Goal: Task Accomplishment & Management: Manage account settings

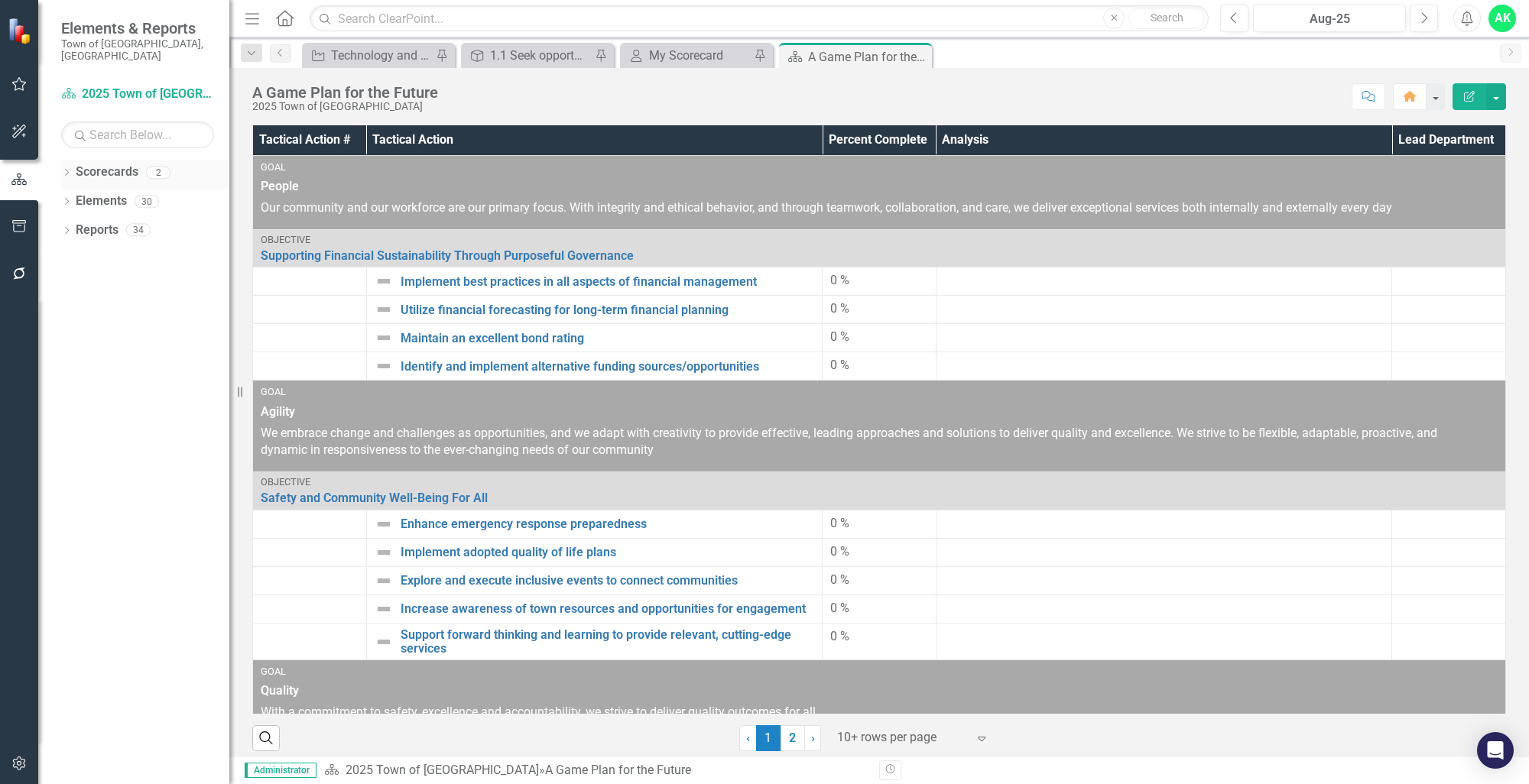
click at [67, 168] on div "Dropdown" at bounding box center [67, 174] width 11 height 13
click at [80, 195] on div "Dropdown" at bounding box center [74, 201] width 12 height 13
click at [137, 221] on link "Innovation and Technology Projects" at bounding box center [164, 229] width 130 height 17
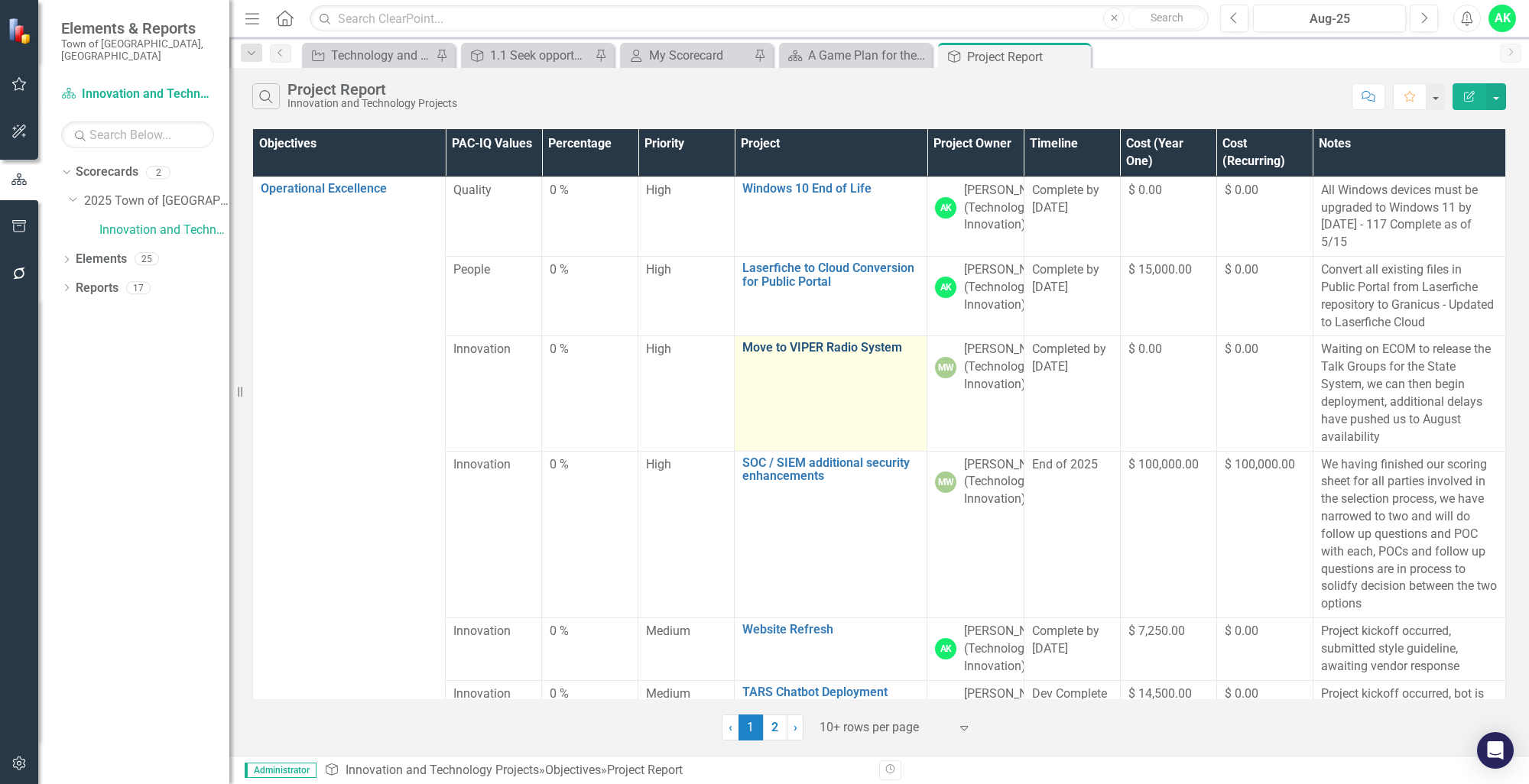
click at [813, 354] on link "Move to VIPER Radio System" at bounding box center [830, 347] width 176 height 14
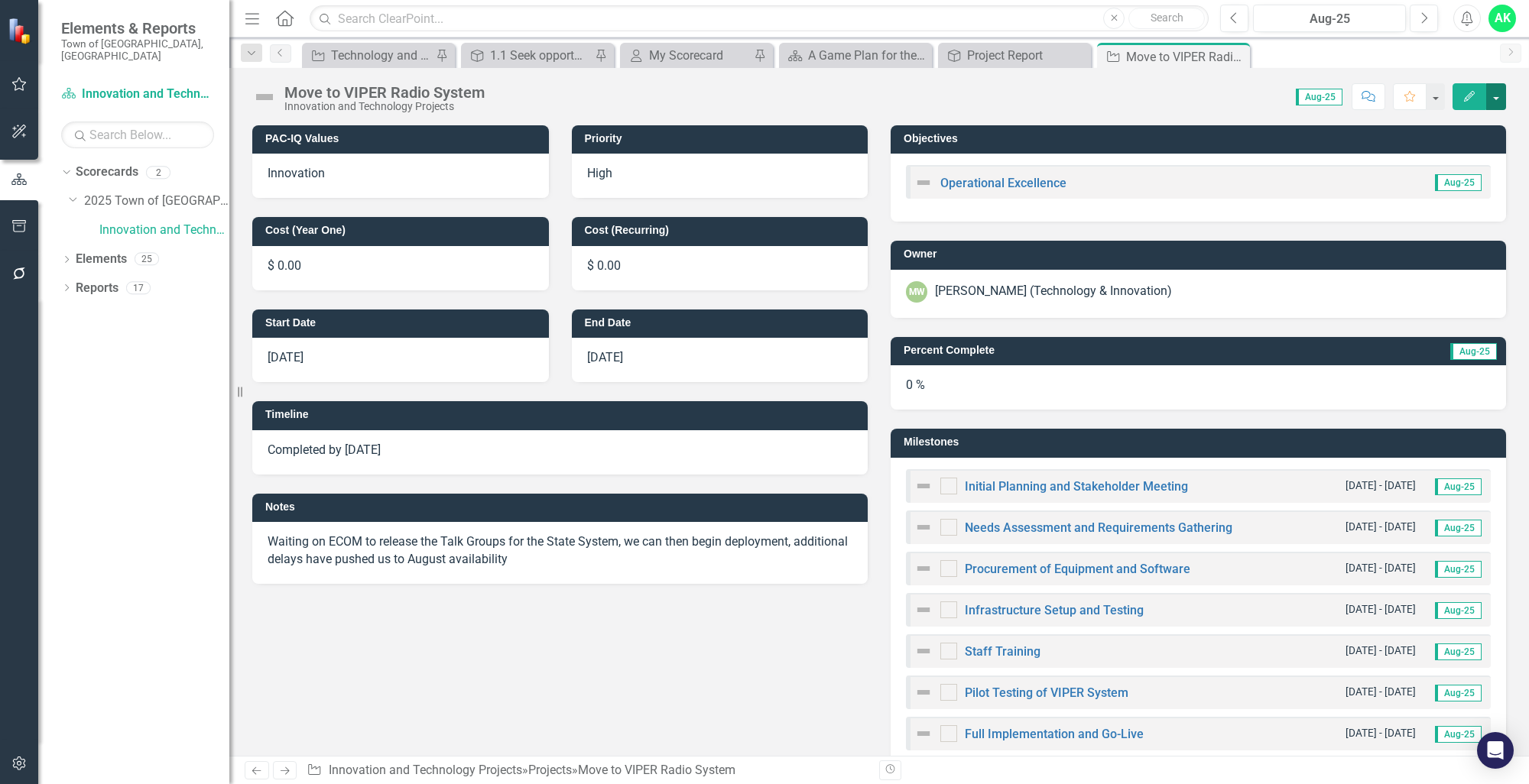
click at [1498, 99] on button "button" at bounding box center [1496, 97] width 20 height 27
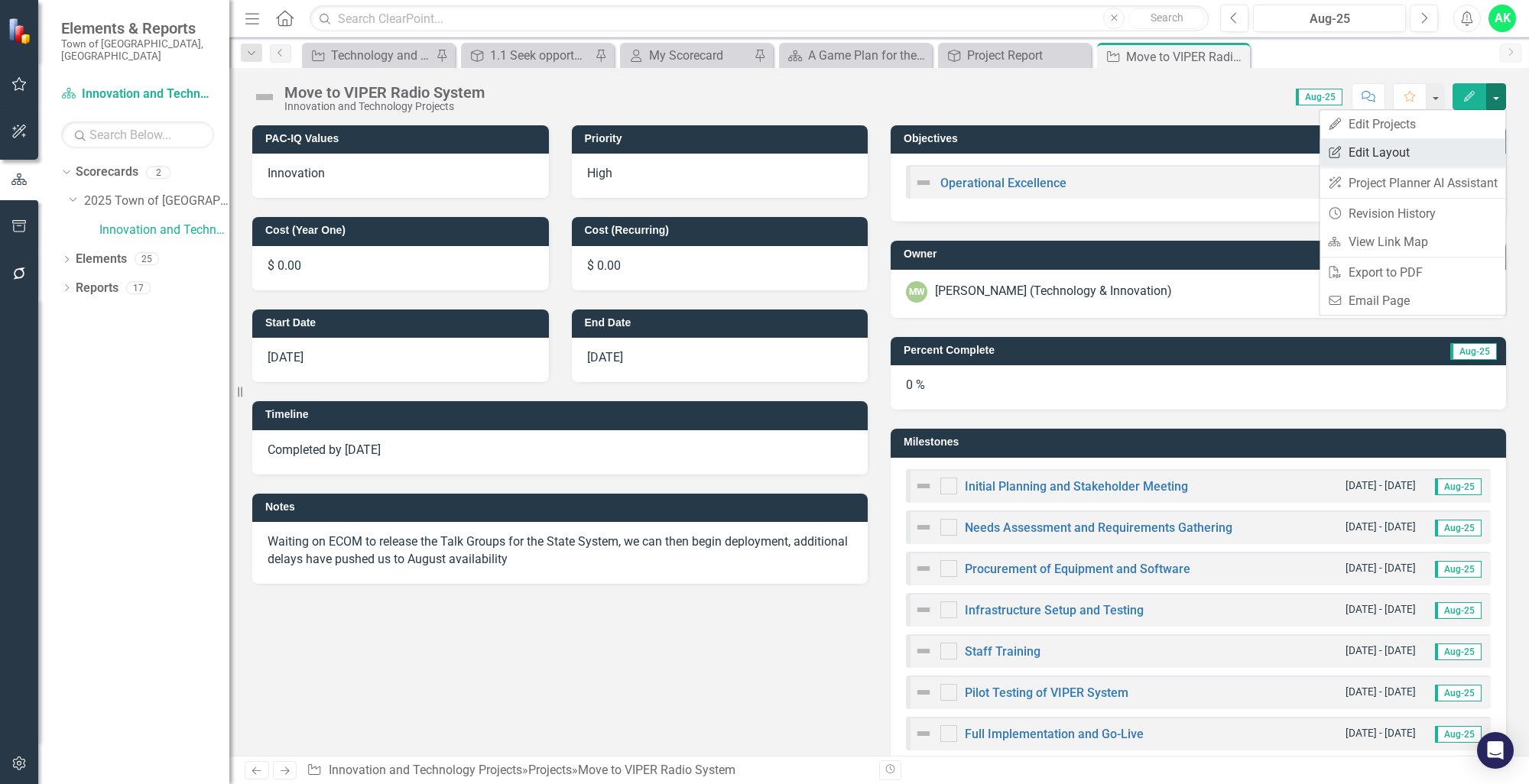
click at [1384, 158] on link "Edit Report Edit Layout" at bounding box center [1412, 152] width 186 height 28
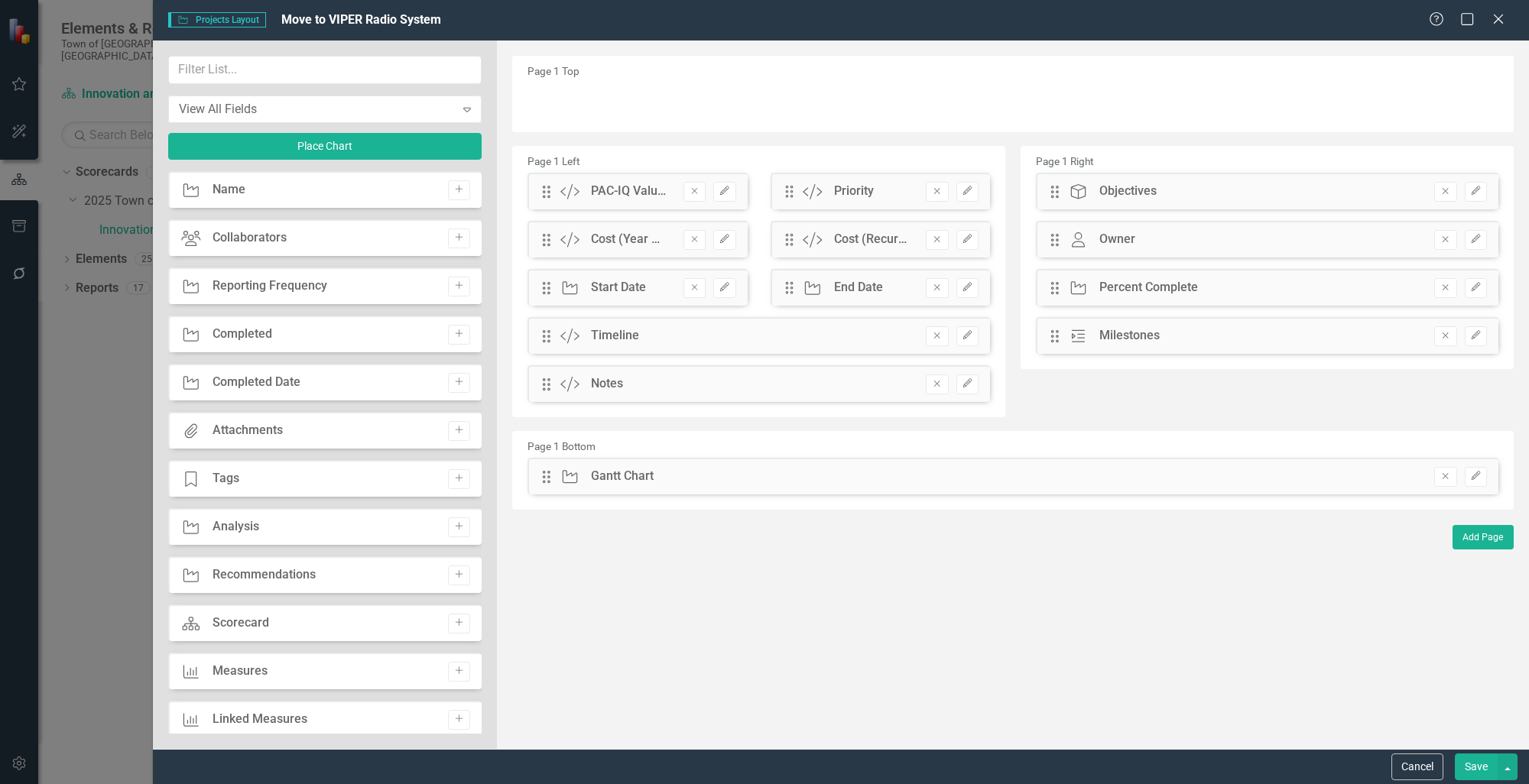
click at [248, 206] on div "Projects Name Add" at bounding box center [324, 189] width 314 height 37
drag, startPoint x: 1413, startPoint y: 763, endPoint x: 1391, endPoint y: 624, distance: 140.7
click at [1413, 761] on button "Cancel" at bounding box center [1417, 767] width 52 height 27
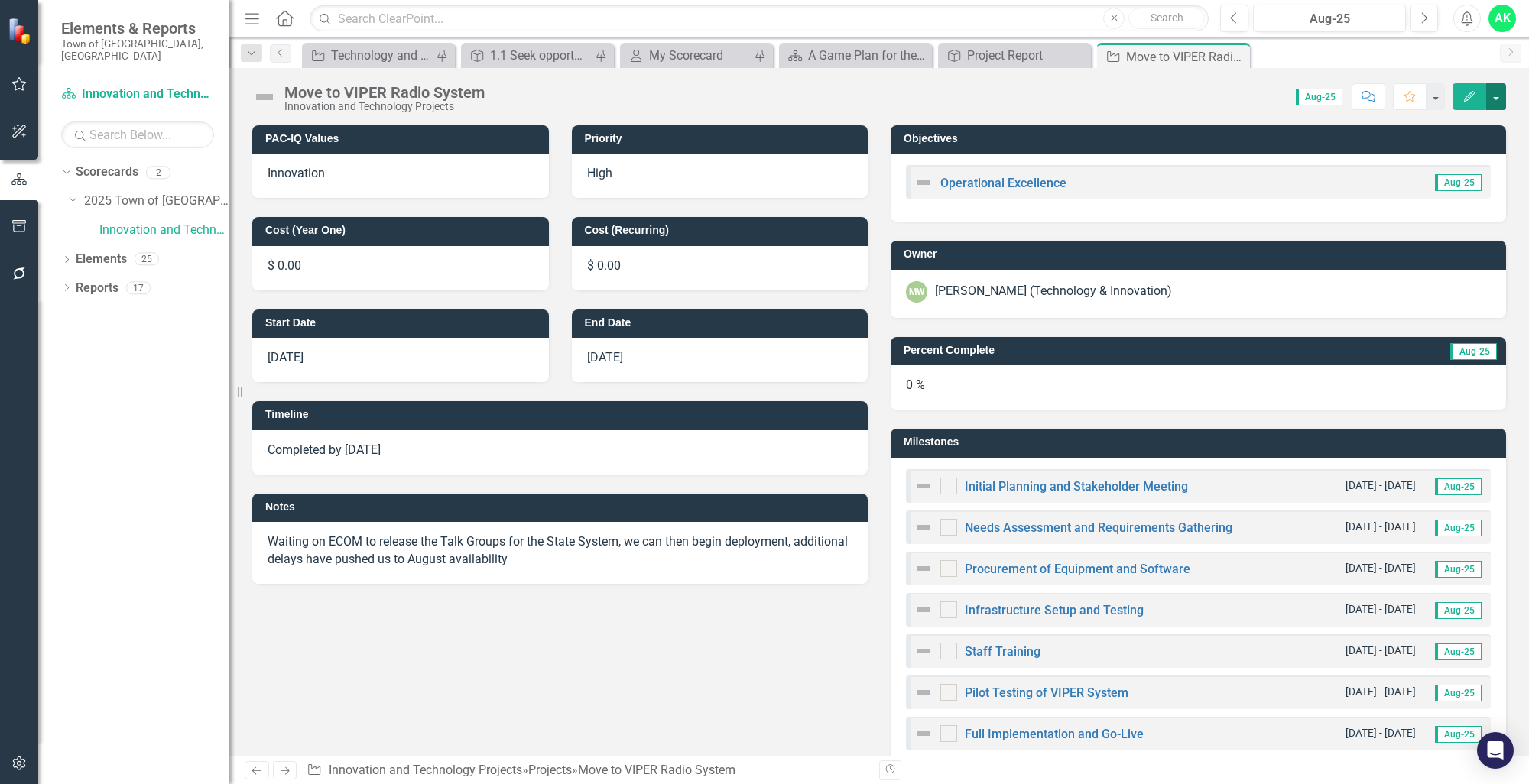
click at [1496, 103] on button "button" at bounding box center [1496, 97] width 20 height 27
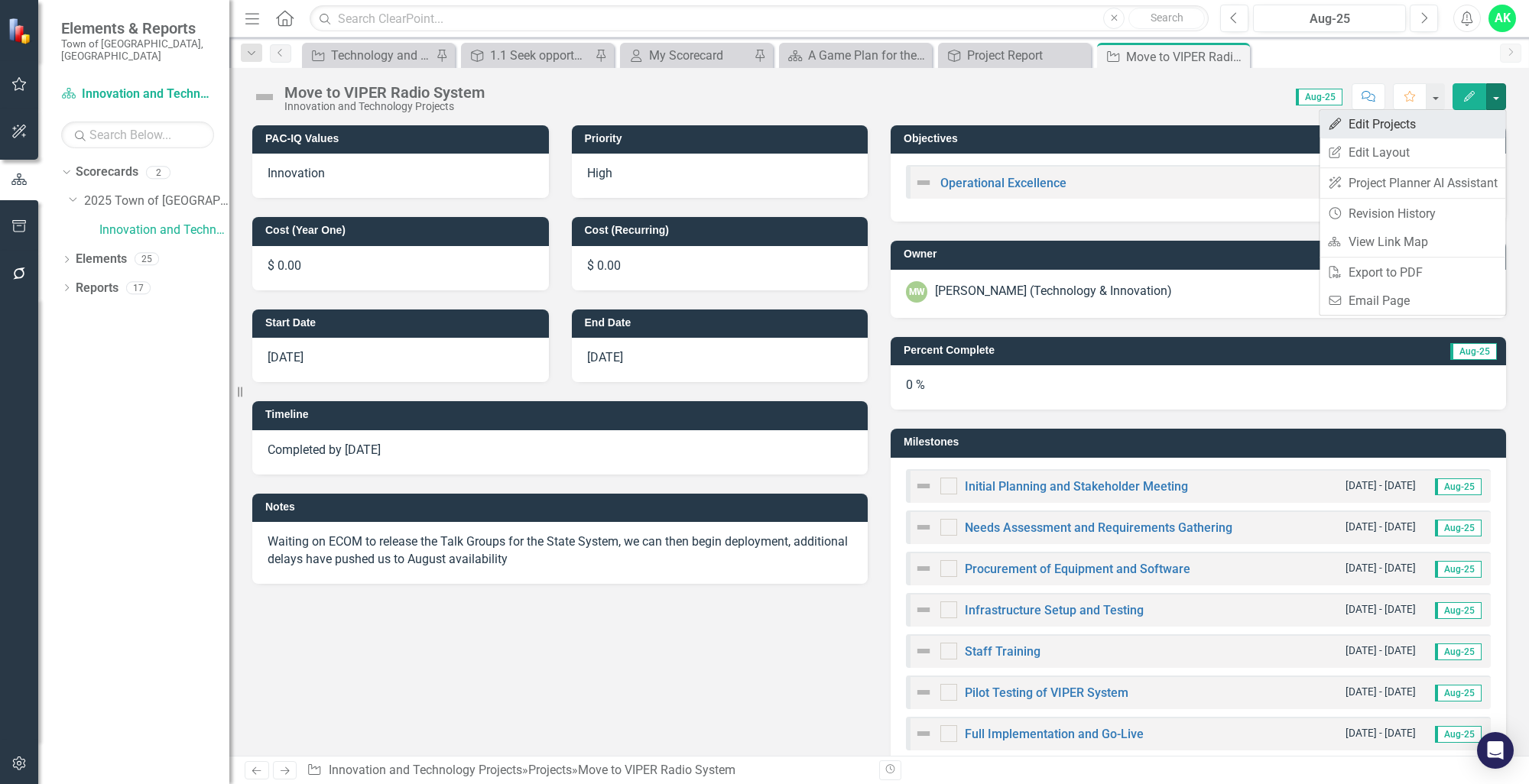
click at [1363, 129] on link "Edit Edit Projects" at bounding box center [1412, 124] width 186 height 28
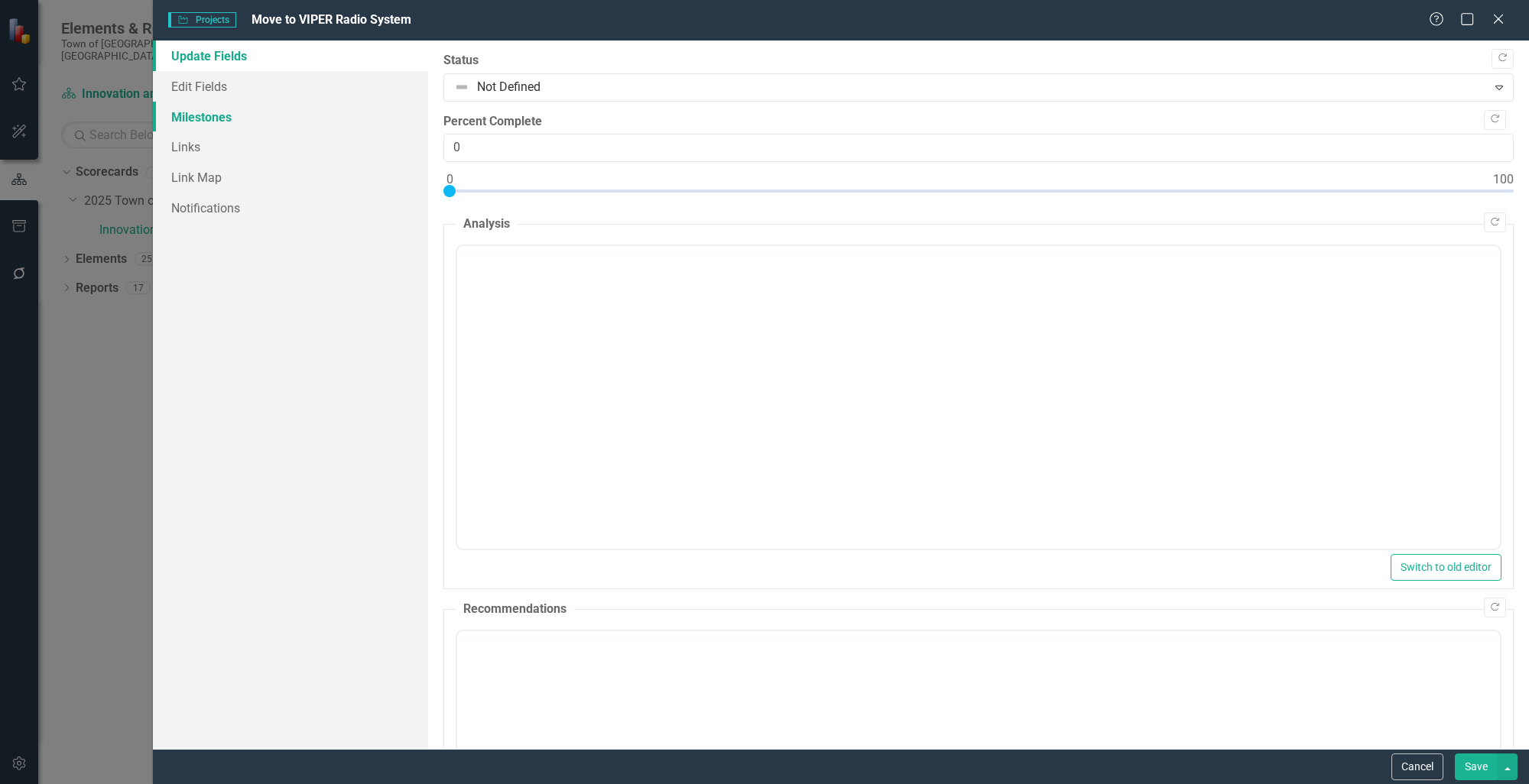
click at [232, 111] on link "Milestones" at bounding box center [290, 117] width 275 height 31
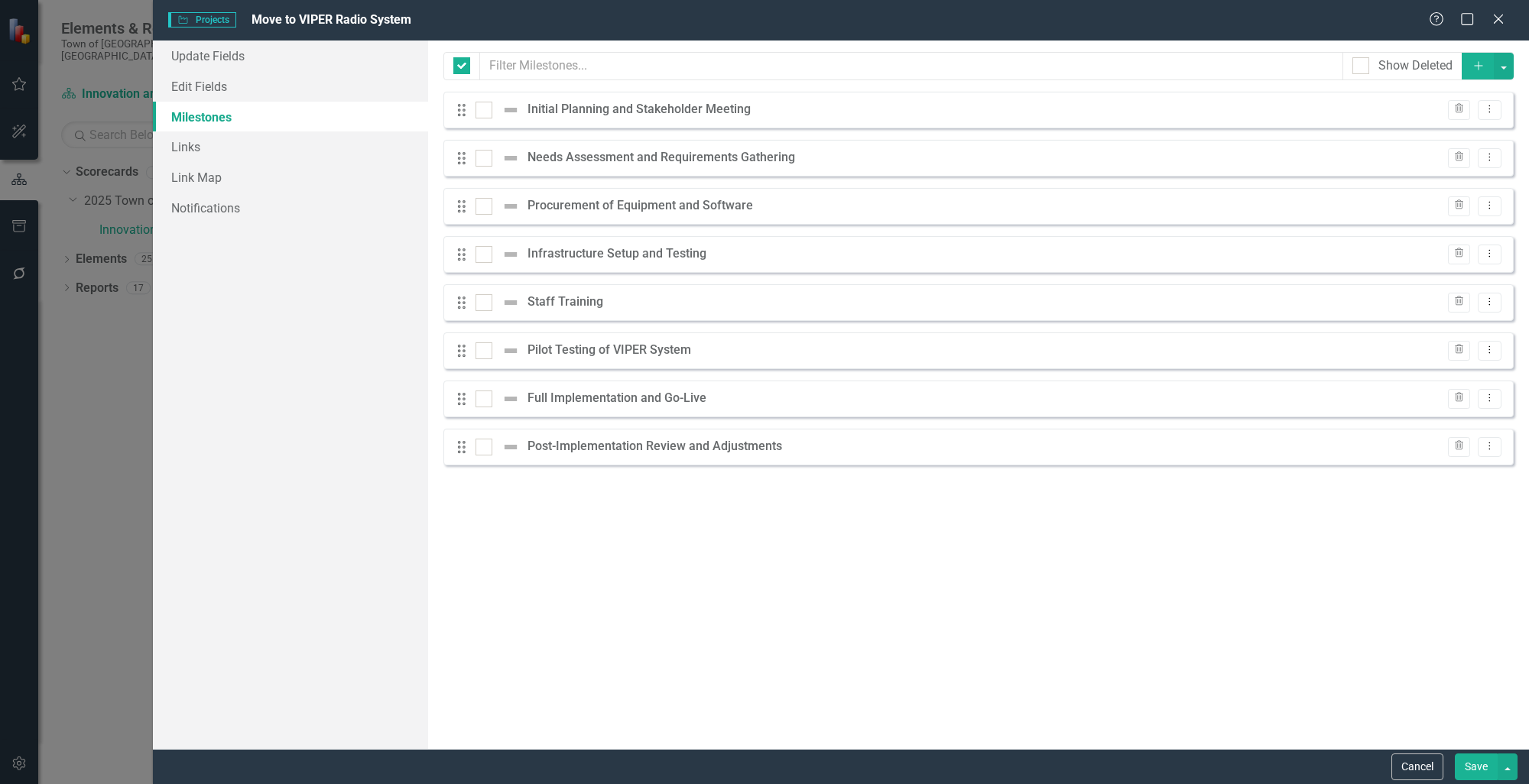
checkbox input "false"
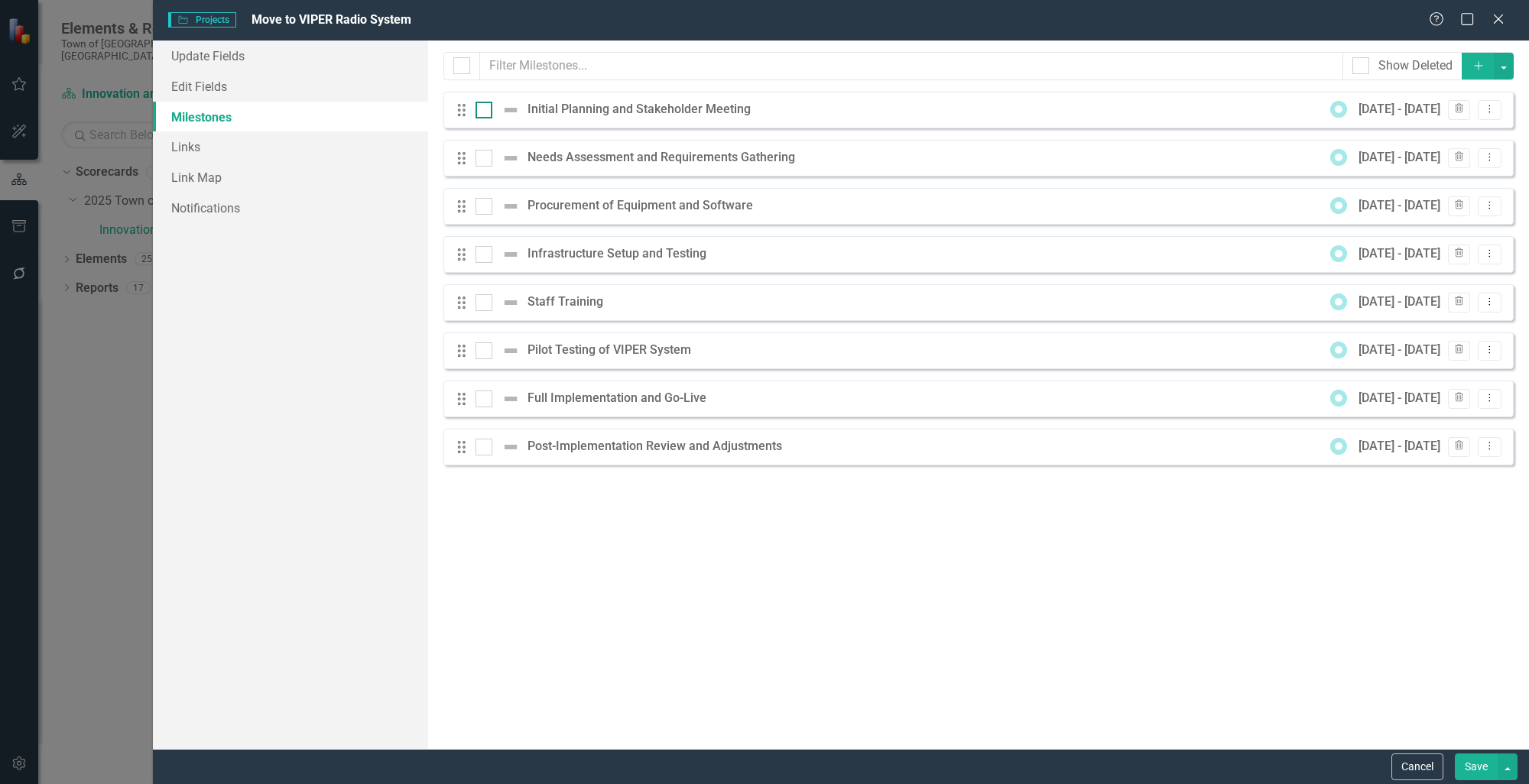
click at [483, 109] on input "checkbox" at bounding box center [480, 106] width 10 height 10
checkbox input "true"
click at [1432, 761] on button "Cancel" at bounding box center [1417, 767] width 52 height 27
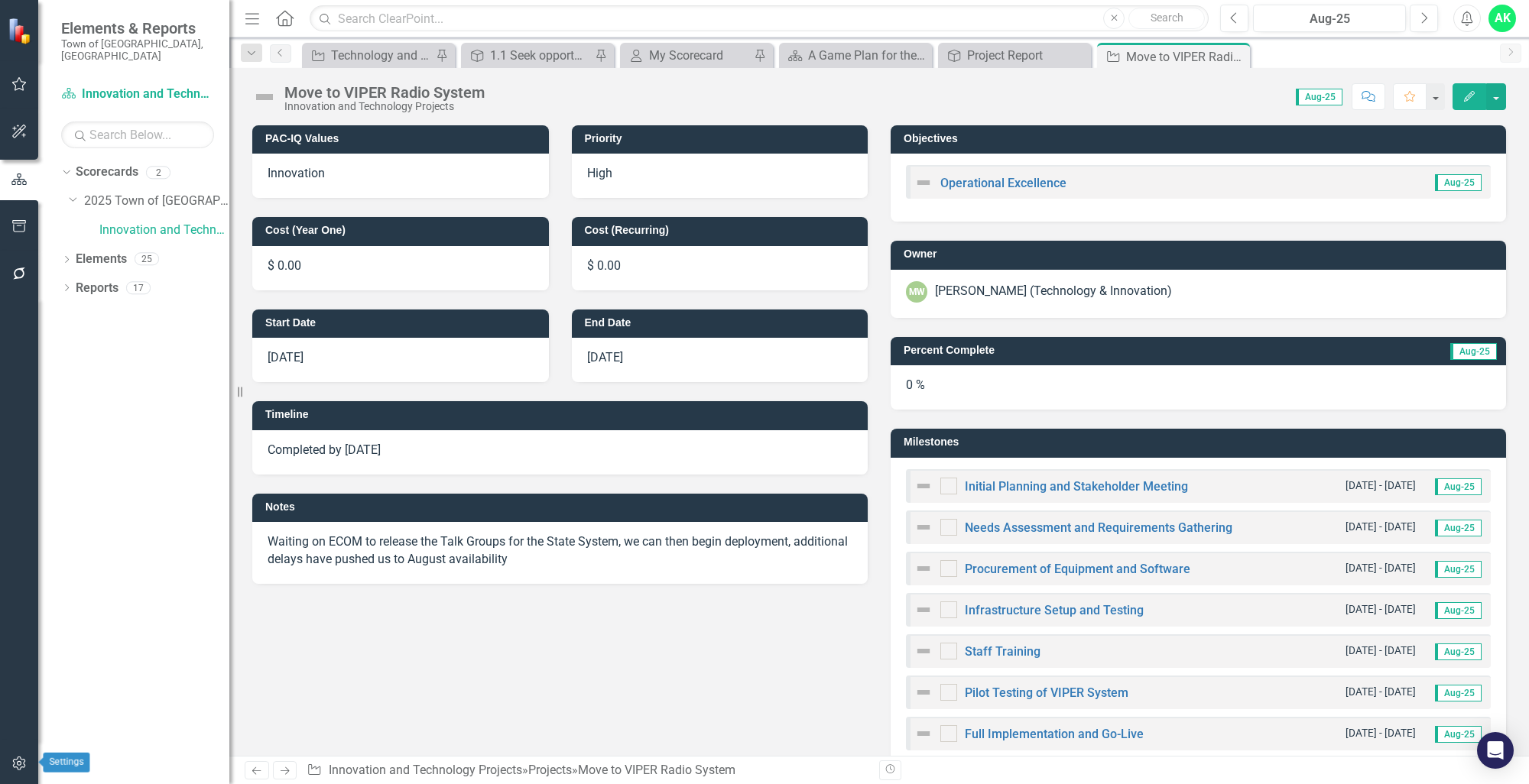
click at [18, 755] on button "button" at bounding box center [20, 764] width 34 height 33
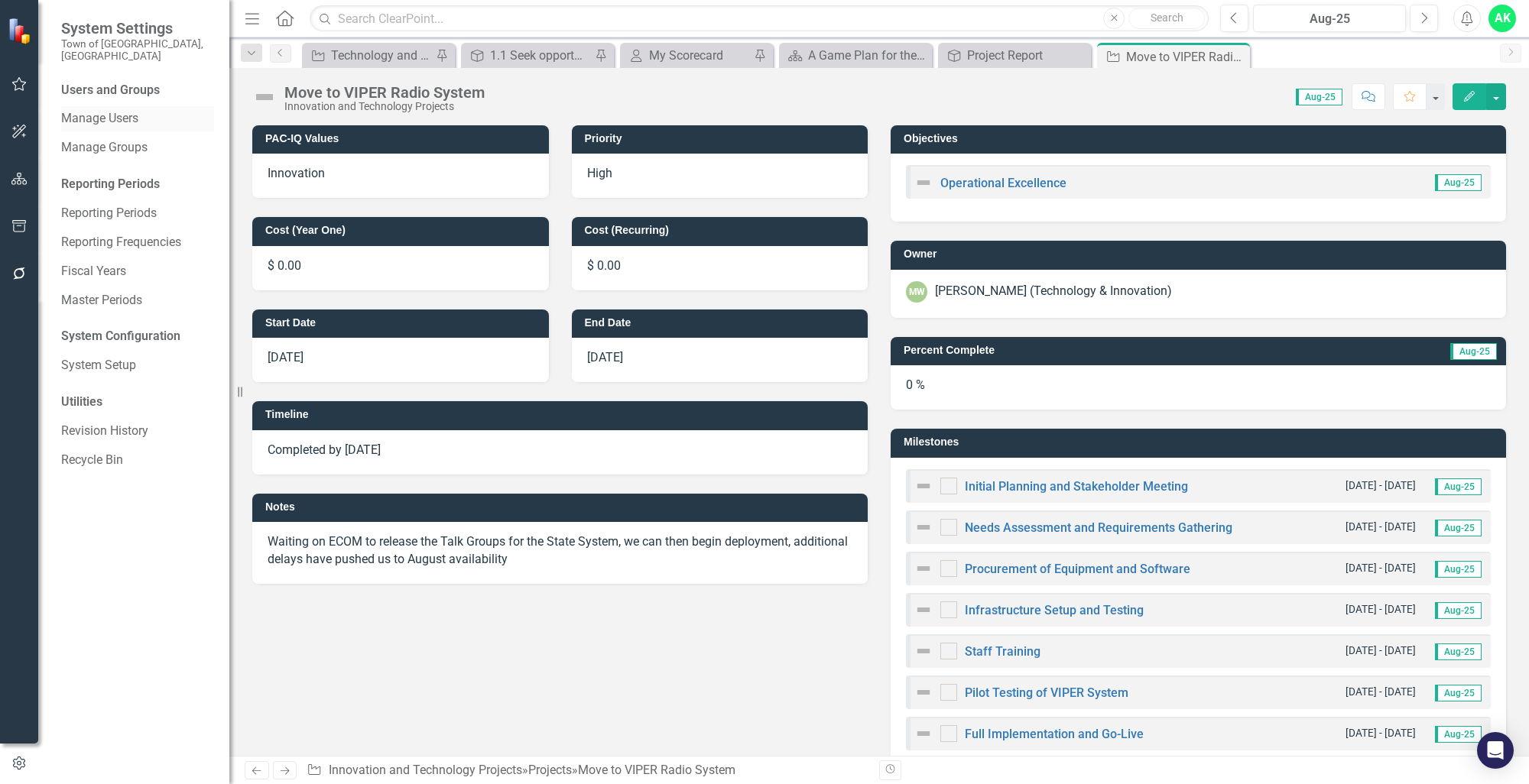
click at [107, 110] on link "Manage Users" at bounding box center [137, 118] width 153 height 17
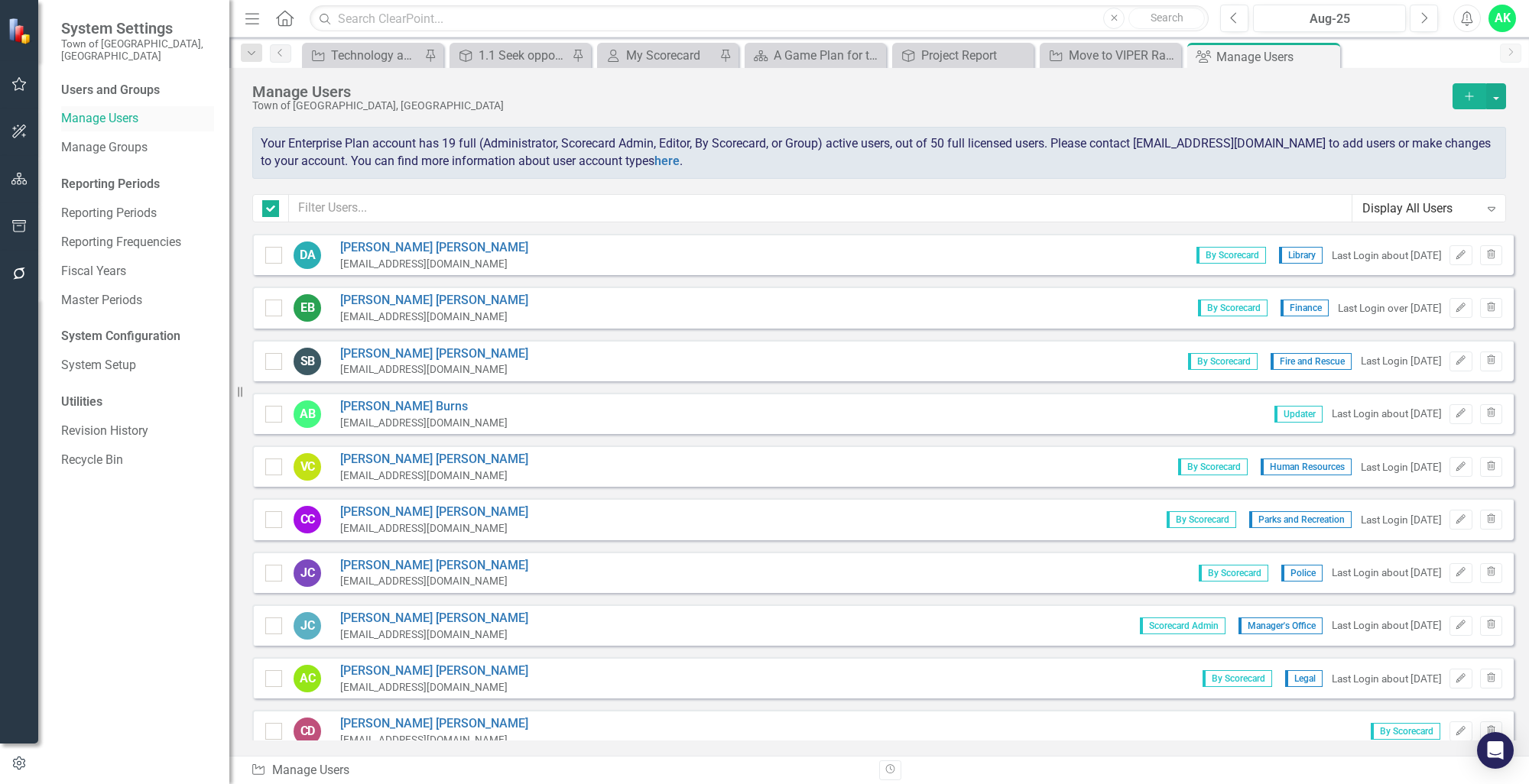
checkbox input "false"
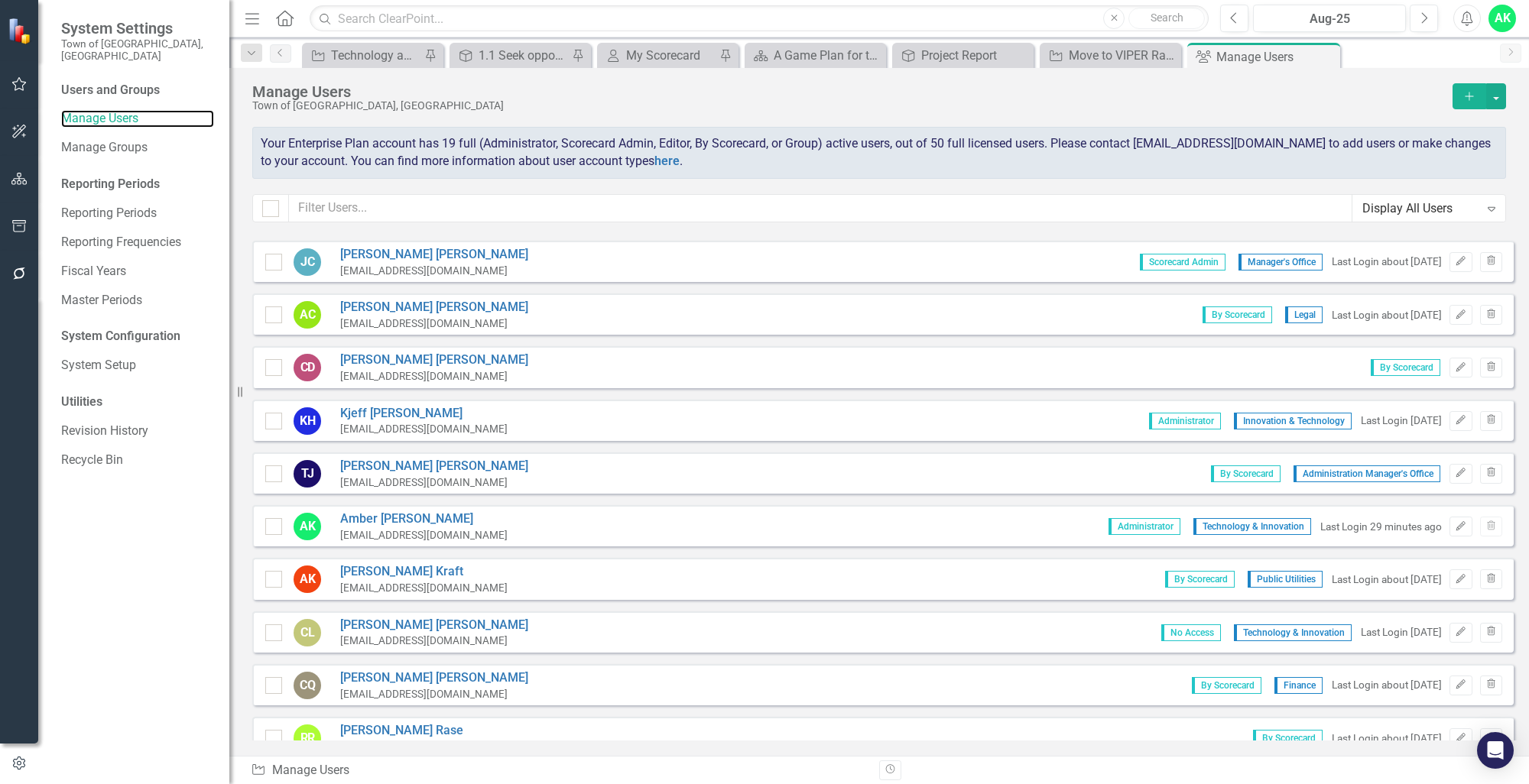
scroll to position [458, 0]
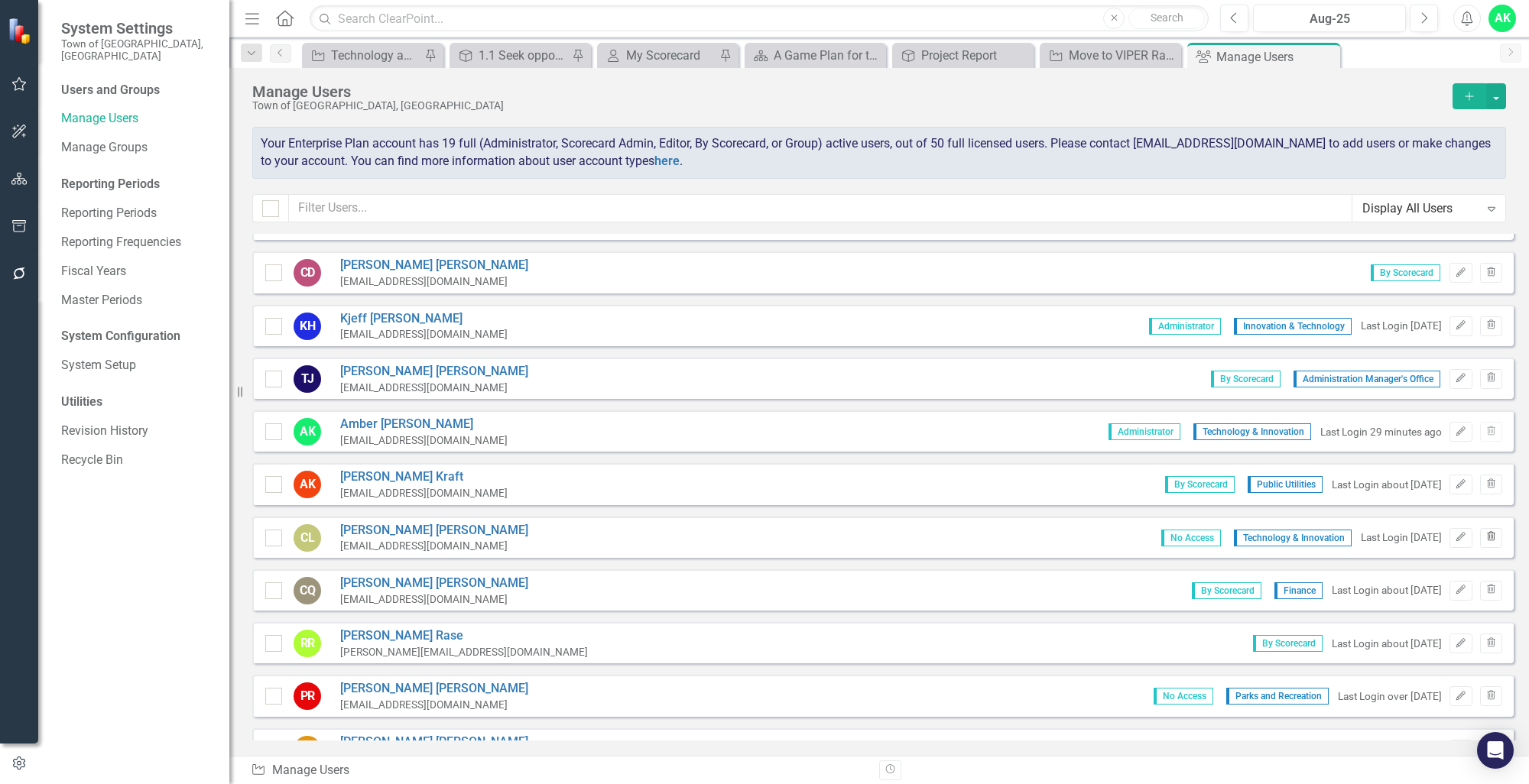
click at [1485, 534] on icon "Trash" at bounding box center [1490, 537] width 12 height 9
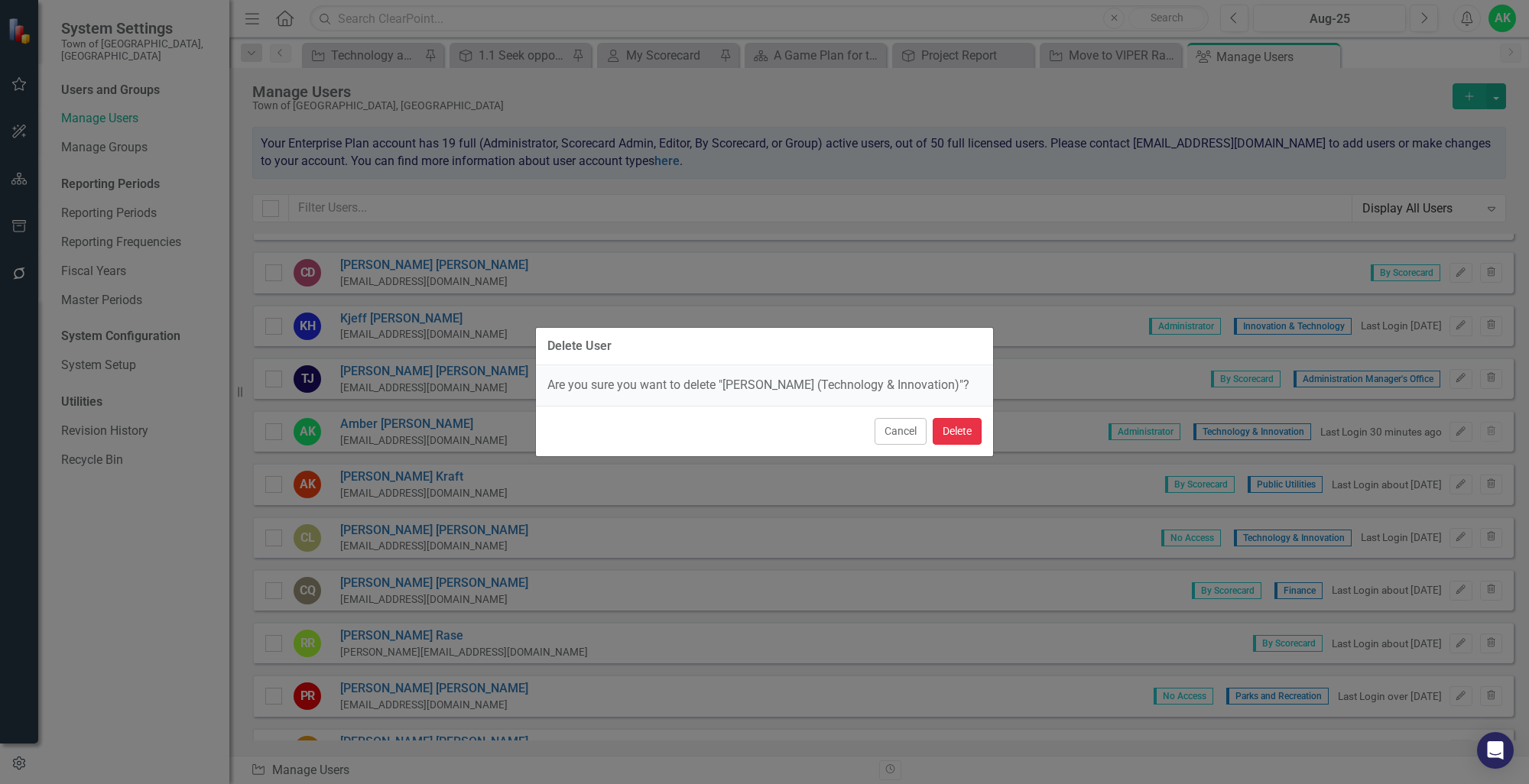
click at [960, 439] on button "Delete" at bounding box center [957, 432] width 49 height 27
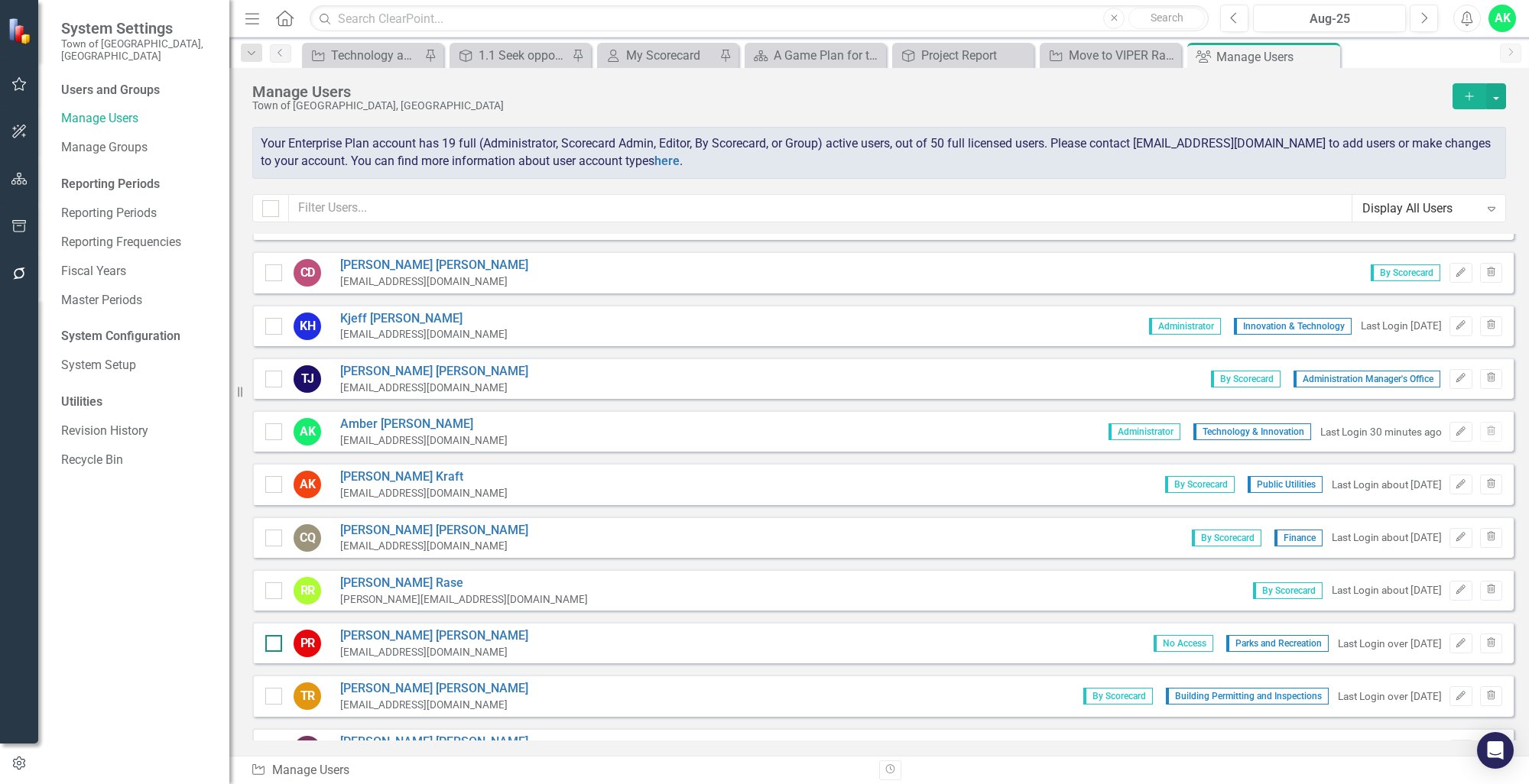
click at [279, 639] on div at bounding box center [274, 643] width 17 height 17
click at [275, 639] on input "checkbox" at bounding box center [270, 639] width 10 height 10
click at [1485, 639] on icon "Trash" at bounding box center [1490, 643] width 12 height 9
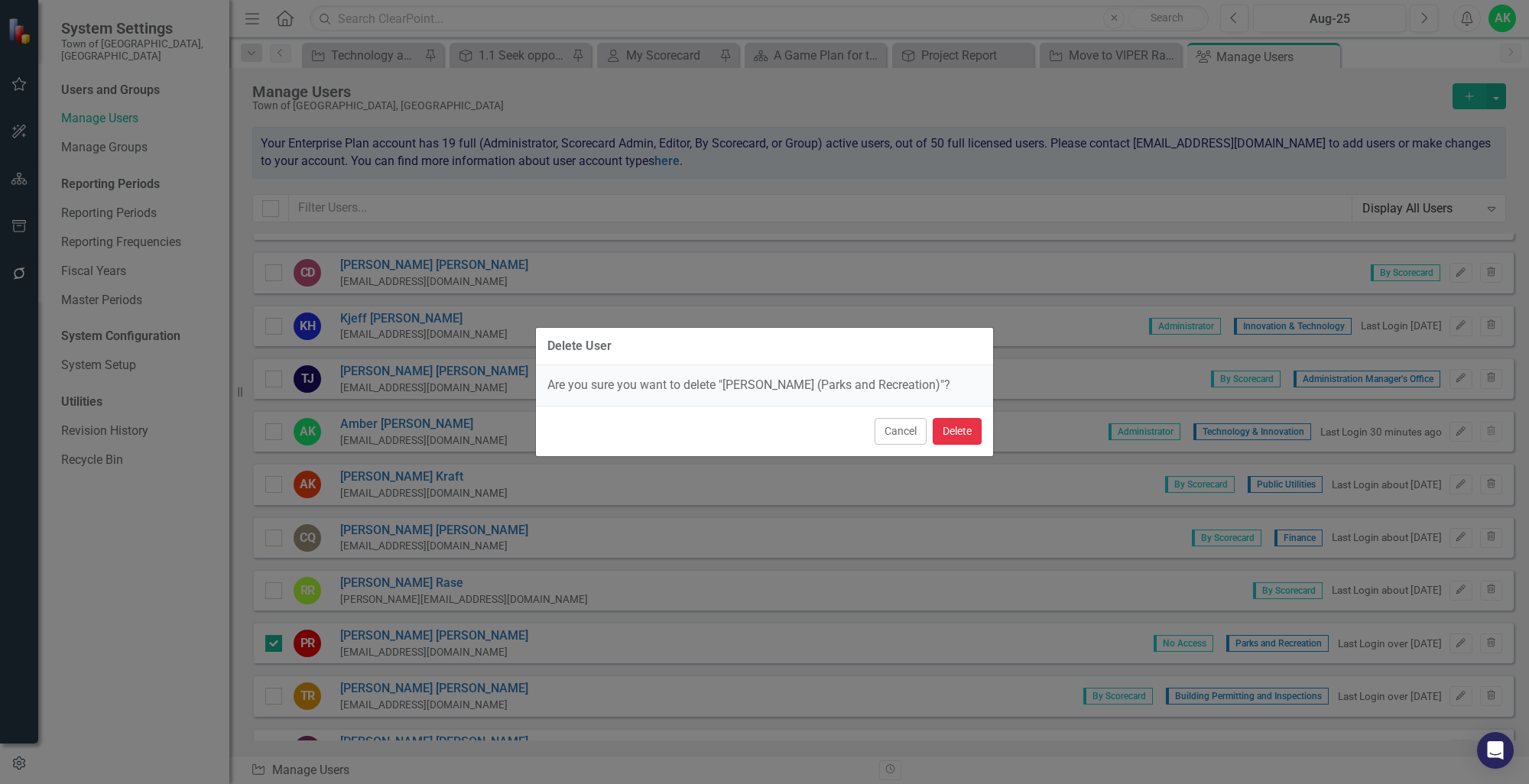
click at [971, 427] on button "Delete" at bounding box center [957, 432] width 49 height 27
checkbox input "false"
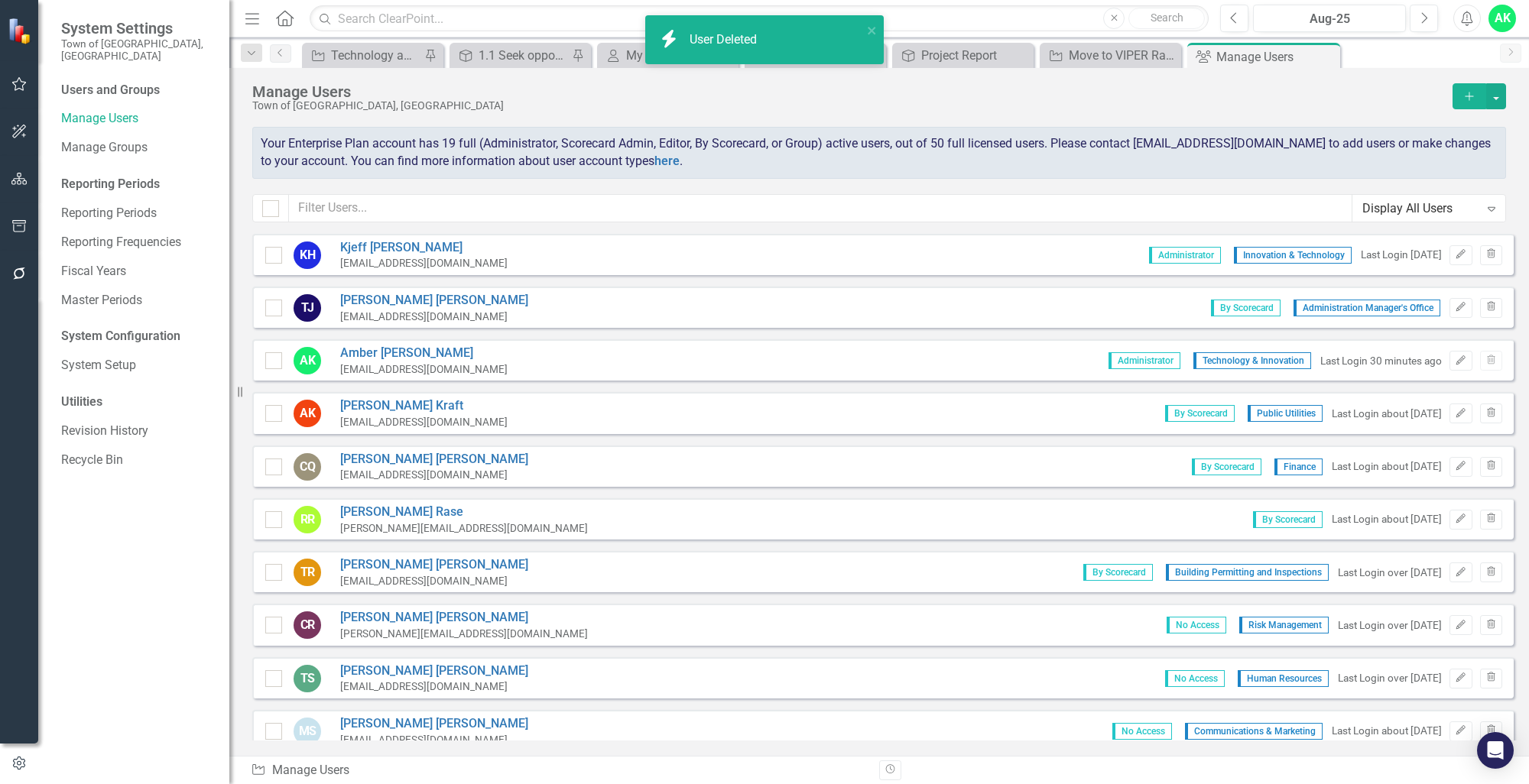
scroll to position [611, 0]
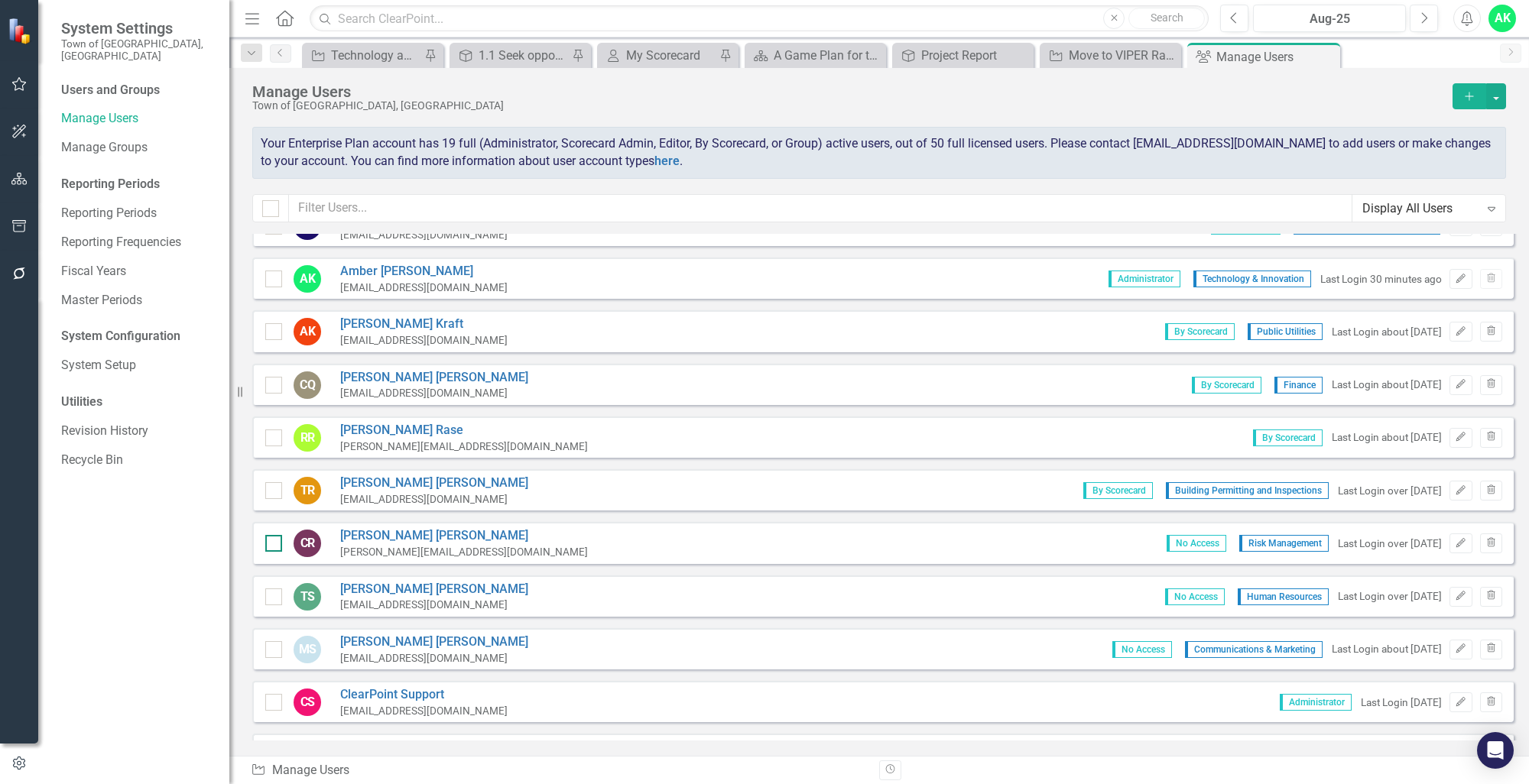
click at [279, 535] on div at bounding box center [274, 543] width 17 height 17
click at [275, 535] on input "checkbox" at bounding box center [270, 539] width 10 height 10
checkbox input "true"
click at [270, 602] on div "TS [PERSON_NAME] [PERSON_NAME][EMAIL_ADDRESS][DOMAIN_NAME]" at bounding box center [397, 597] width 263 height 33
click at [270, 592] on div at bounding box center [274, 596] width 17 height 17
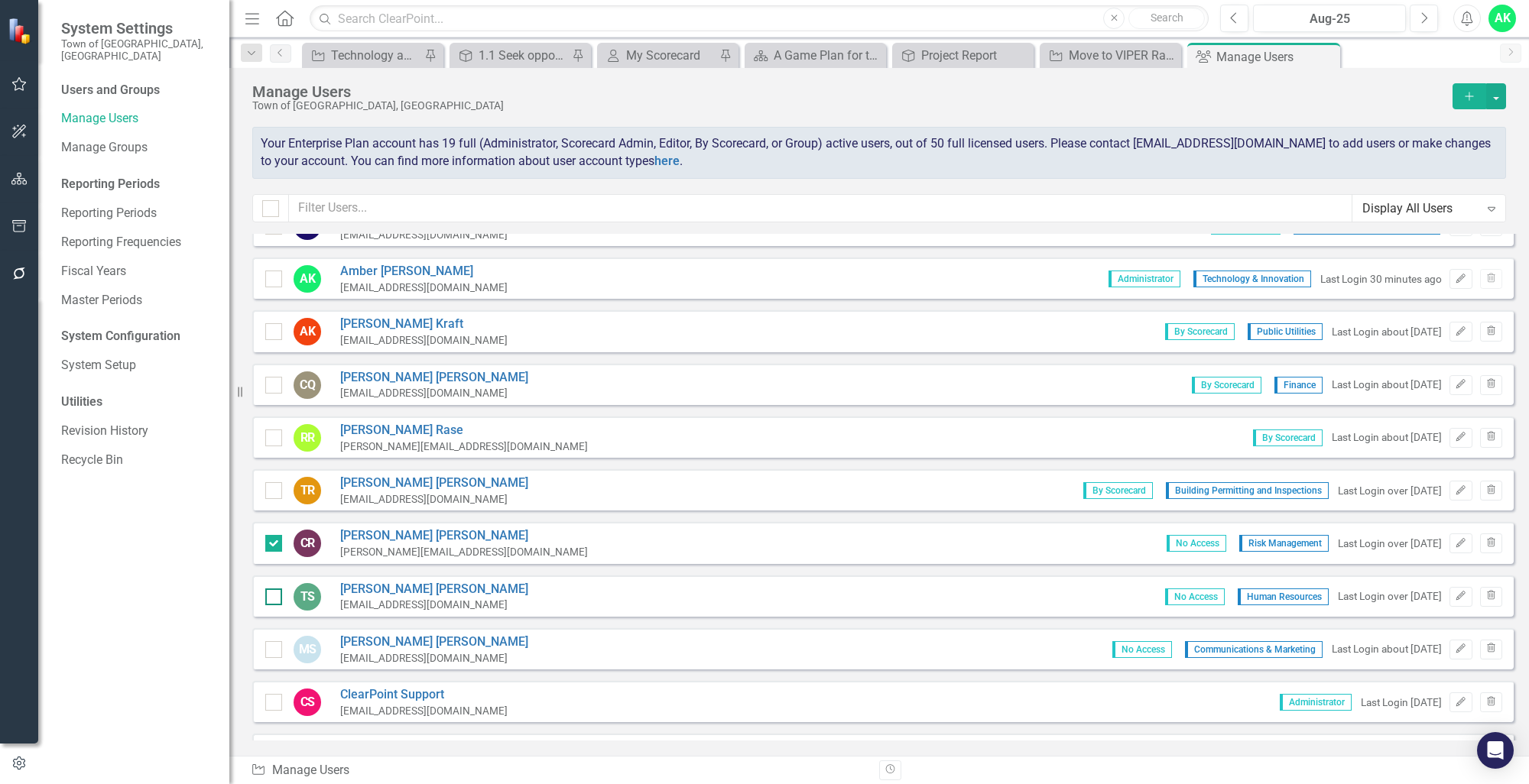
click at [270, 592] on input "checkbox" at bounding box center [270, 593] width 10 height 10
checkbox input "true"
click at [267, 652] on div "[PERSON_NAME] [EMAIL_ADDRESS][DOMAIN_NAME]" at bounding box center [397, 649] width 263 height 33
click at [275, 641] on input "checkbox" at bounding box center [270, 646] width 10 height 10
checkbox input "true"
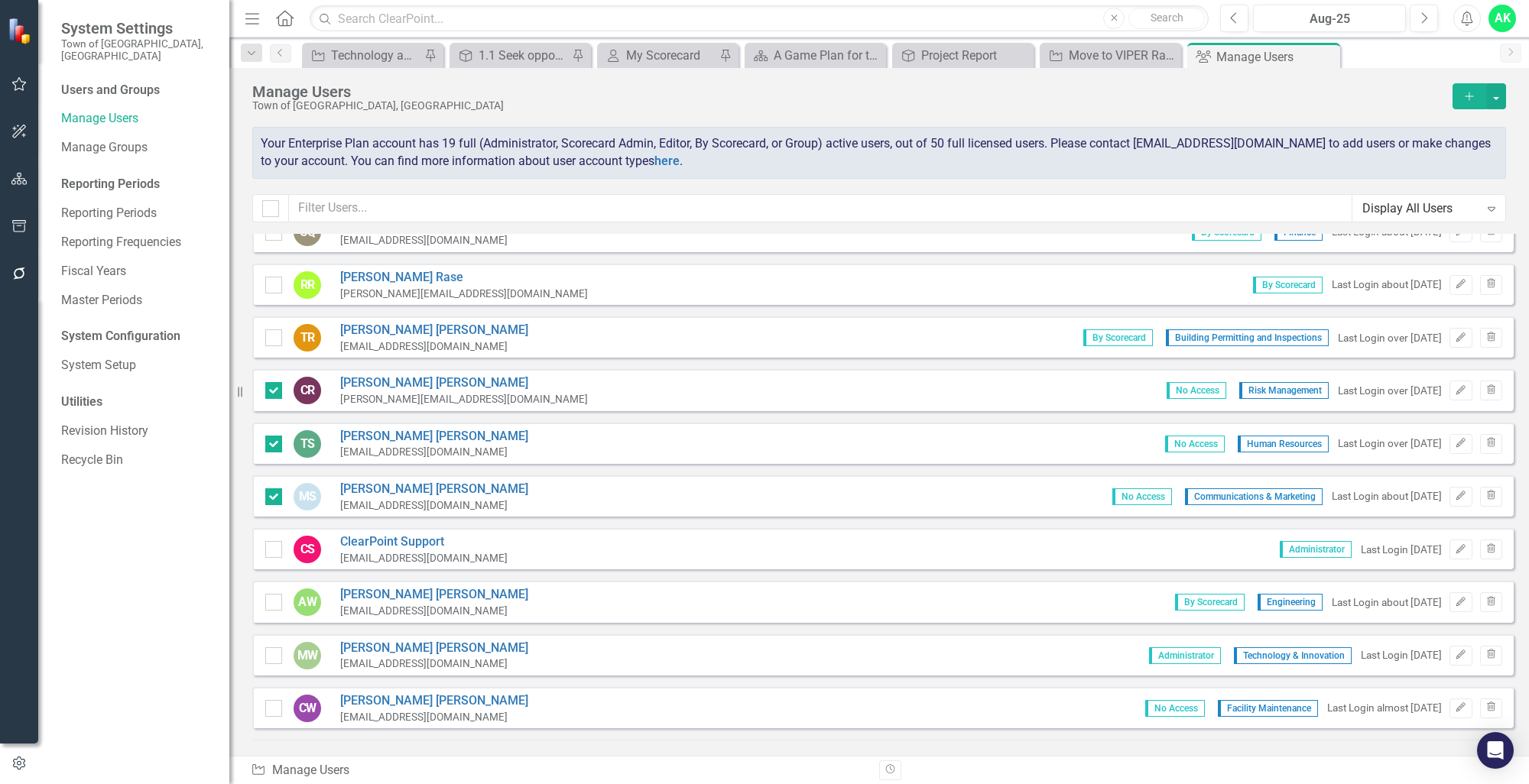
scroll to position [840, 0]
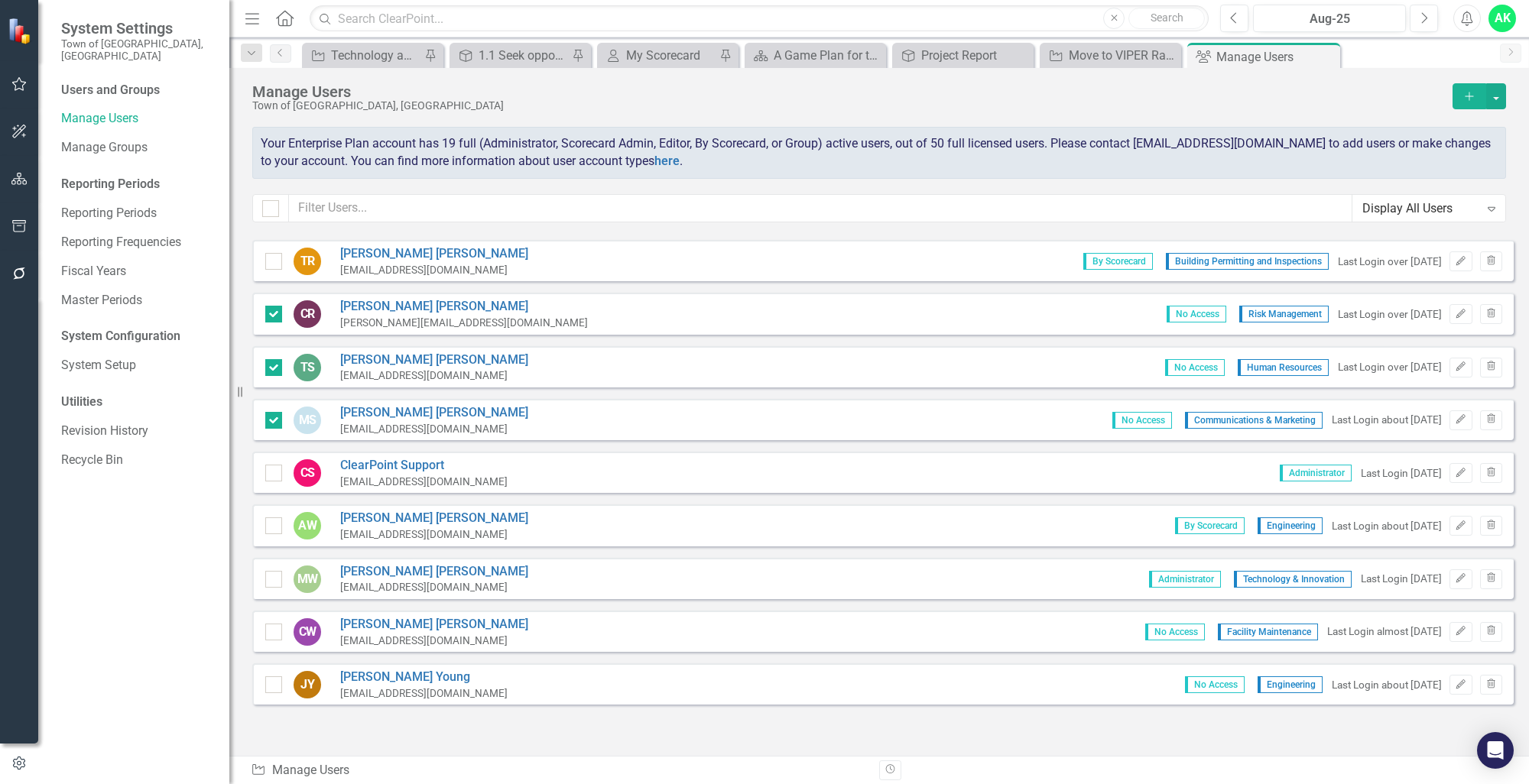
drag, startPoint x: 269, startPoint y: 614, endPoint x: 267, endPoint y: 627, distance: 13.2
click at [270, 616] on div "CW [PERSON_NAME] [EMAIL_ADDRESS][DOMAIN_NAME]" at bounding box center [397, 632] width 263 height 33
click at [270, 624] on div at bounding box center [274, 631] width 17 height 17
click at [270, 624] on input "checkbox" at bounding box center [270, 628] width 10 height 10
checkbox input "true"
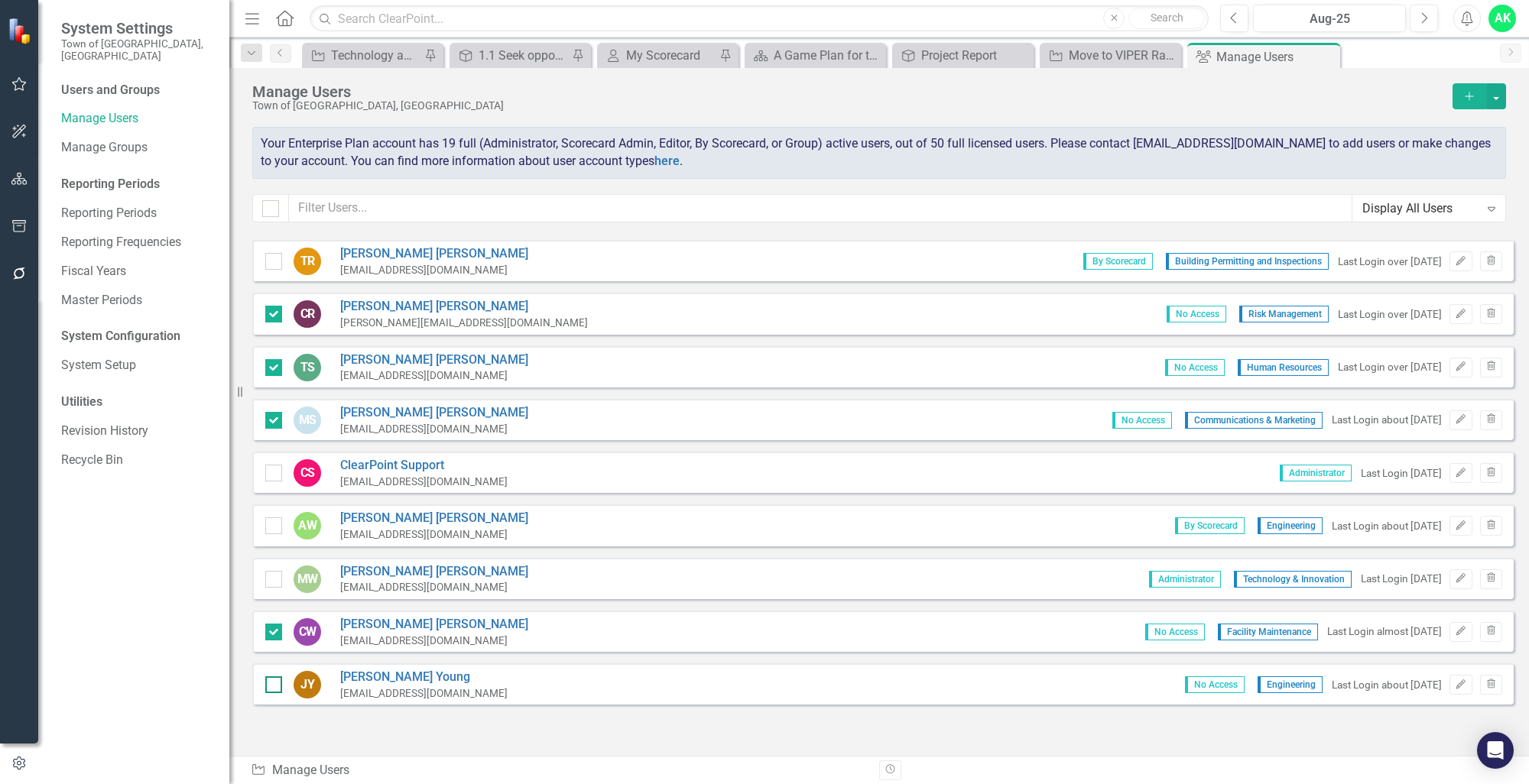
click at [271, 681] on div at bounding box center [274, 685] width 17 height 17
click at [271, 681] on input "checkbox" at bounding box center [270, 681] width 10 height 10
checkbox input "true"
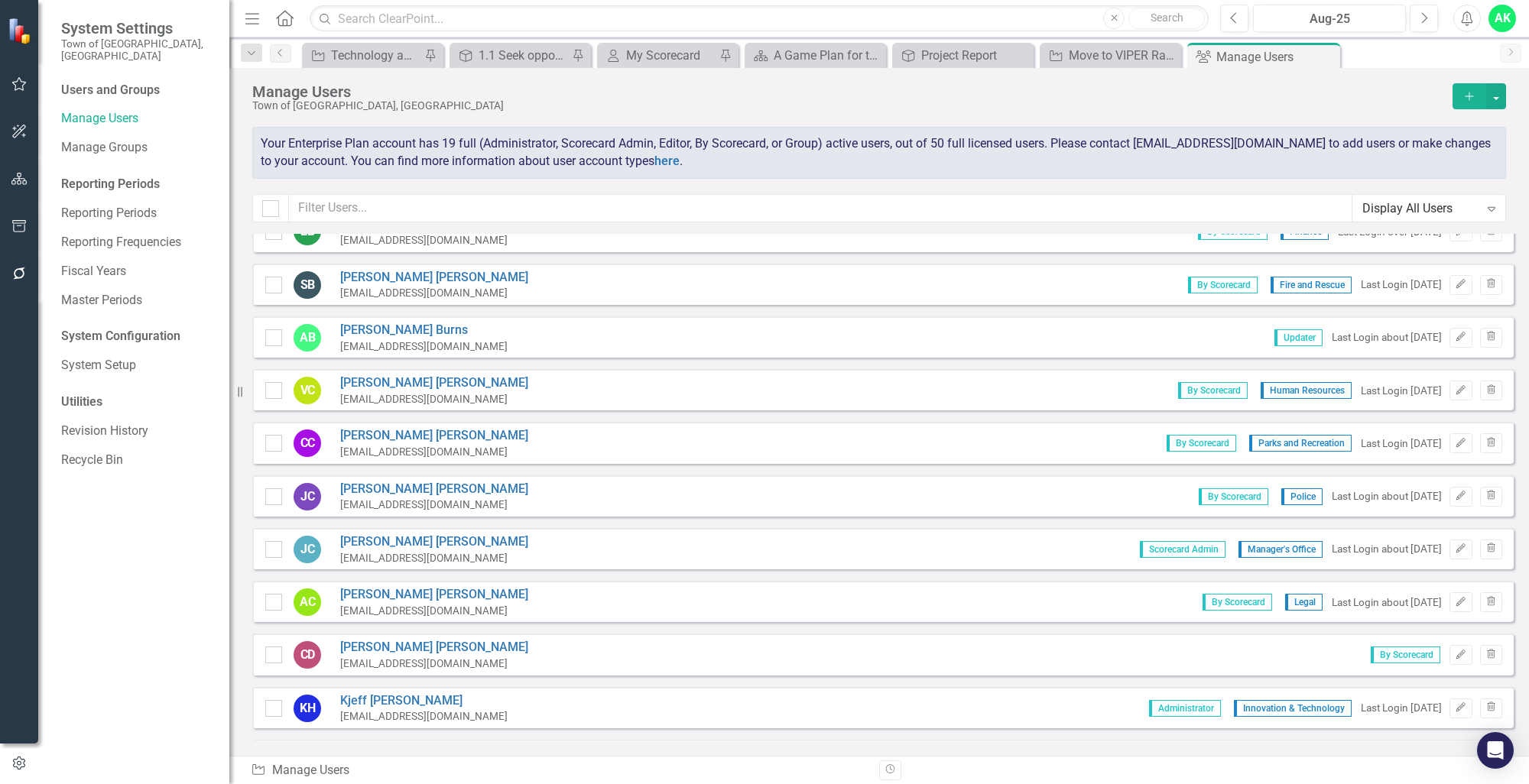
scroll to position [0, 0]
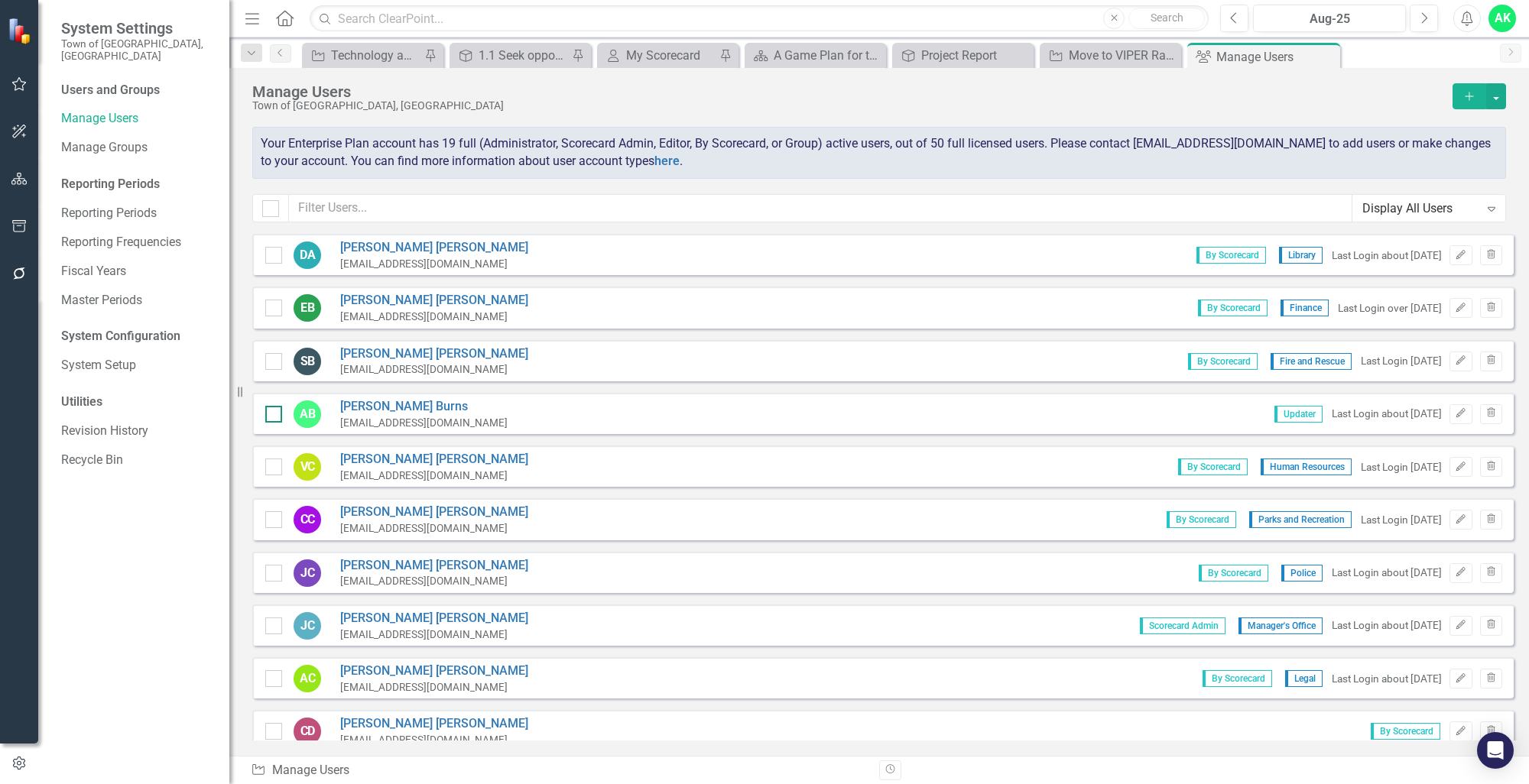
click at [275, 415] on div at bounding box center [274, 414] width 17 height 17
click at [275, 415] on input "checkbox" at bounding box center [270, 410] width 10 height 10
click at [1487, 414] on button "Trash" at bounding box center [1491, 414] width 23 height 20
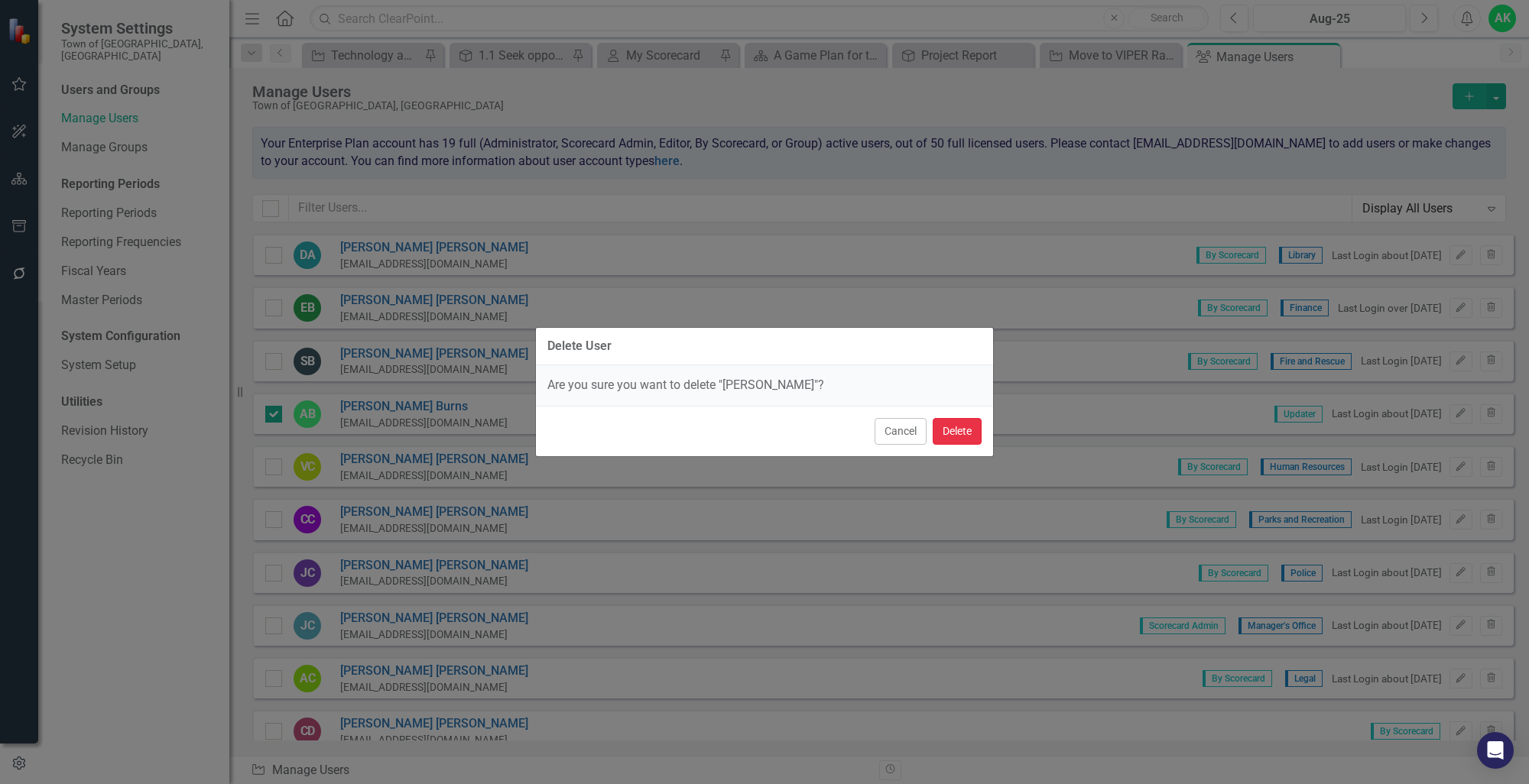
click at [969, 423] on button "Delete" at bounding box center [957, 432] width 49 height 27
checkbox input "false"
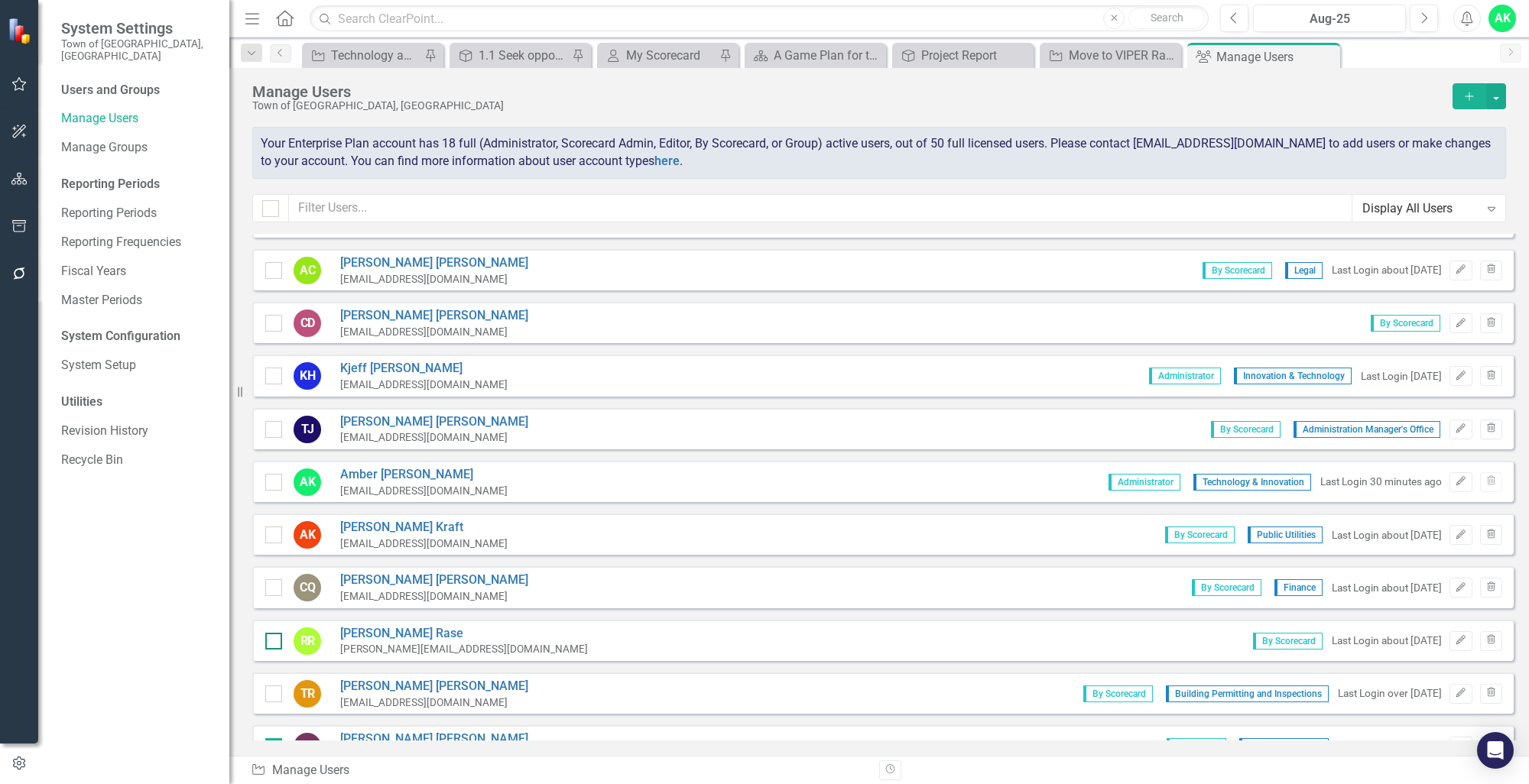
scroll to position [382, 0]
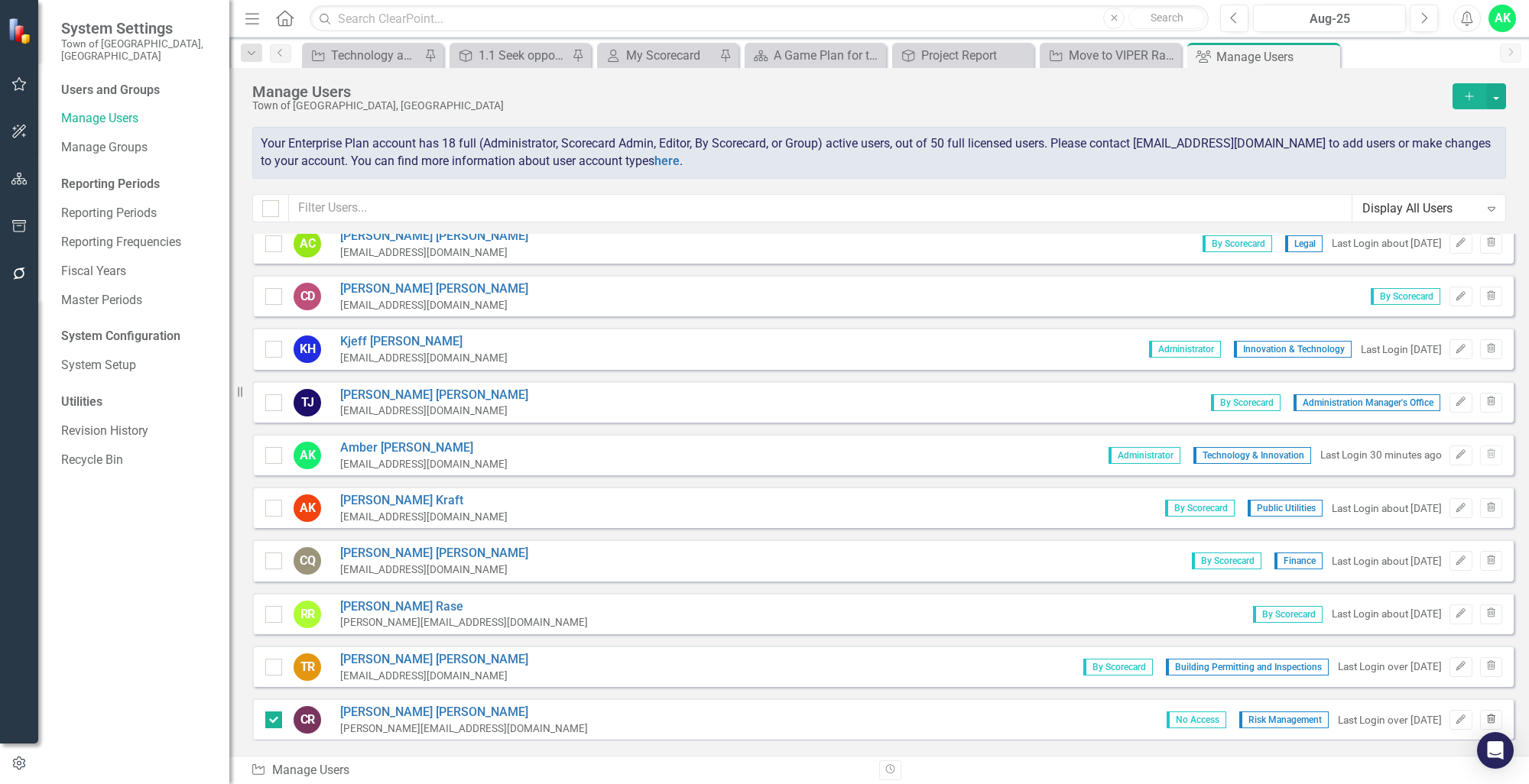
click at [1487, 714] on icon "button" at bounding box center [1490, 718] width 8 height 9
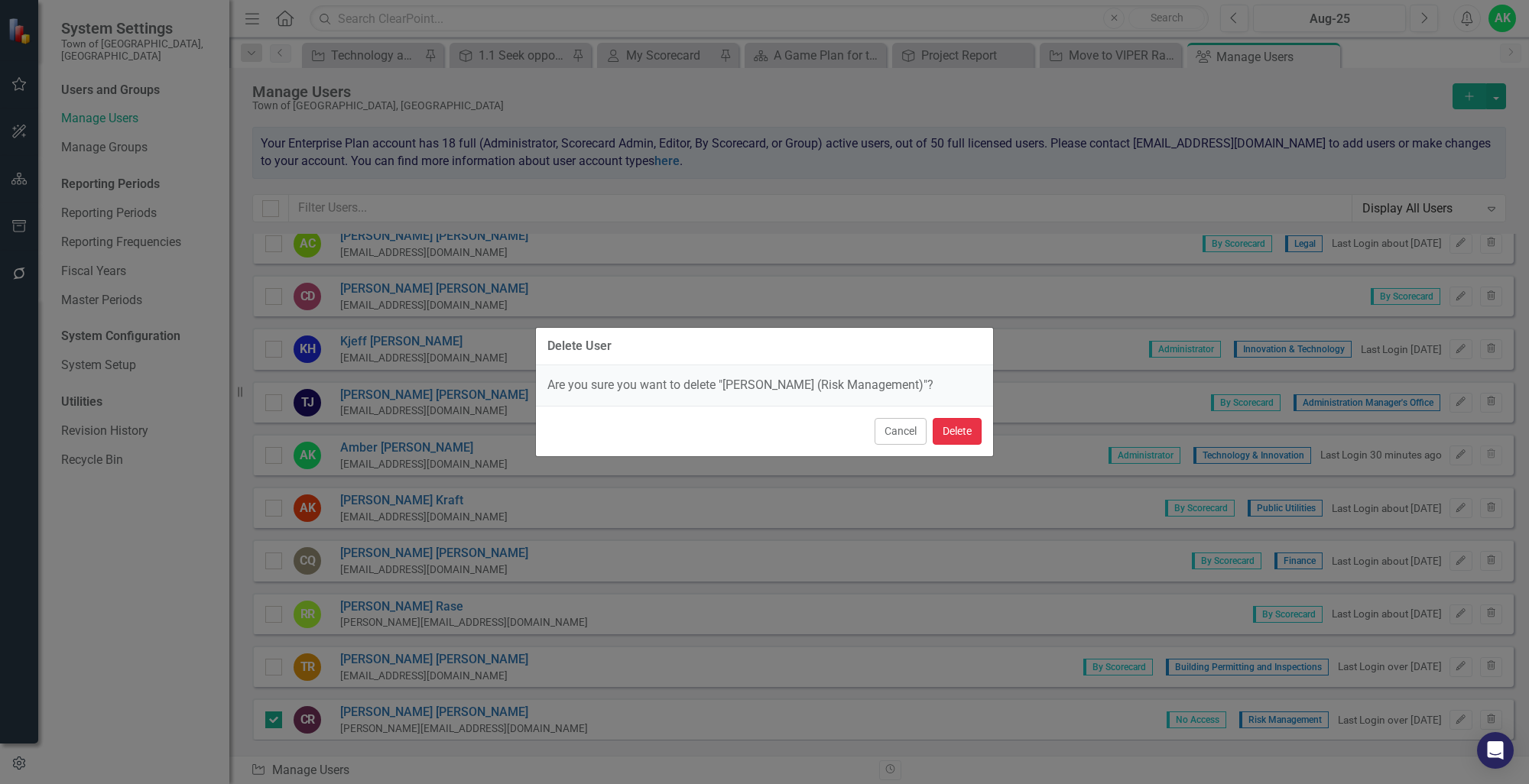
click at [943, 429] on button "Delete" at bounding box center [957, 432] width 49 height 27
checkbox input "false"
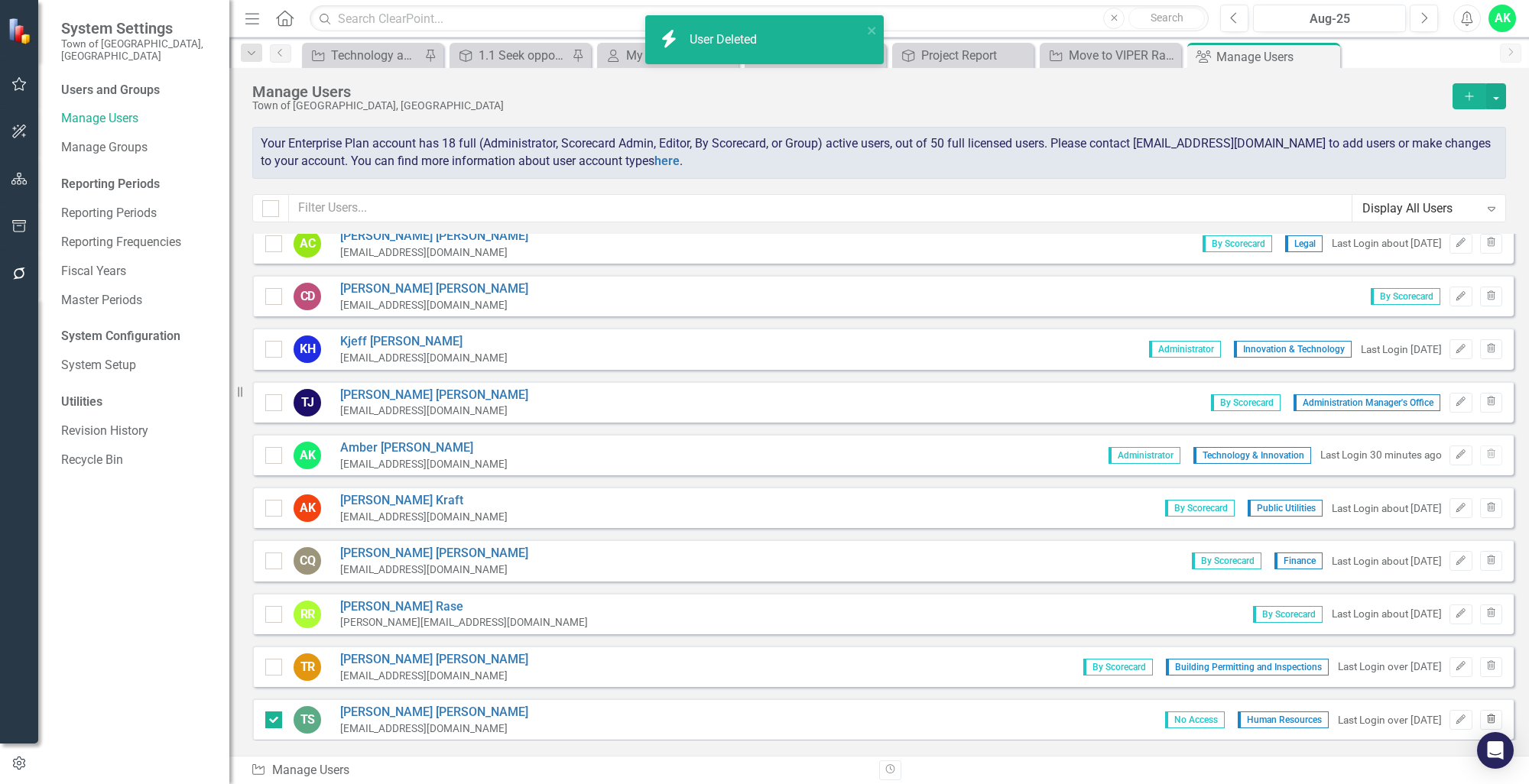
click at [1485, 715] on icon "Trash" at bounding box center [1490, 720] width 12 height 9
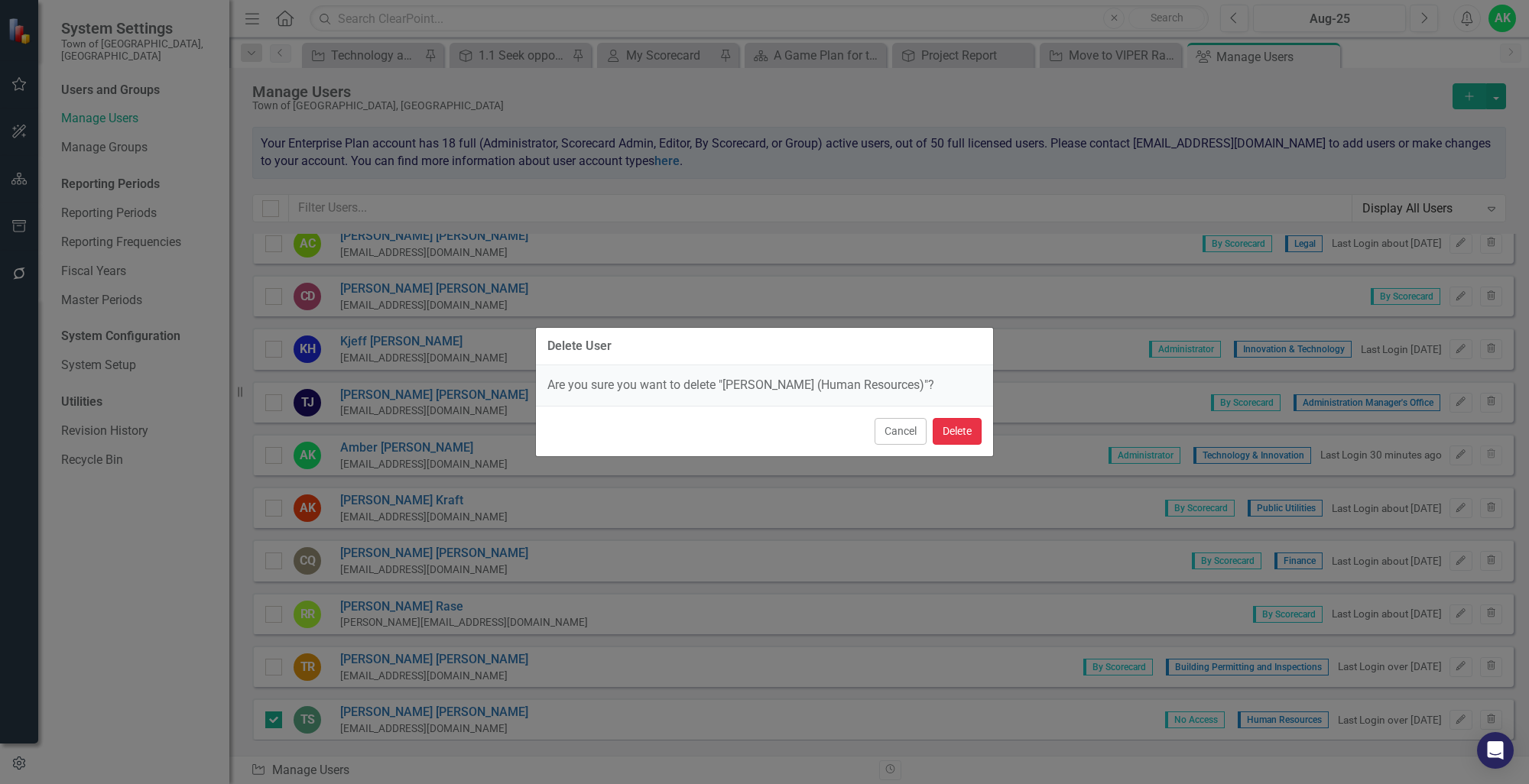
click at [970, 424] on button "Delete" at bounding box center [957, 432] width 49 height 27
checkbox input "false"
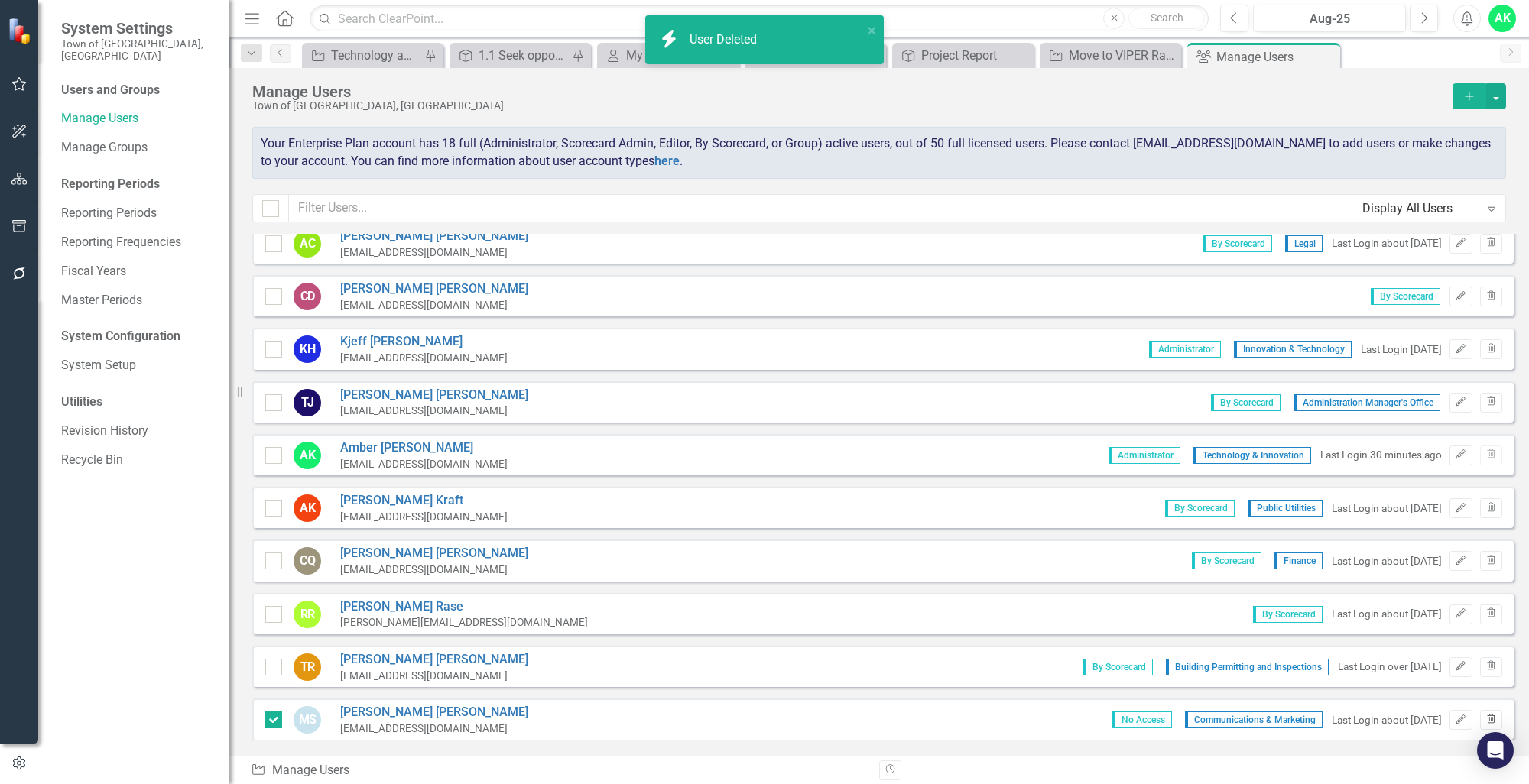
click at [1487, 714] on icon "button" at bounding box center [1490, 718] width 8 height 9
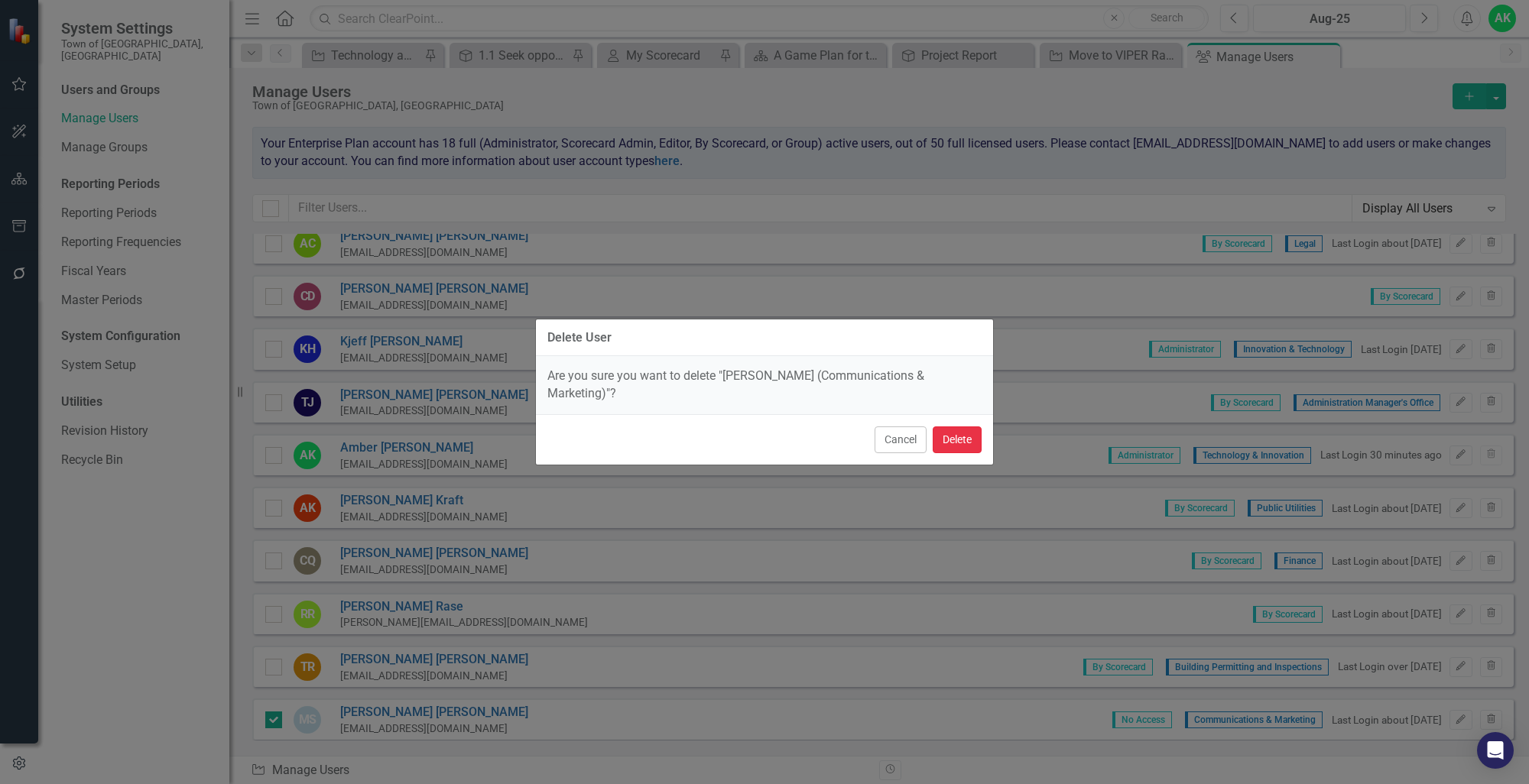
drag, startPoint x: 966, startPoint y: 431, endPoint x: 964, endPoint y: 440, distance: 9.2
click at [966, 430] on button "Delete" at bounding box center [957, 440] width 49 height 27
checkbox input "false"
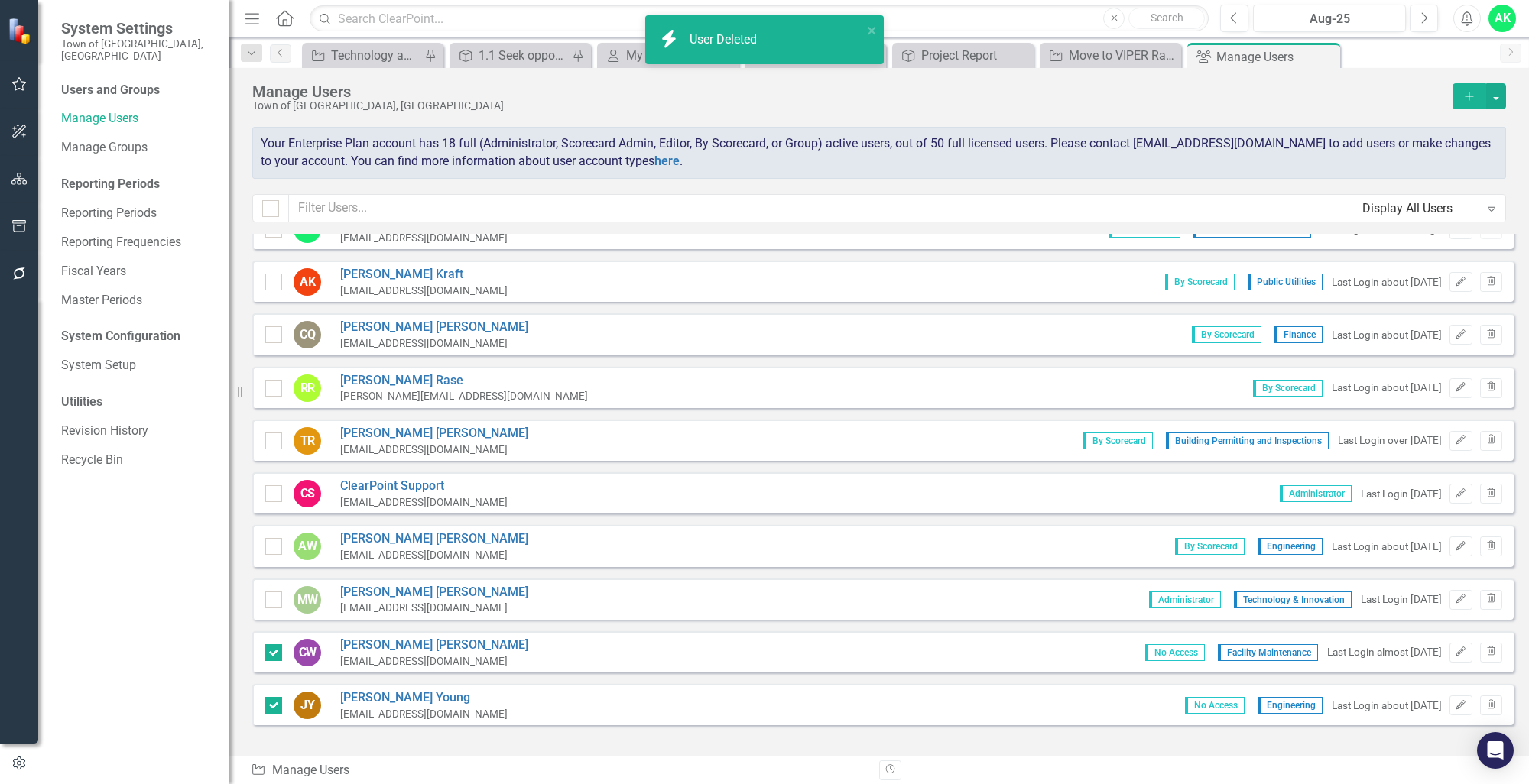
scroll to position [635, 0]
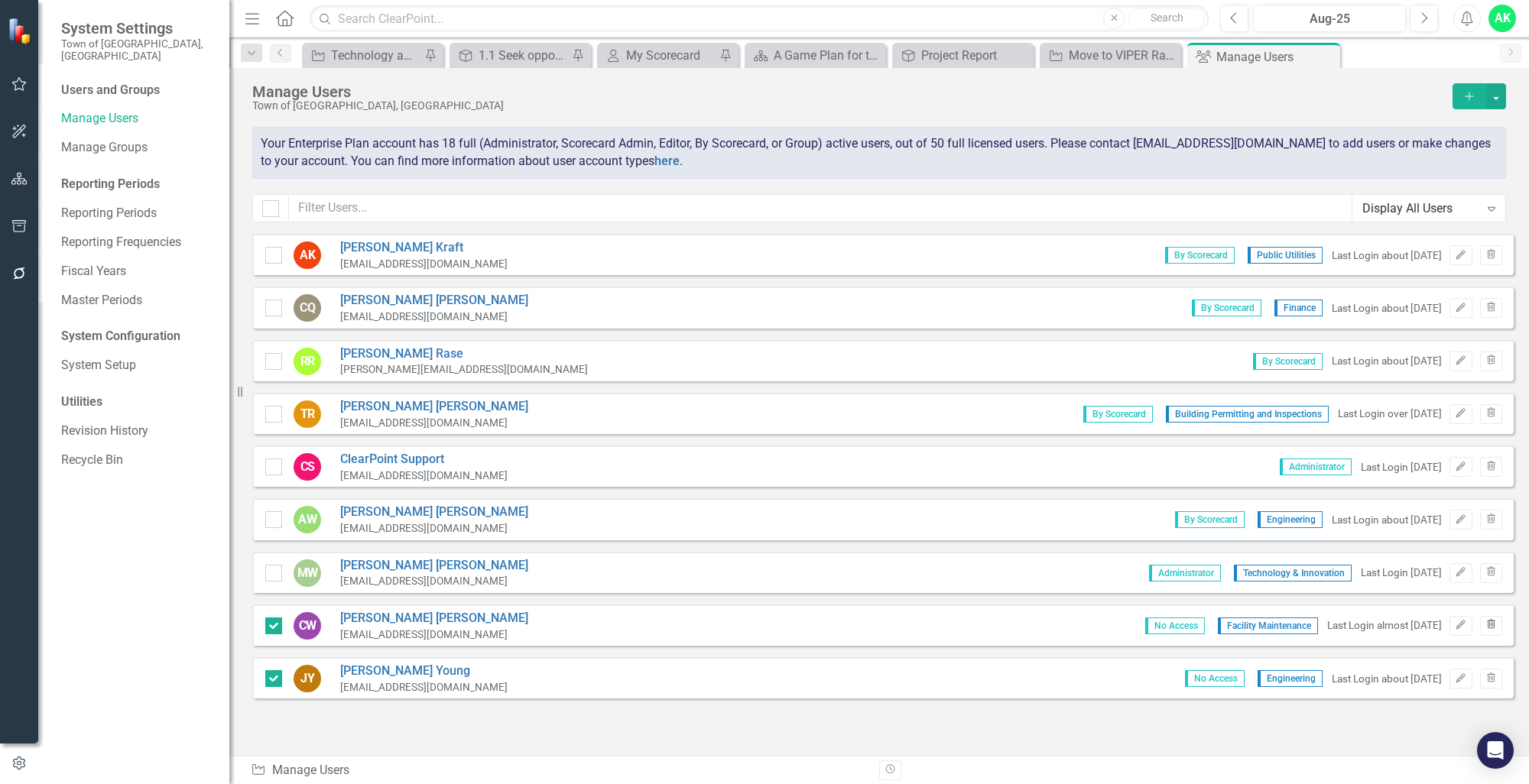
click at [1485, 616] on button "Trash" at bounding box center [1491, 626] width 23 height 20
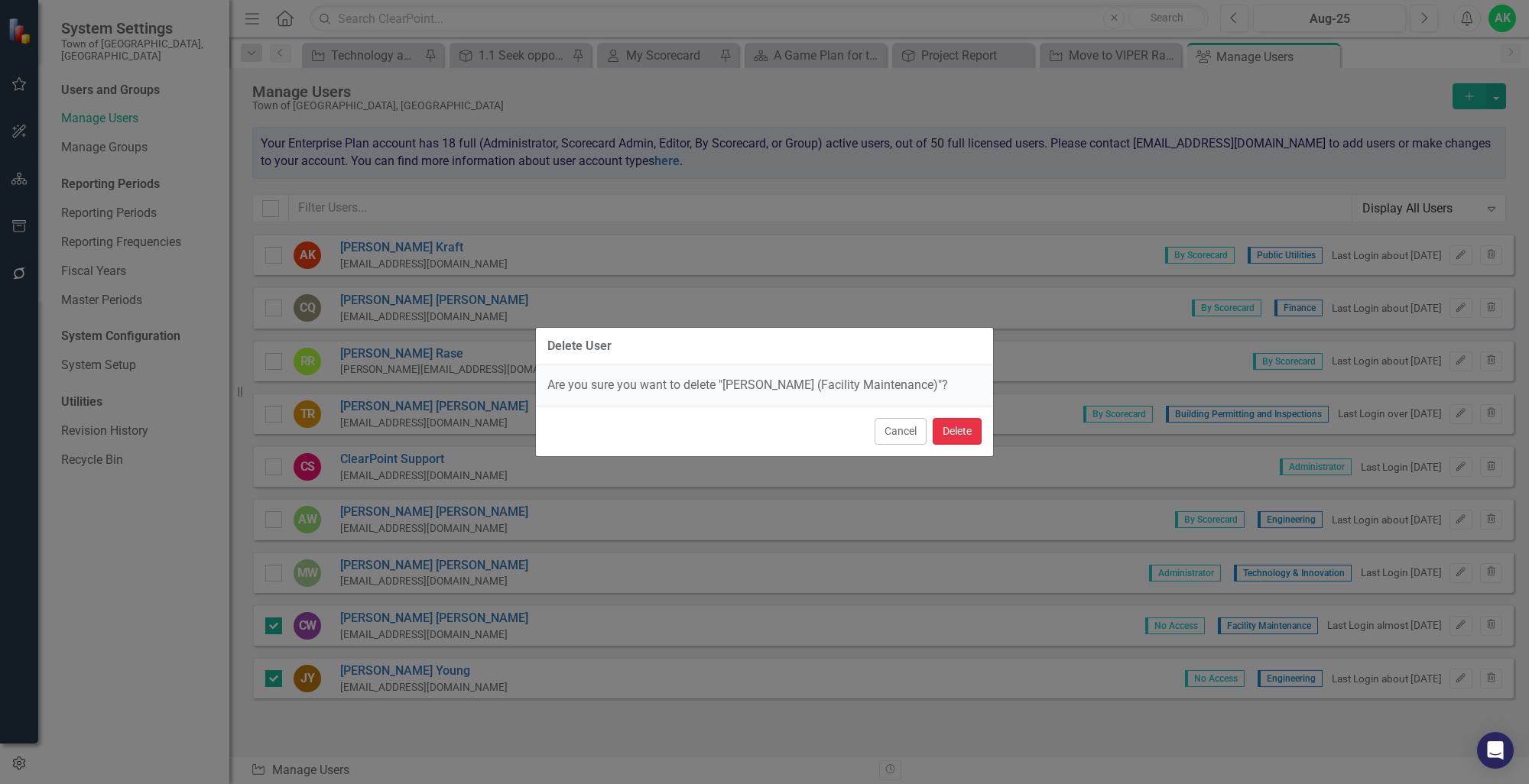
click at [963, 424] on button "Delete" at bounding box center [957, 432] width 49 height 27
checkbox input "false"
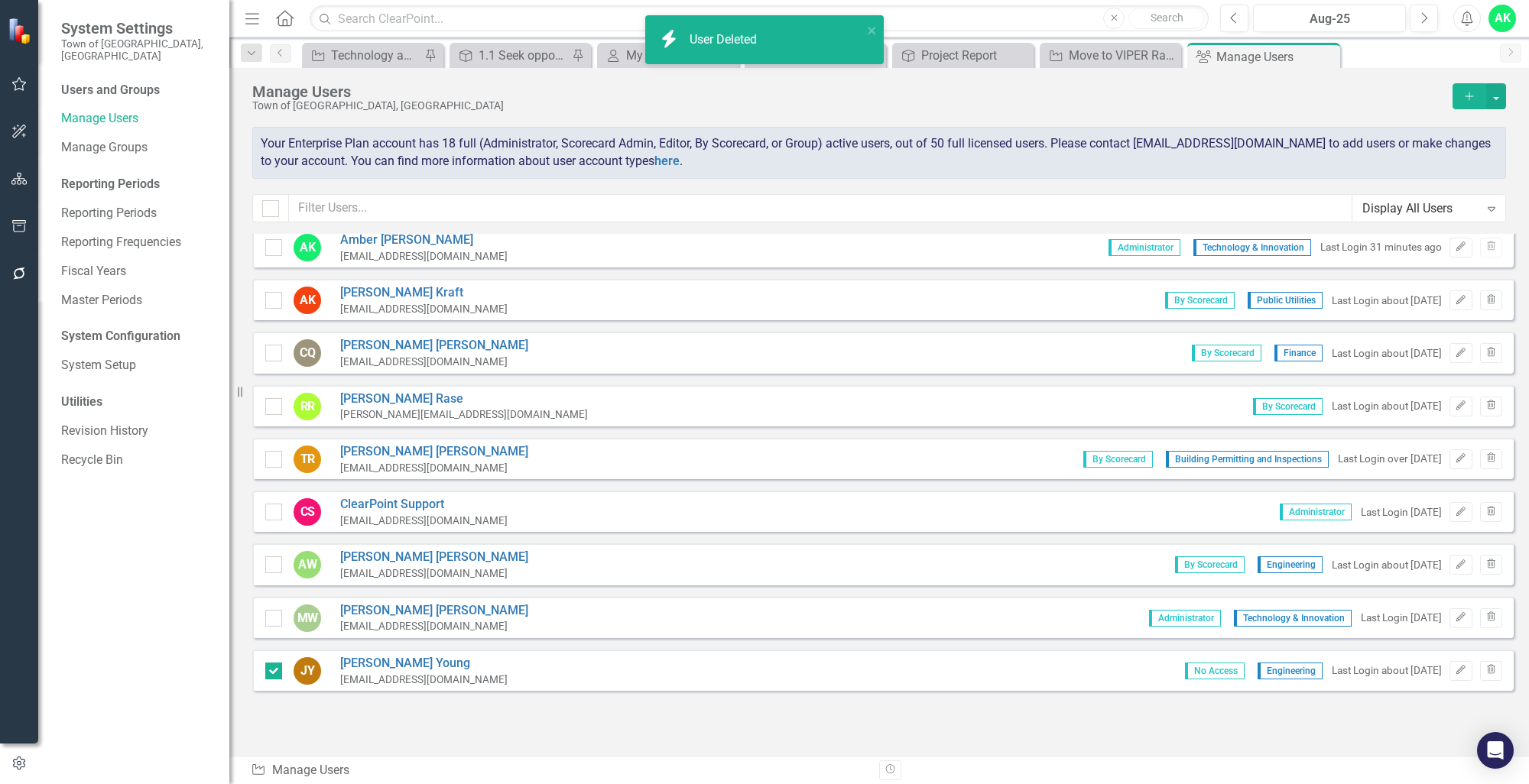
scroll to position [583, 0]
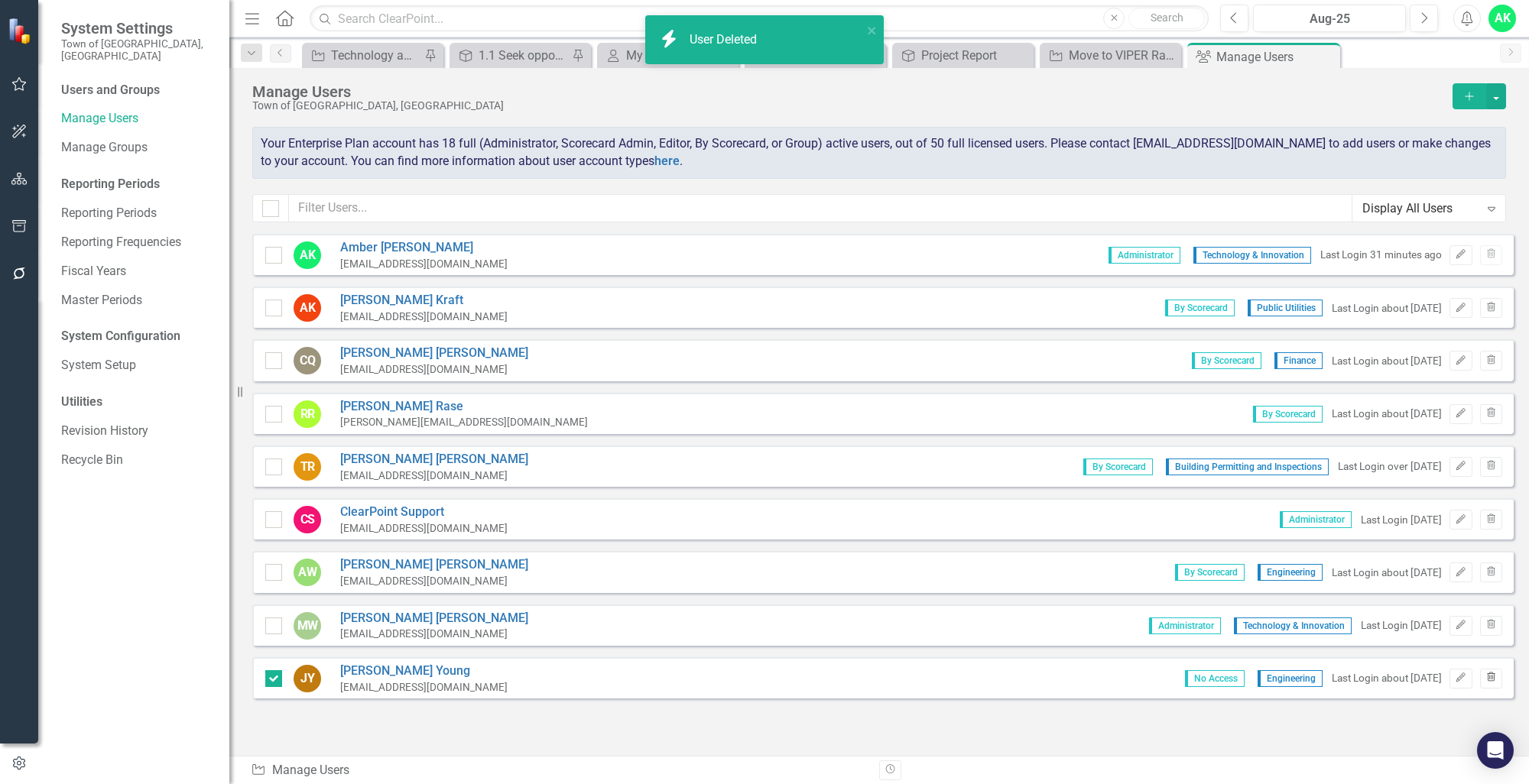
click at [1480, 677] on button "Trash" at bounding box center [1491, 678] width 23 height 20
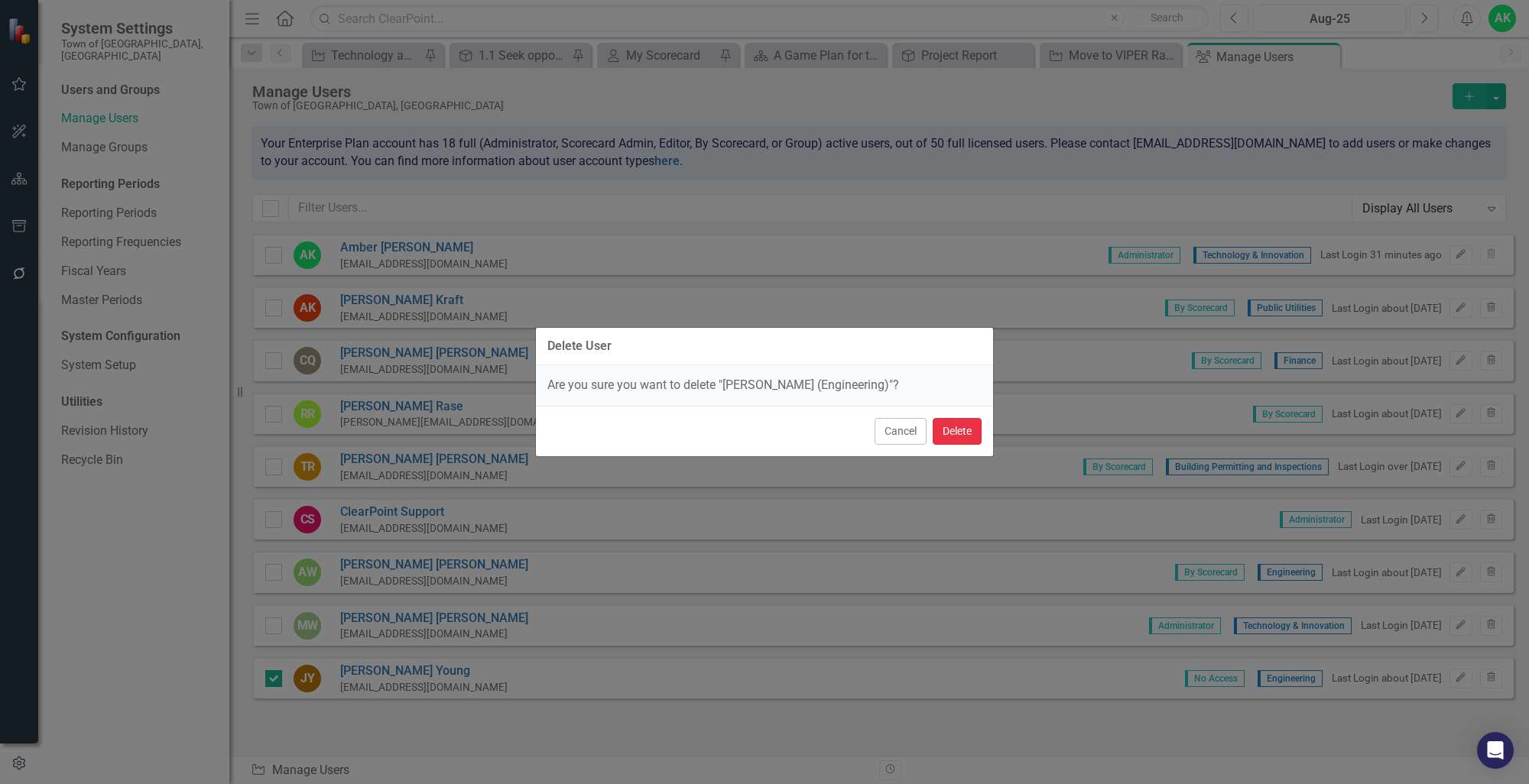
click at [957, 435] on button "Delete" at bounding box center [957, 432] width 49 height 27
checkbox input "false"
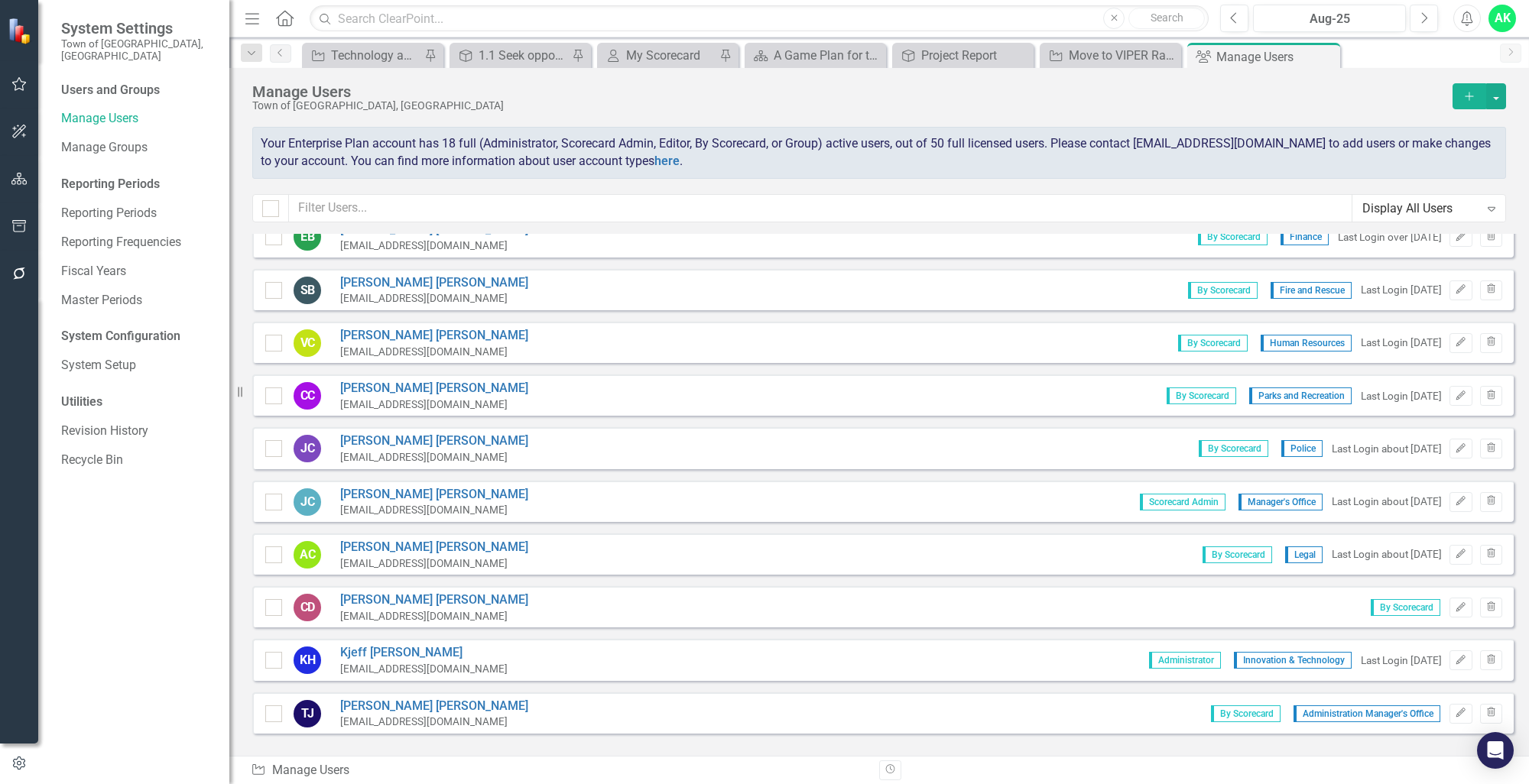
scroll to position [0, 0]
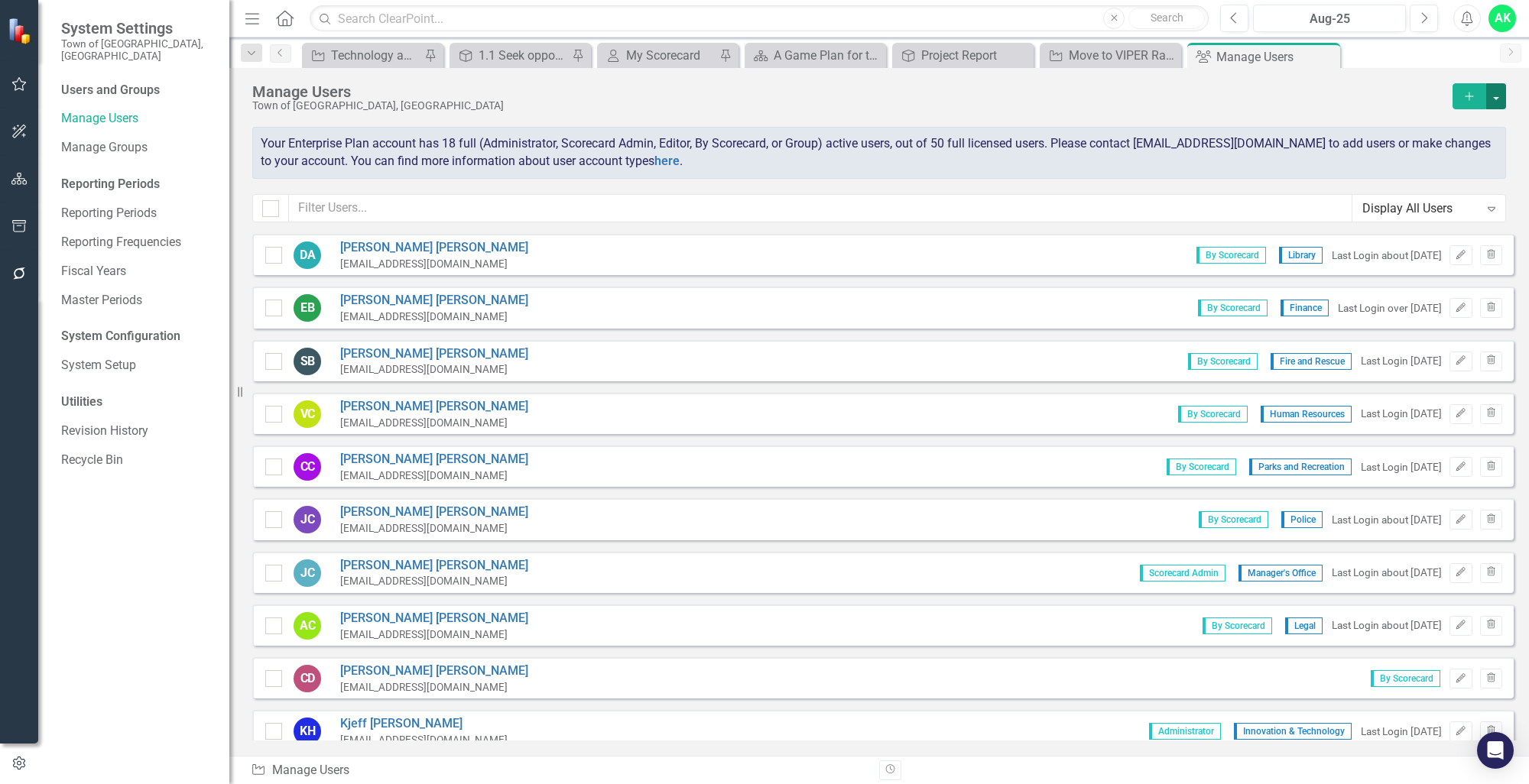
click at [1489, 107] on button "button" at bounding box center [1496, 96] width 20 height 26
click at [1432, 121] on link "icon.addUser Add User" at bounding box center [1434, 124] width 141 height 28
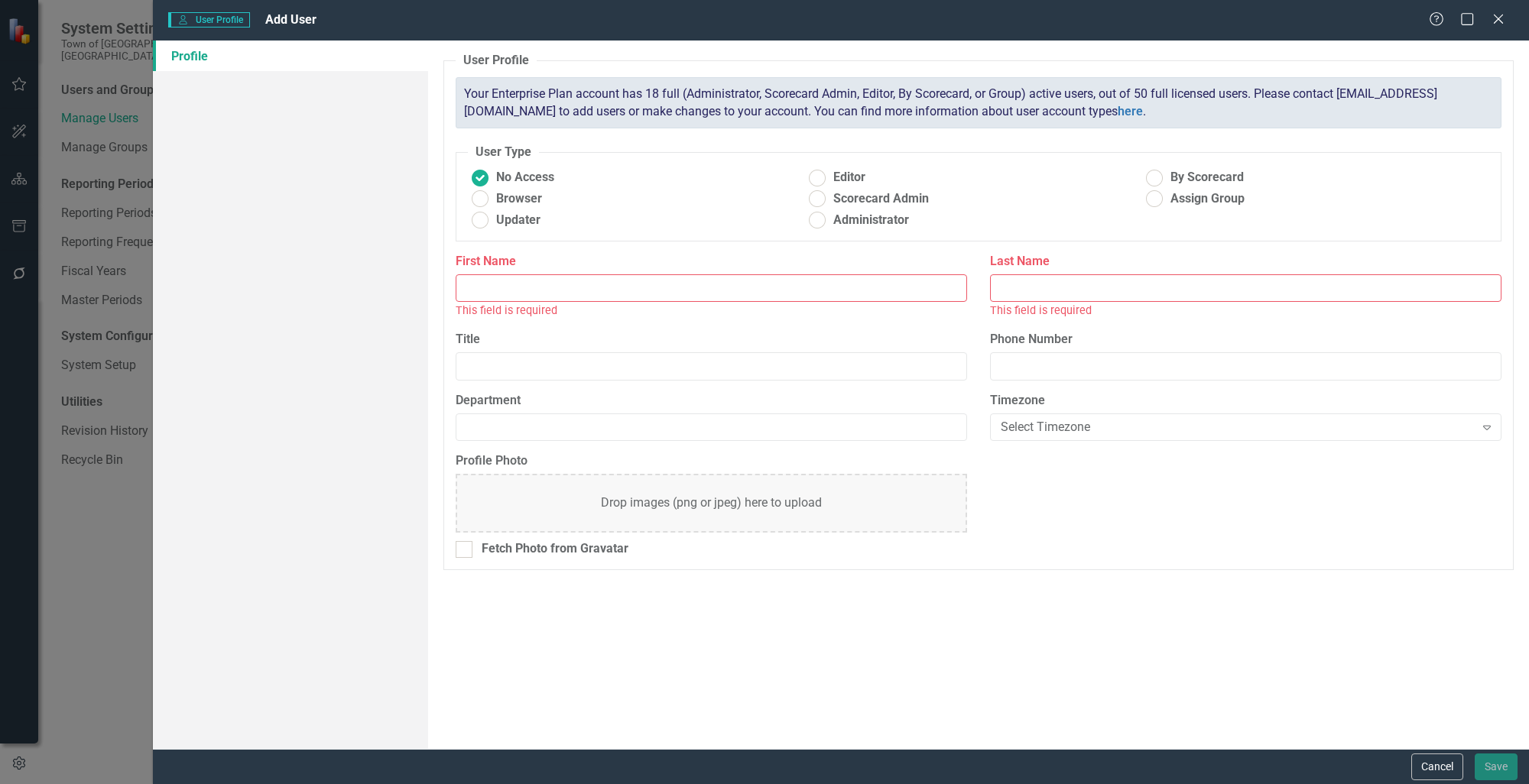
click at [780, 275] on input "First Name" at bounding box center [711, 288] width 511 height 28
type input "[PERSON_NAME]"
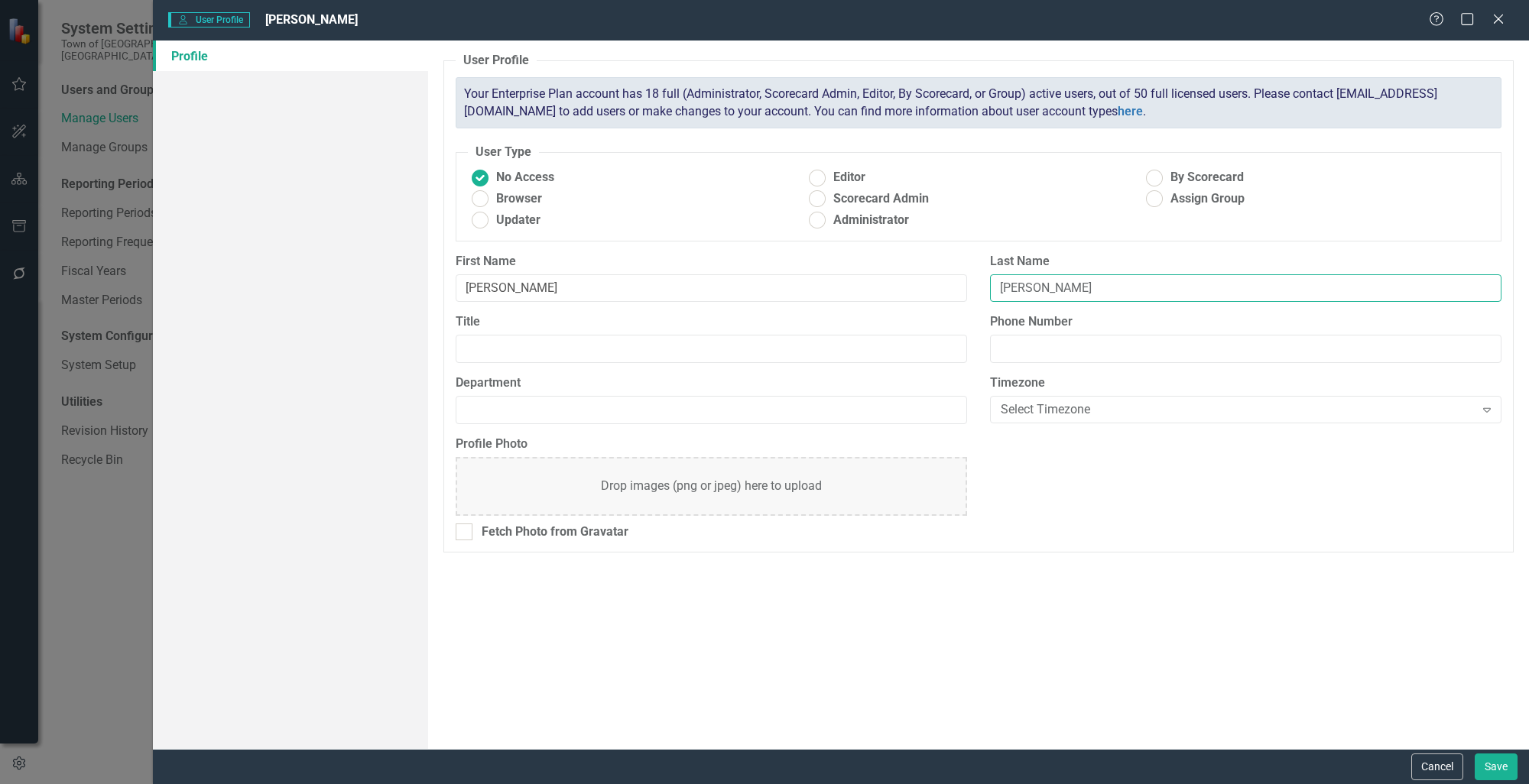
type input "[PERSON_NAME]"
click at [548, 355] on input "Title" at bounding box center [711, 348] width 511 height 28
type input "Radio Communications Specialist"
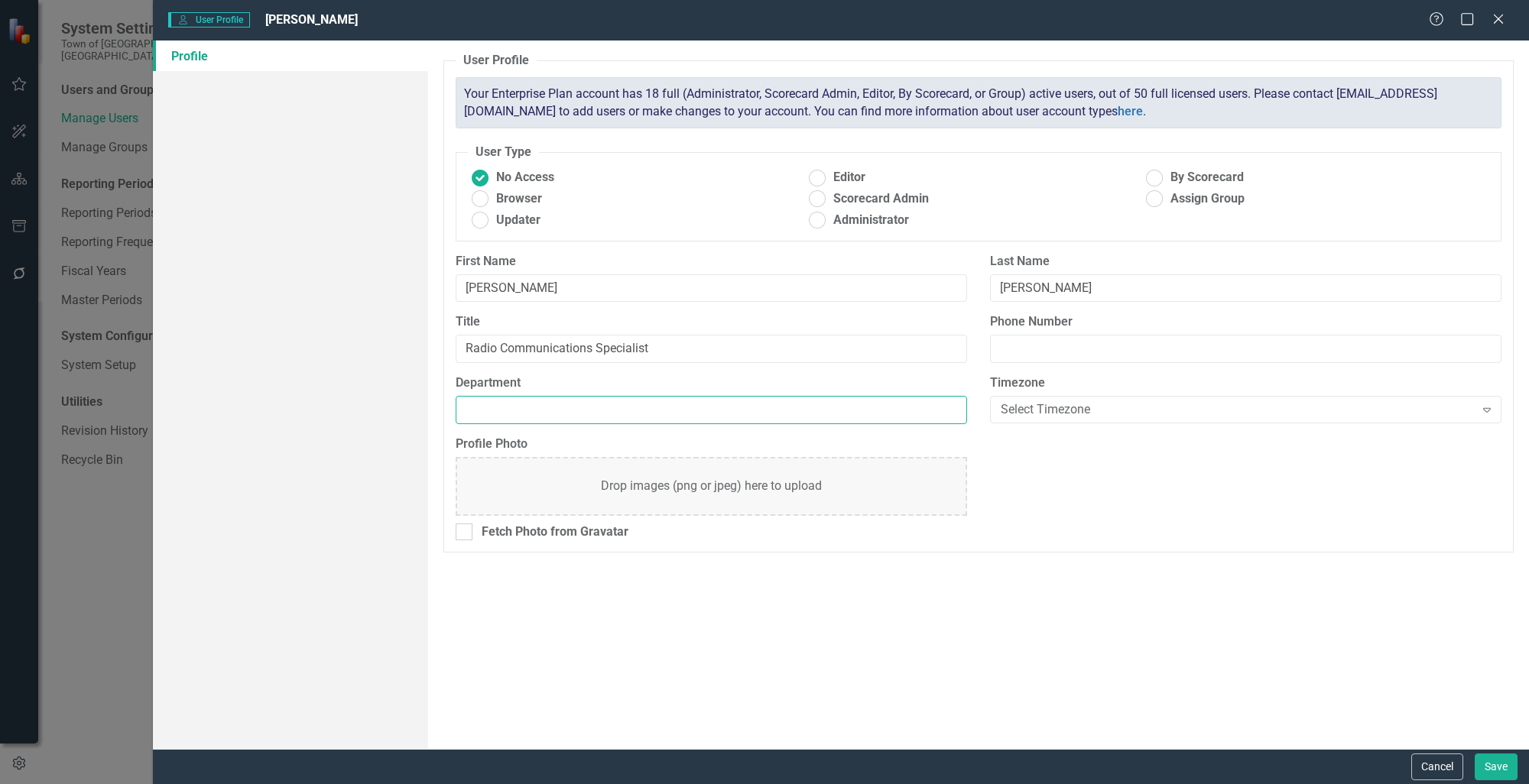
click at [548, 406] on input "Department" at bounding box center [711, 409] width 511 height 28
type input "Innovation & Technology"
click at [1054, 404] on div "Select Timezone" at bounding box center [1237, 409] width 474 height 17
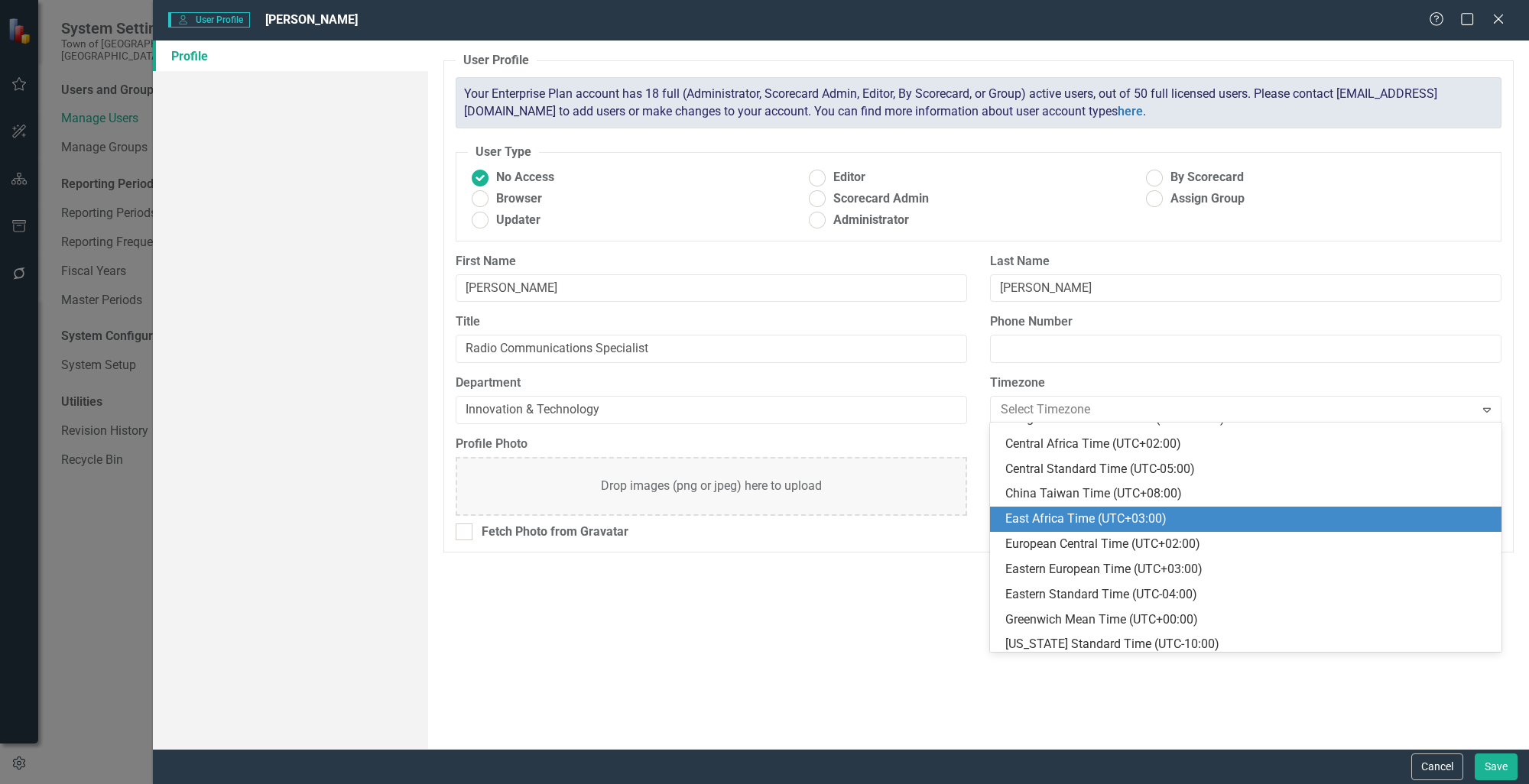
scroll to position [229, 0]
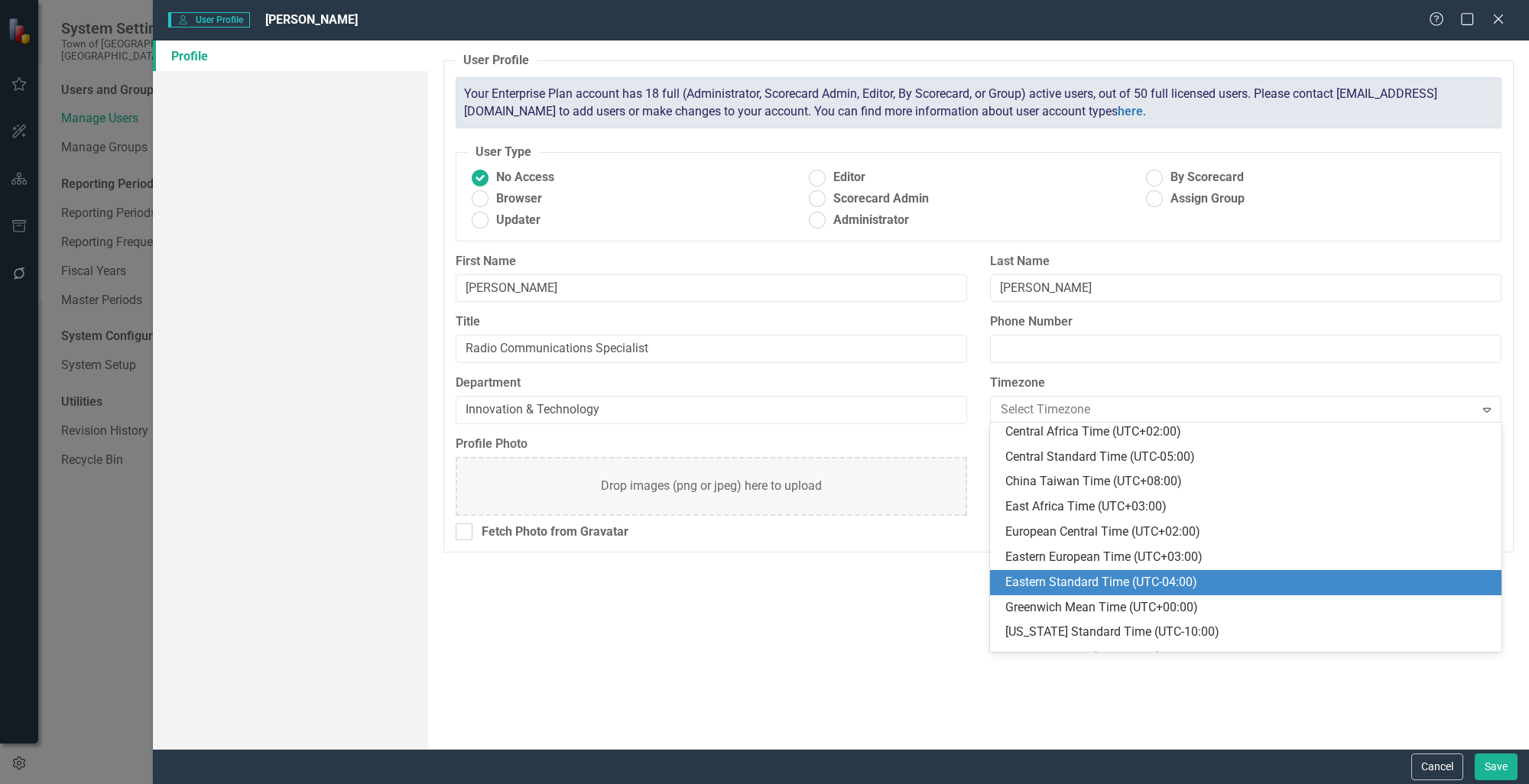
click at [1156, 592] on div "Eastern Standard Time (UTC-04:00)" at bounding box center [1245, 583] width 511 height 25
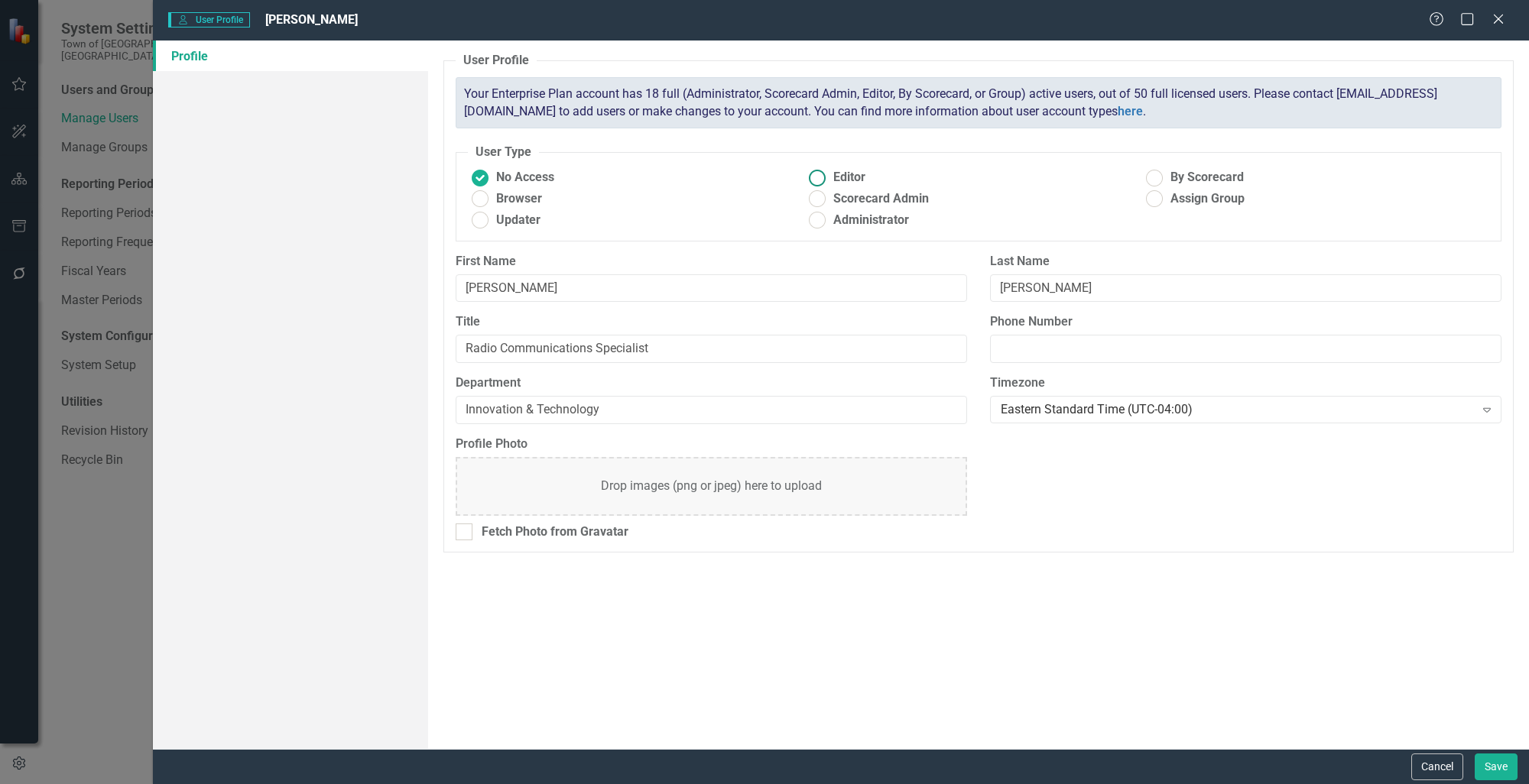
click at [843, 171] on span "Editor" at bounding box center [849, 177] width 33 height 17
click at [829, 171] on input "Editor" at bounding box center [817, 178] width 23 height 23
radio input "true"
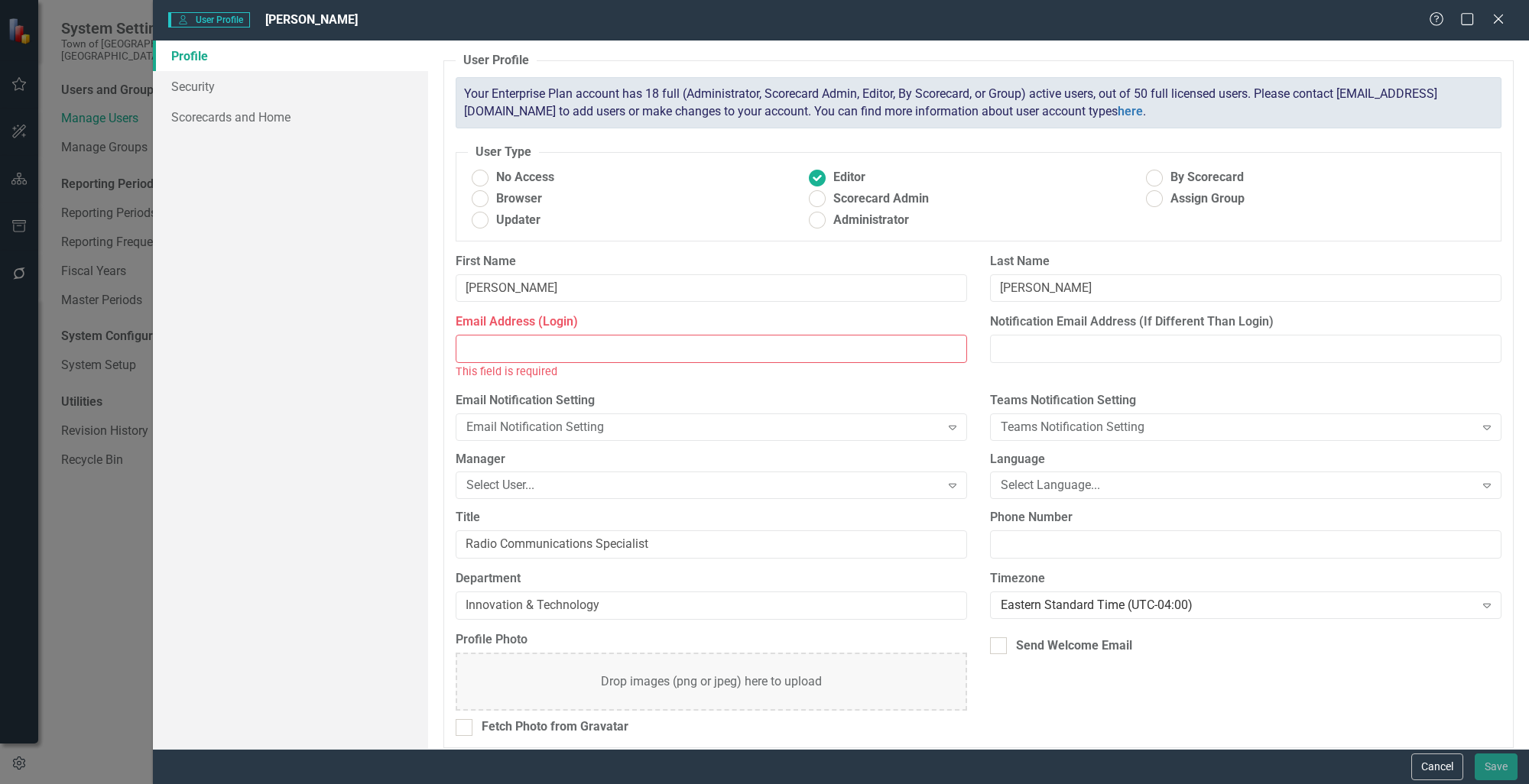
click at [669, 353] on input "Email Address (Login)" at bounding box center [711, 348] width 511 height 28
click at [647, 347] on input "Email Address (Login)" at bounding box center [711, 348] width 511 height 28
paste input "[EMAIL_ADDRESS][DOMAIN_NAME]"
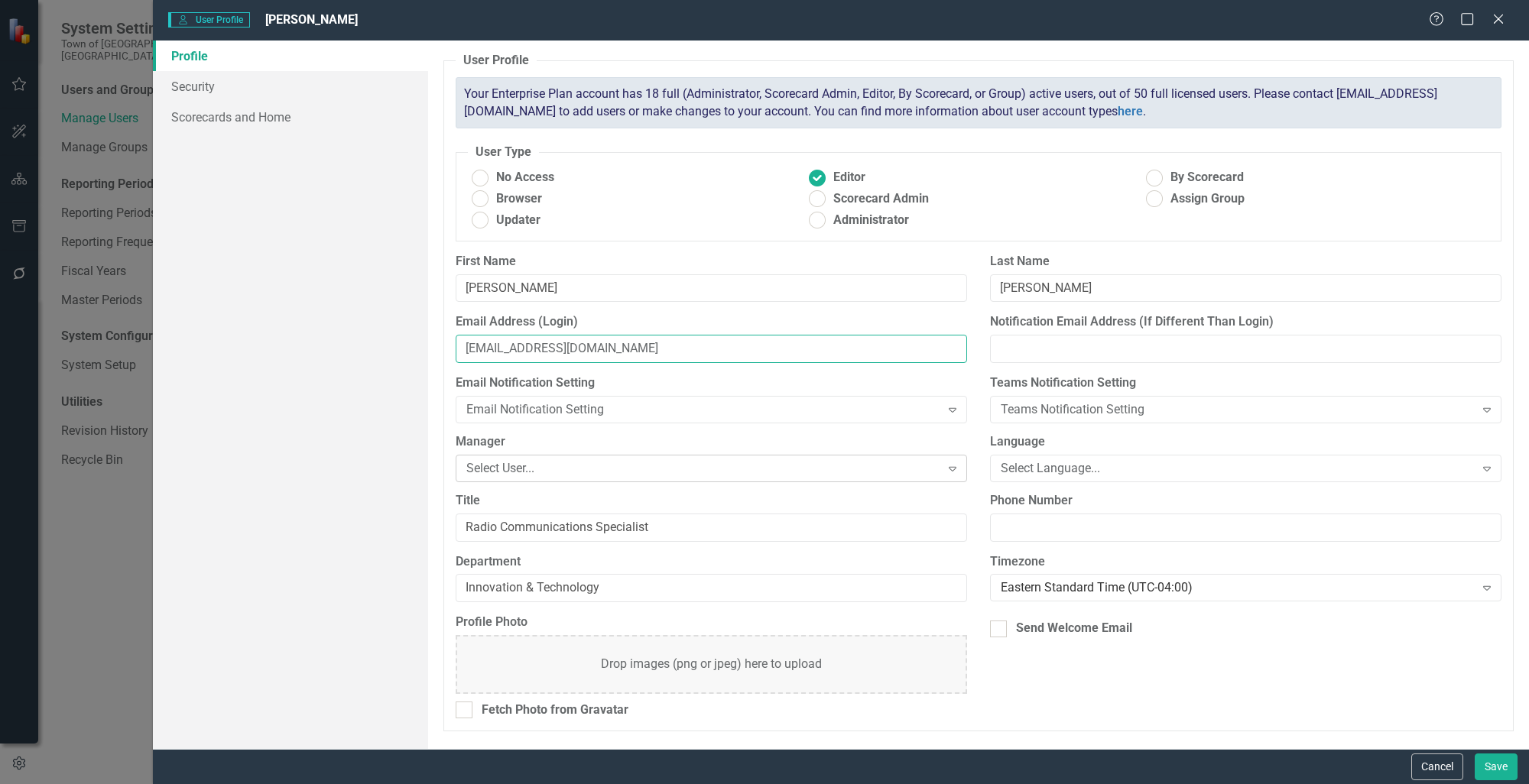
type input "[EMAIL_ADDRESS][DOMAIN_NAME]"
click at [685, 467] on div "Select User..." at bounding box center [703, 467] width 474 height 17
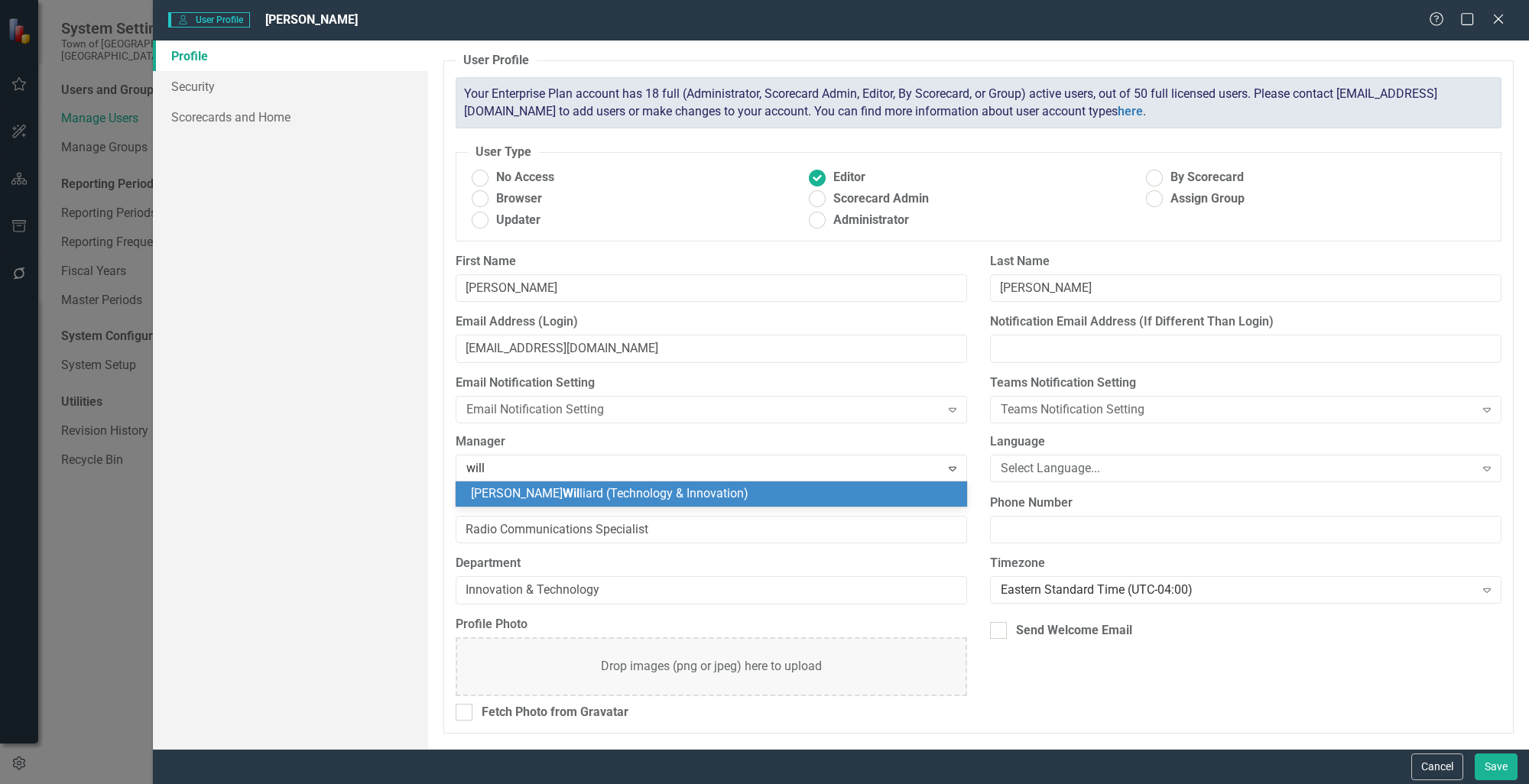
type input "[PERSON_NAME]"
click at [567, 493] on span "[PERSON_NAME] (Technology & Innovation)" at bounding box center [644, 493] width 347 height 14
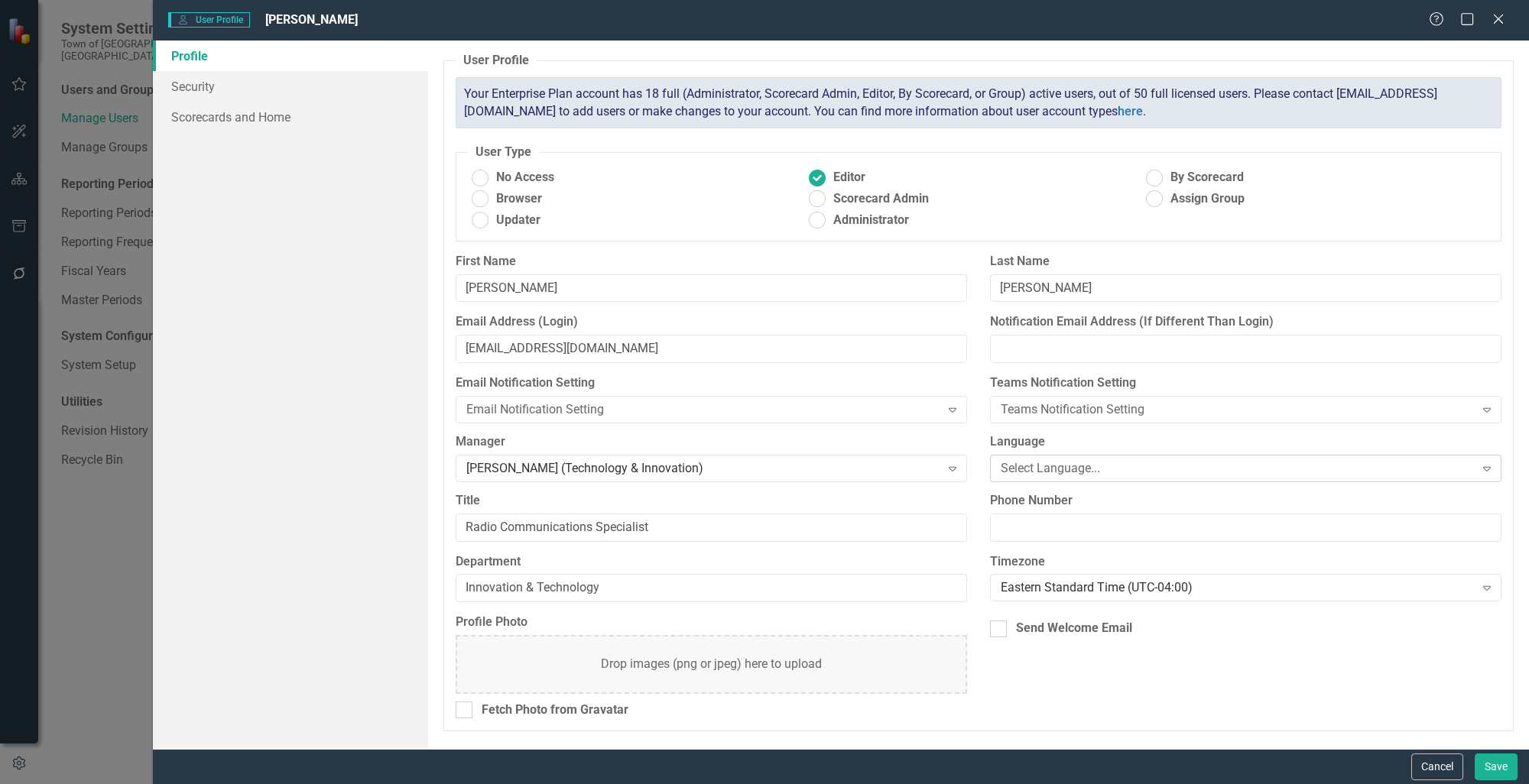
click at [1235, 464] on div "Select Language..." at bounding box center [1237, 467] width 474 height 17
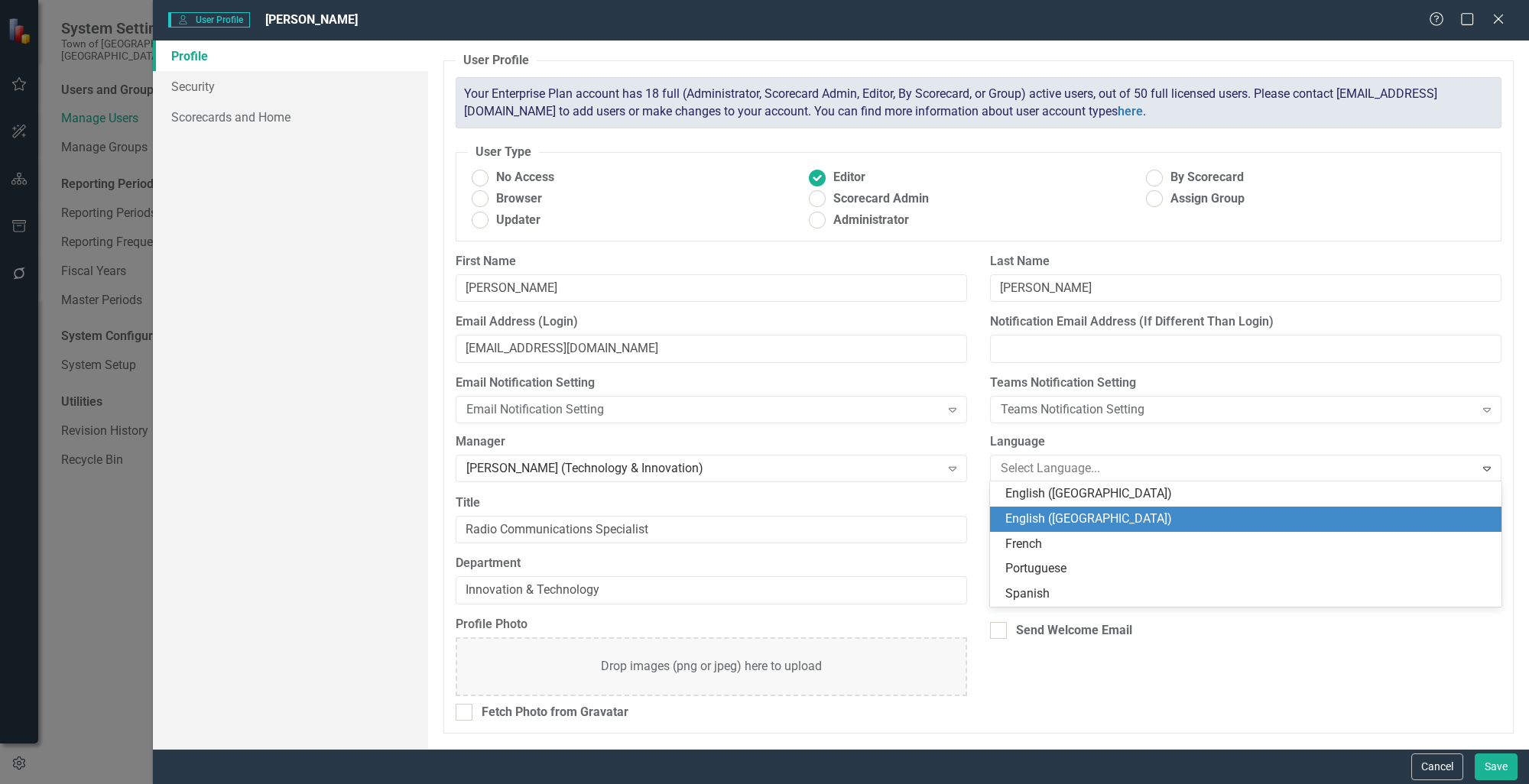
click at [1080, 514] on div "English ([GEOGRAPHIC_DATA])" at bounding box center [1248, 518] width 487 height 17
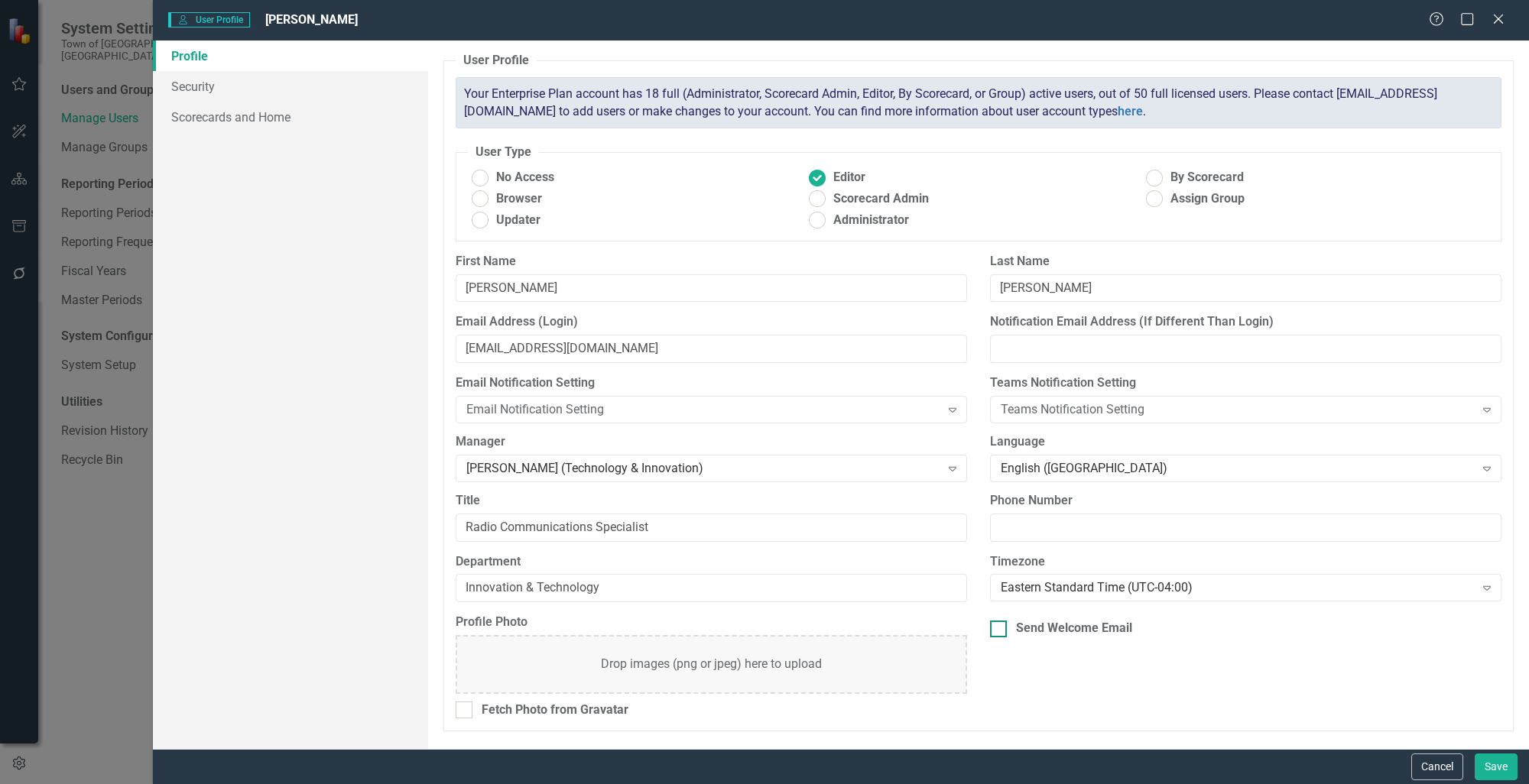
click at [1064, 627] on div "Send Welcome Email" at bounding box center [1074, 628] width 117 height 17
click at [999, 627] on input "Send Welcome Email" at bounding box center [994, 625] width 10 height 10
checkbox input "true"
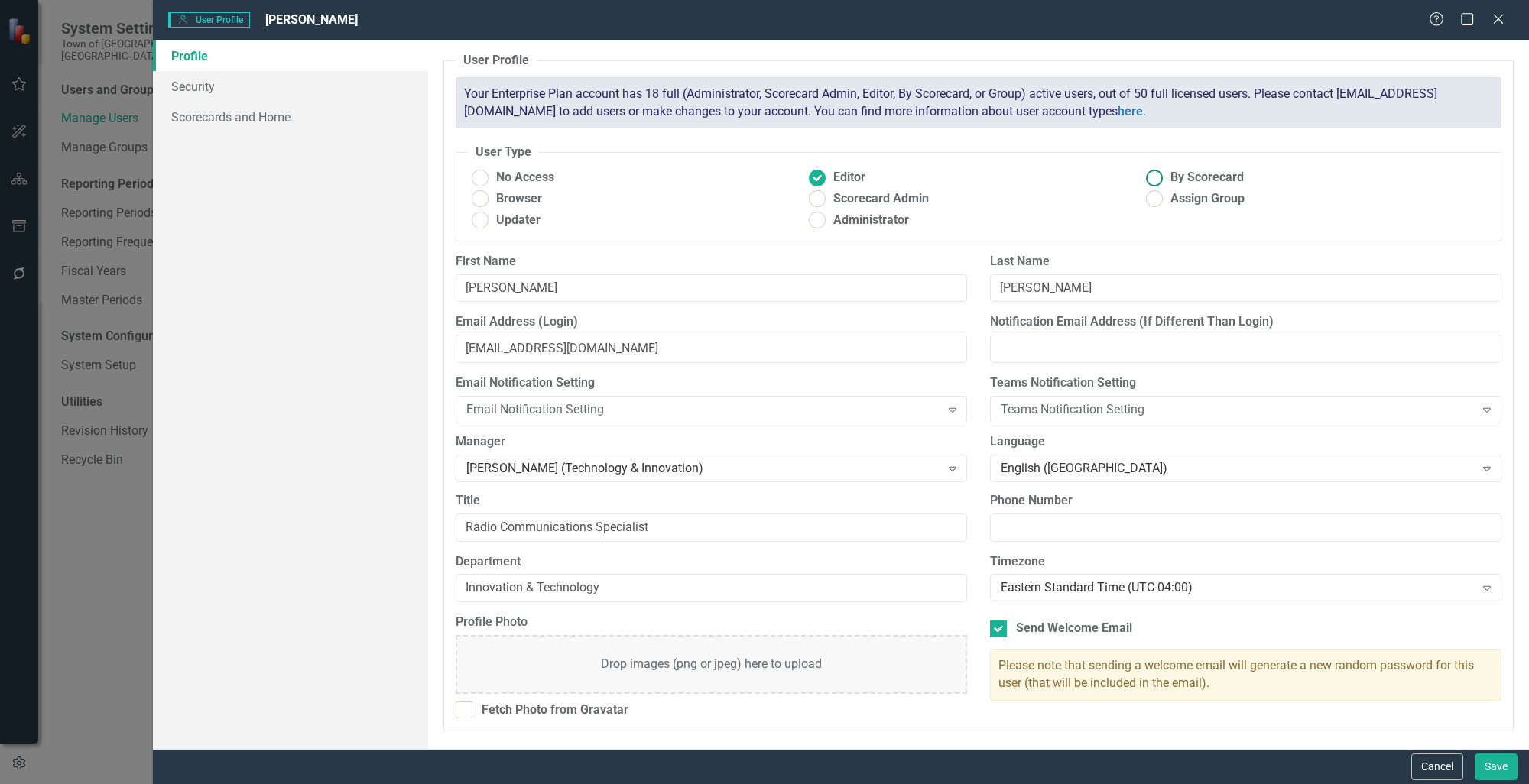
click at [1181, 179] on span "By Scorecard" at bounding box center [1206, 177] width 73 height 17
click at [1166, 179] on input "By Scorecard" at bounding box center [1154, 178] width 23 height 23
radio input "true"
click at [1188, 205] on span "Assign Group" at bounding box center [1207, 199] width 74 height 17
click at [1166, 205] on input "Assign Group" at bounding box center [1154, 199] width 23 height 23
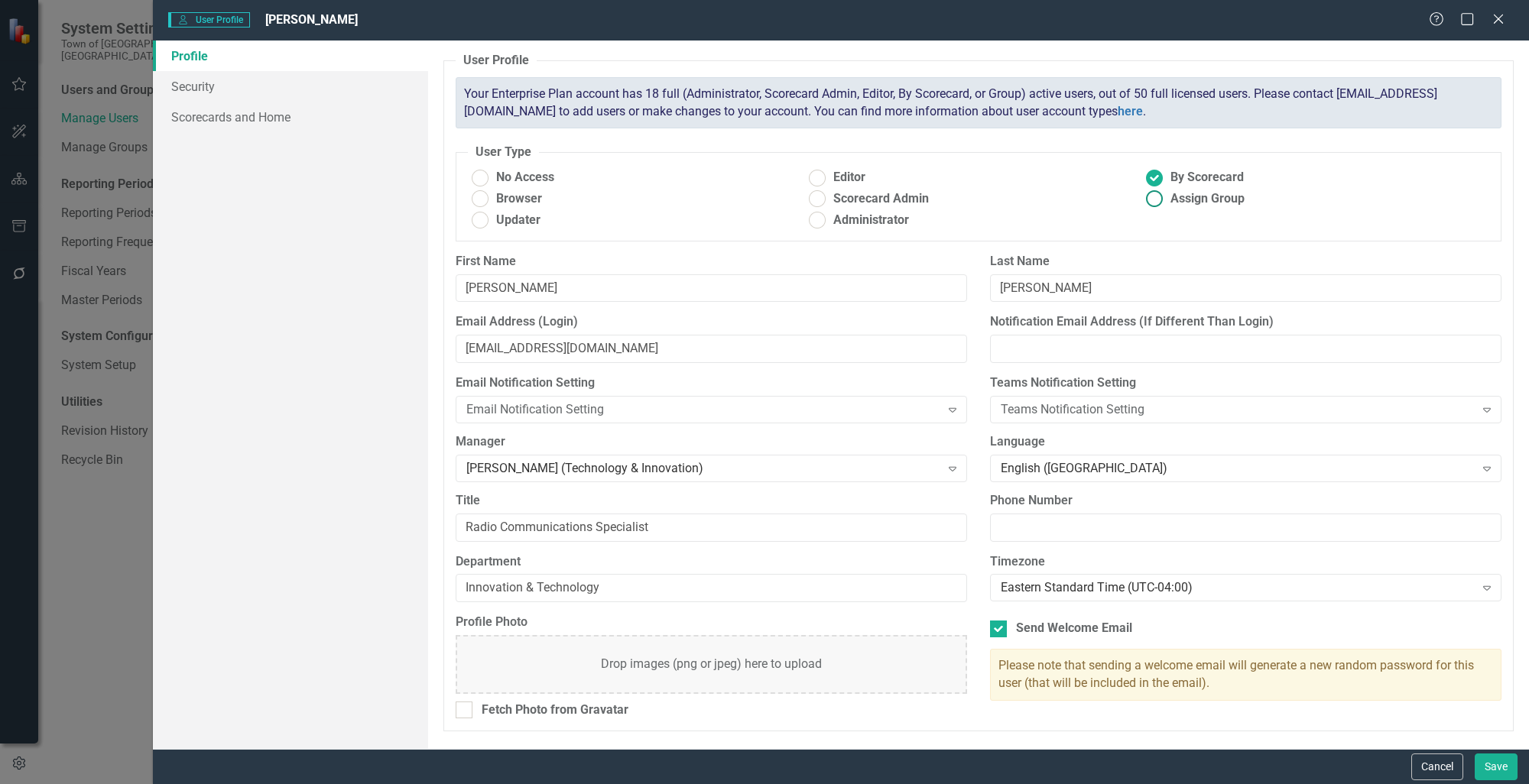
radio input "true"
click at [1179, 174] on span "By Scorecard" at bounding box center [1206, 177] width 73 height 17
click at [1166, 174] on input "By Scorecard" at bounding box center [1154, 178] width 23 height 23
radio input "true"
click at [213, 96] on link "Security" at bounding box center [290, 87] width 275 height 31
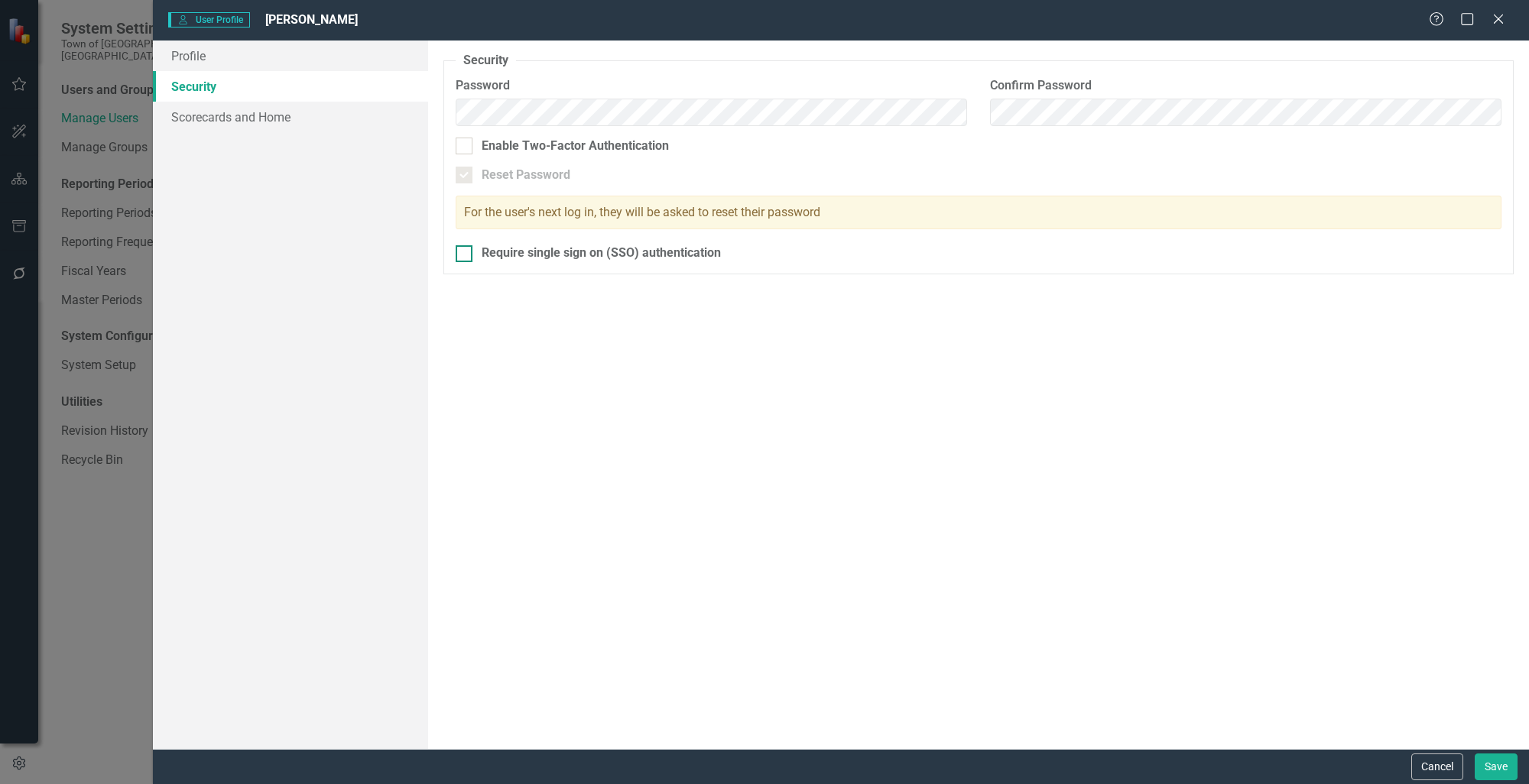
click at [523, 256] on div "Require single sign on (SSO) authentication" at bounding box center [601, 253] width 239 height 17
click at [465, 256] on input "Require single sign on (SSO) authentication" at bounding box center [460, 250] width 10 height 10
checkbox input "true"
click at [174, 127] on link "Scorecards and Home" at bounding box center [290, 117] width 275 height 31
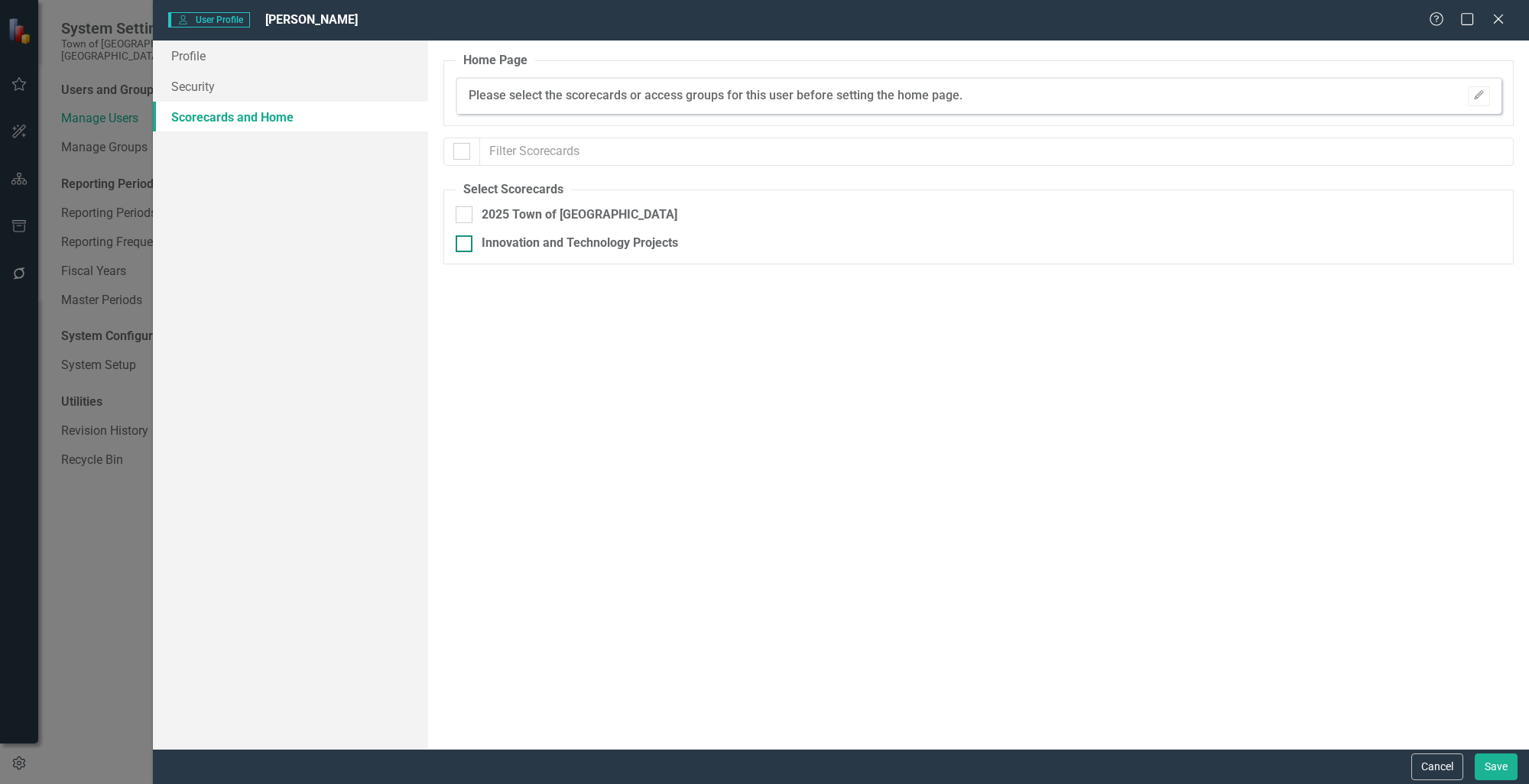
click at [523, 246] on div "Innovation and Technology Projects" at bounding box center [579, 243] width 196 height 17
drag, startPoint x: 523, startPoint y: 246, endPoint x: 452, endPoint y: 244, distance: 71.0
click at [452, 244] on fieldset "Select Scorecards 2025 Town of [GEOGRAPHIC_DATA] Innovation and Technology Proj…" at bounding box center [979, 222] width 1070 height 84
click at [460, 244] on input "Innovation and Technology Projects" at bounding box center [460, 240] width 10 height 10
checkbox input "true"
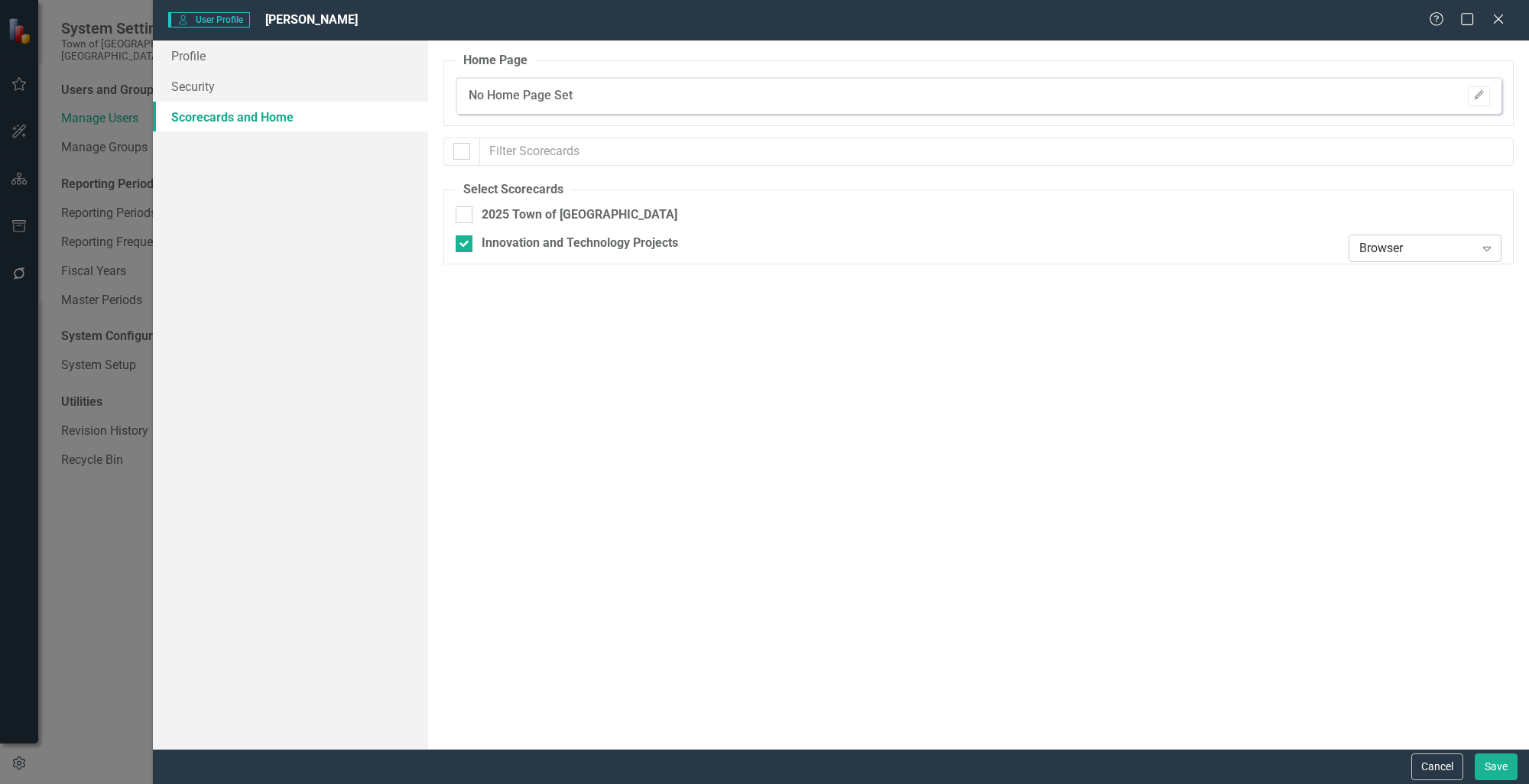
click at [1488, 253] on icon "Expand" at bounding box center [1487, 248] width 15 height 13
click at [1431, 334] on div "Editor" at bounding box center [1424, 325] width 153 height 25
click at [1496, 775] on button "Save" at bounding box center [1496, 767] width 42 height 27
